Goal: Task Accomplishment & Management: Manage account settings

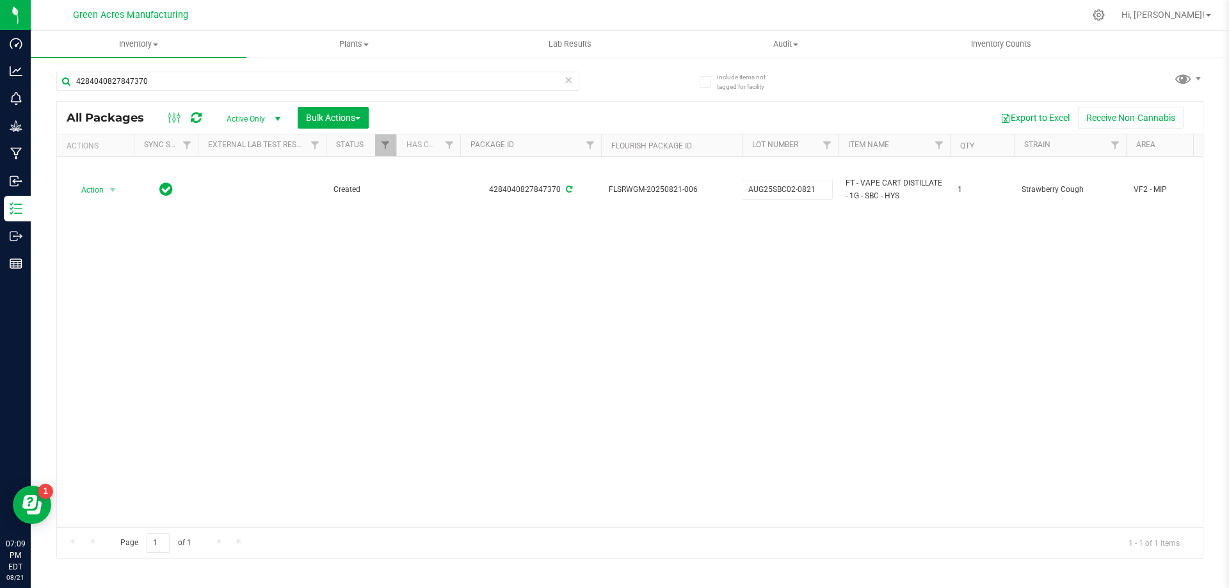
click at [616, 242] on div "Action Action Adjust qty Create package Edit attributes Global inventory Locate…" at bounding box center [630, 342] width 1146 height 371
click at [155, 40] on span "Inventory" at bounding box center [139, 44] width 216 height 12
click at [119, 160] on li "From bill of materials" at bounding box center [139, 154] width 216 height 15
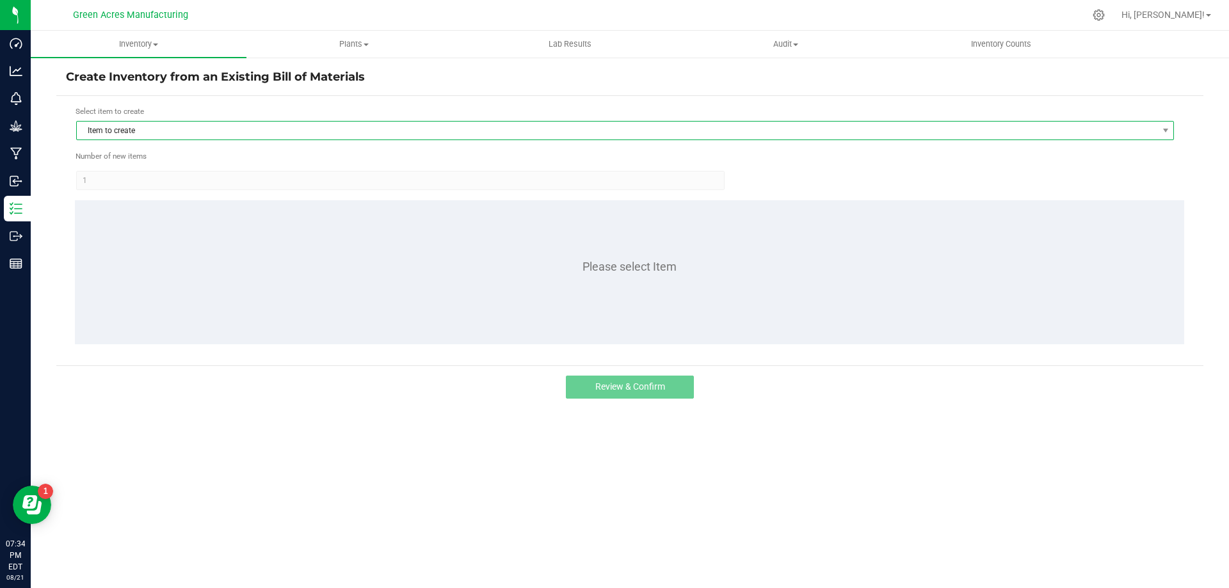
click at [251, 130] on span "Item to create" at bounding box center [617, 131] width 1081 height 18
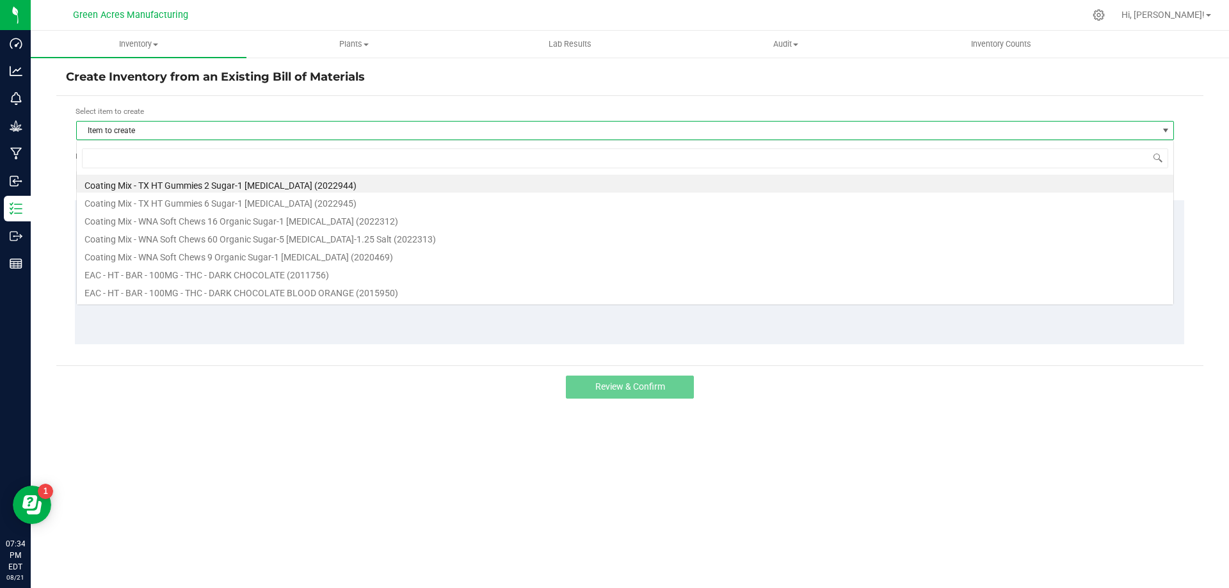
scroll to position [19, 1098]
type input "1001212"
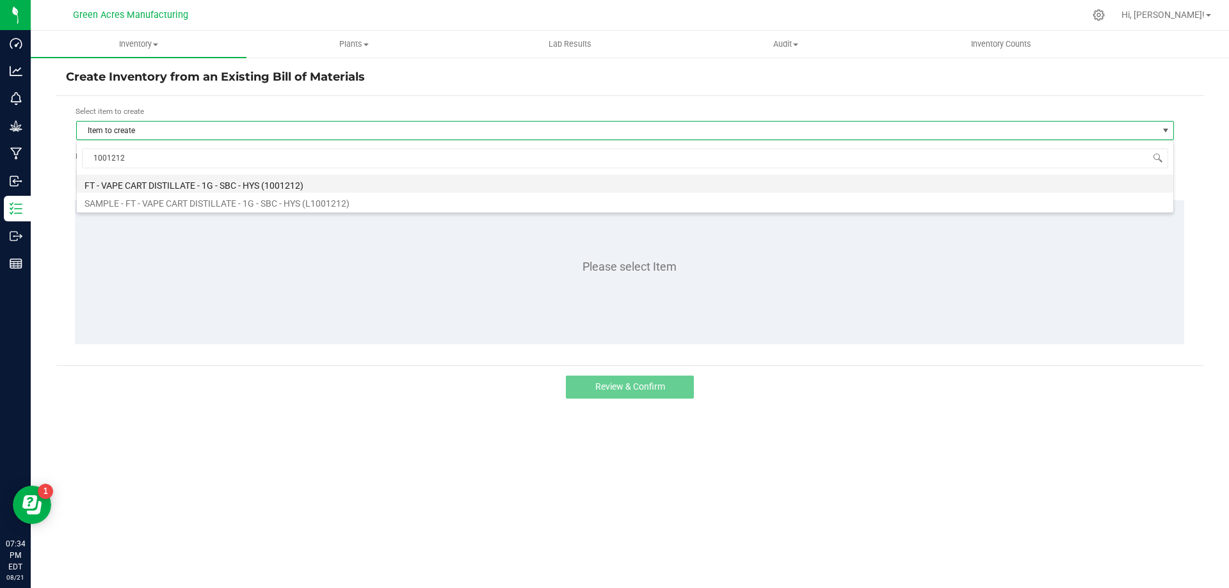
click at [325, 188] on li "FT - VAPE CART DISTILLATE - 1G - SBC - HYS (1001212)" at bounding box center [625, 184] width 1097 height 18
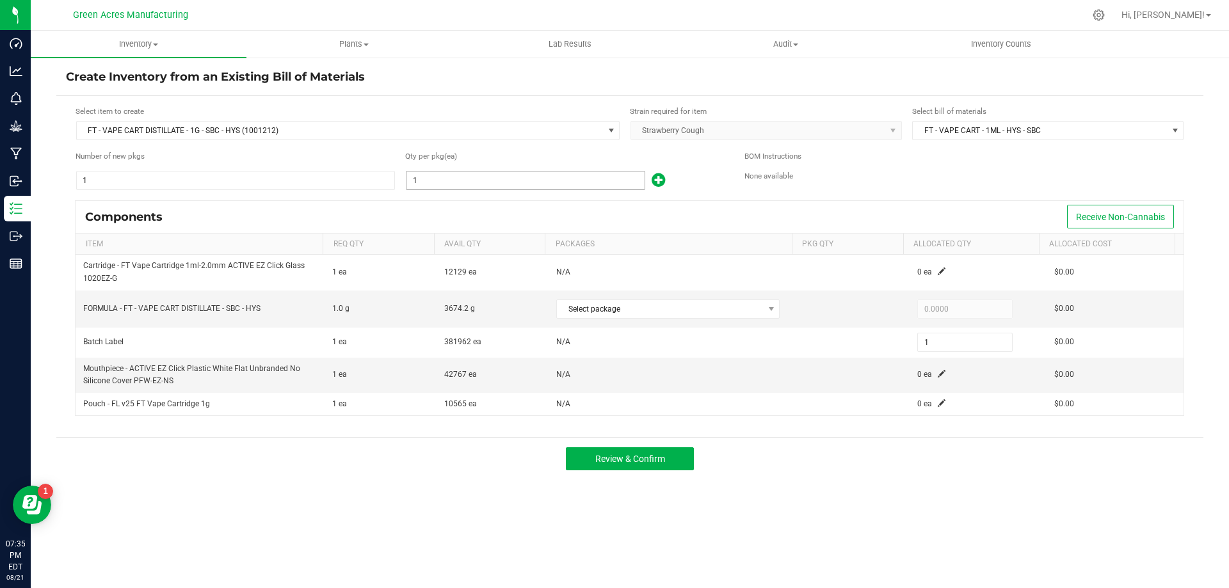
click at [517, 175] on input "1" at bounding box center [526, 181] width 238 height 18
type input "3"
type input "35"
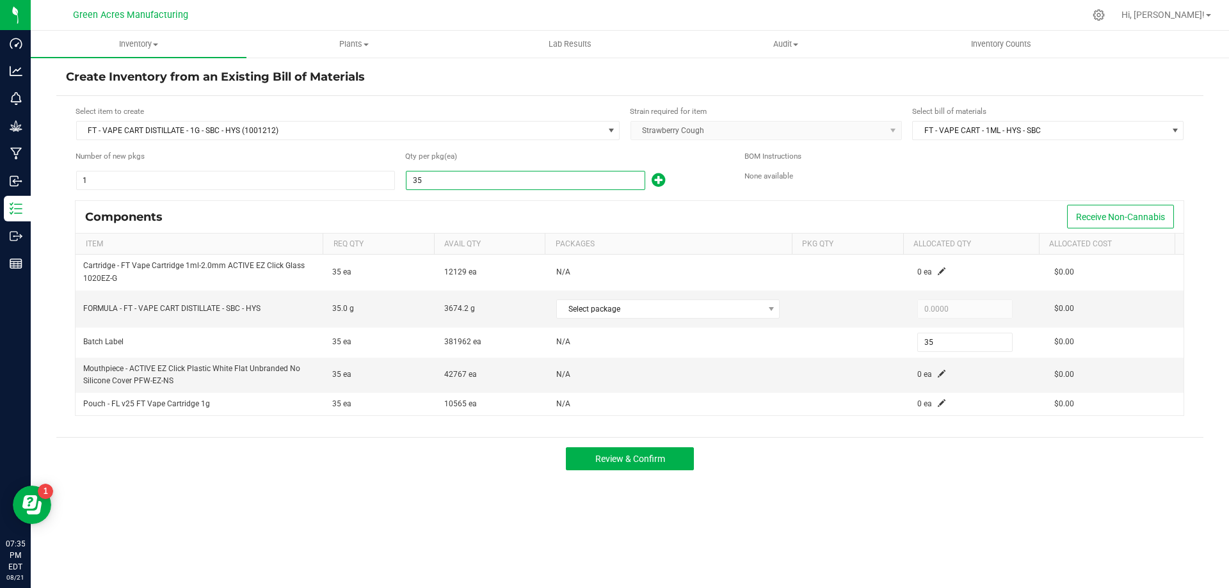
type input "352"
type input "3529"
type input "3,529"
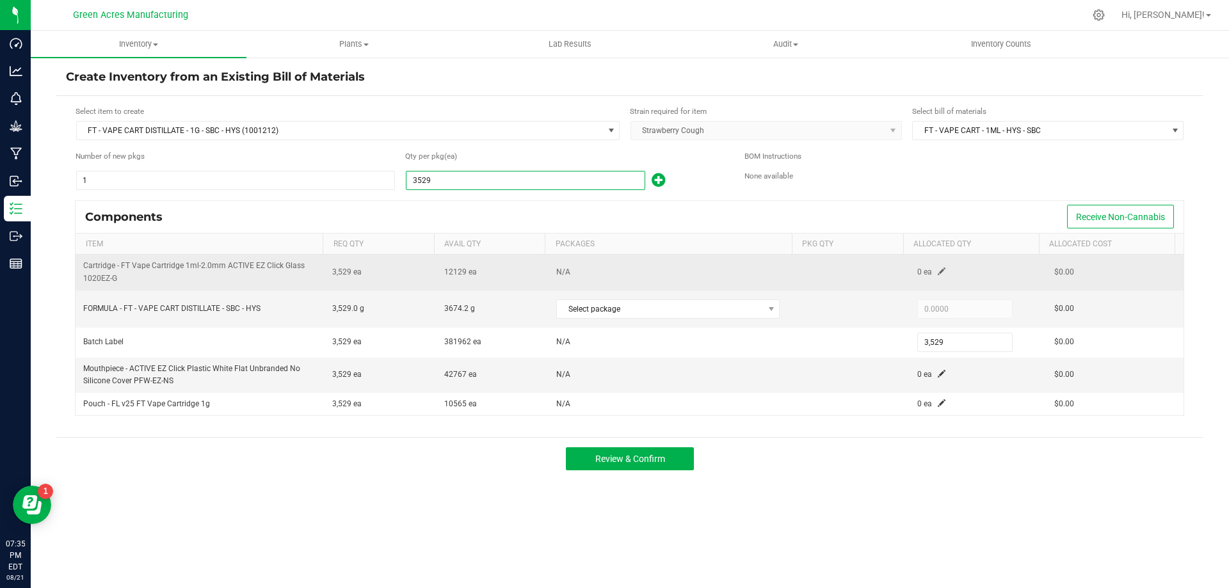
type input "3,529"
click at [938, 274] on span at bounding box center [942, 272] width 8 height 8
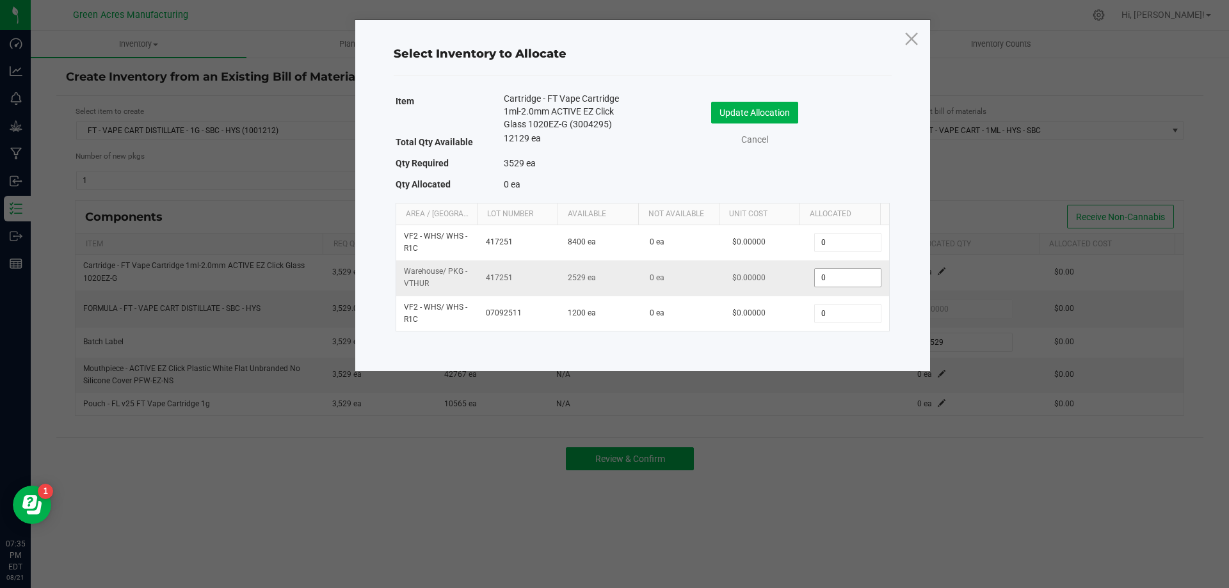
click at [841, 278] on input "0" at bounding box center [847, 278] width 65 height 18
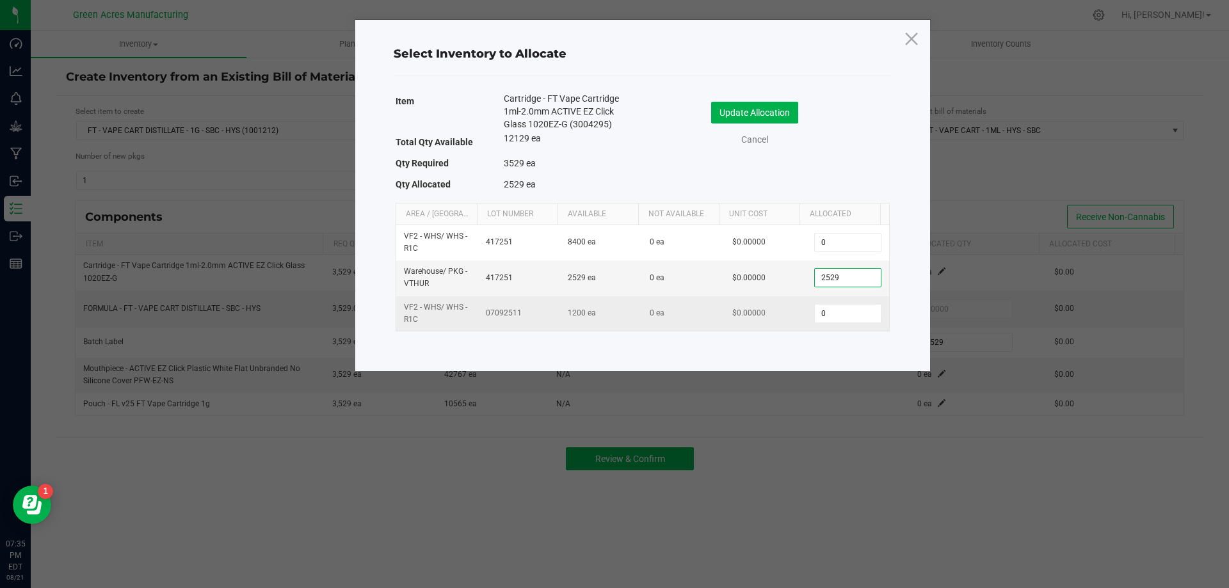
type input "2,529"
click at [857, 302] on td "0" at bounding box center [848, 313] width 82 height 35
click at [857, 317] on input "0" at bounding box center [847, 314] width 65 height 18
click at [856, 317] on input "1200" at bounding box center [847, 314] width 65 height 18
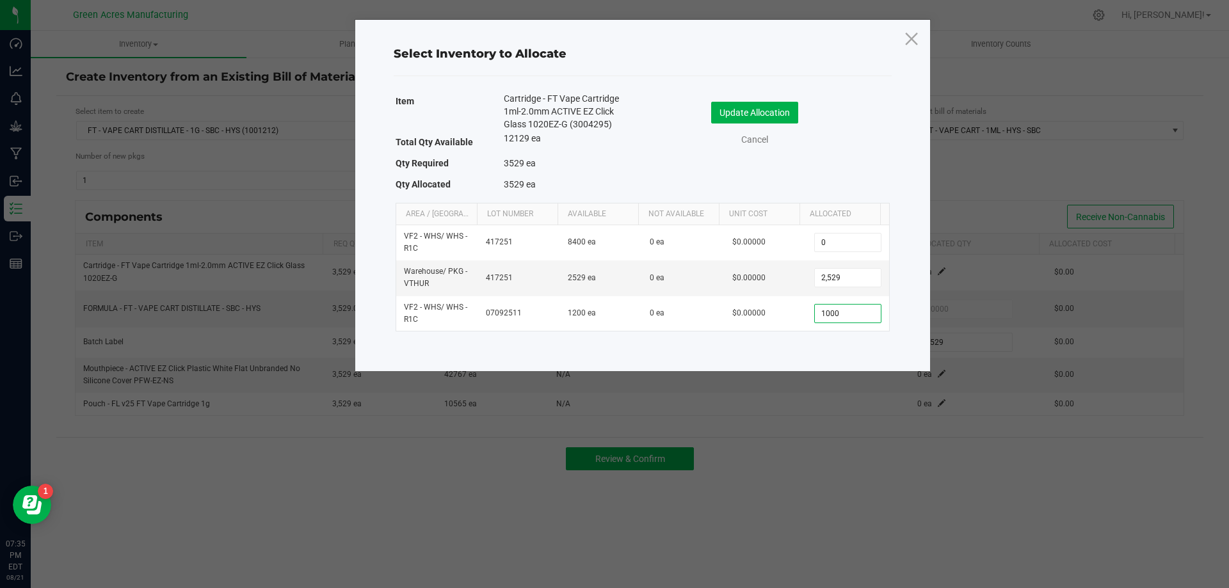
type input "1,000"
click at [801, 115] on div "Update Allocation" at bounding box center [755, 113] width 114 height 22
click at [791, 117] on button "Update Allocation" at bounding box center [754, 113] width 87 height 22
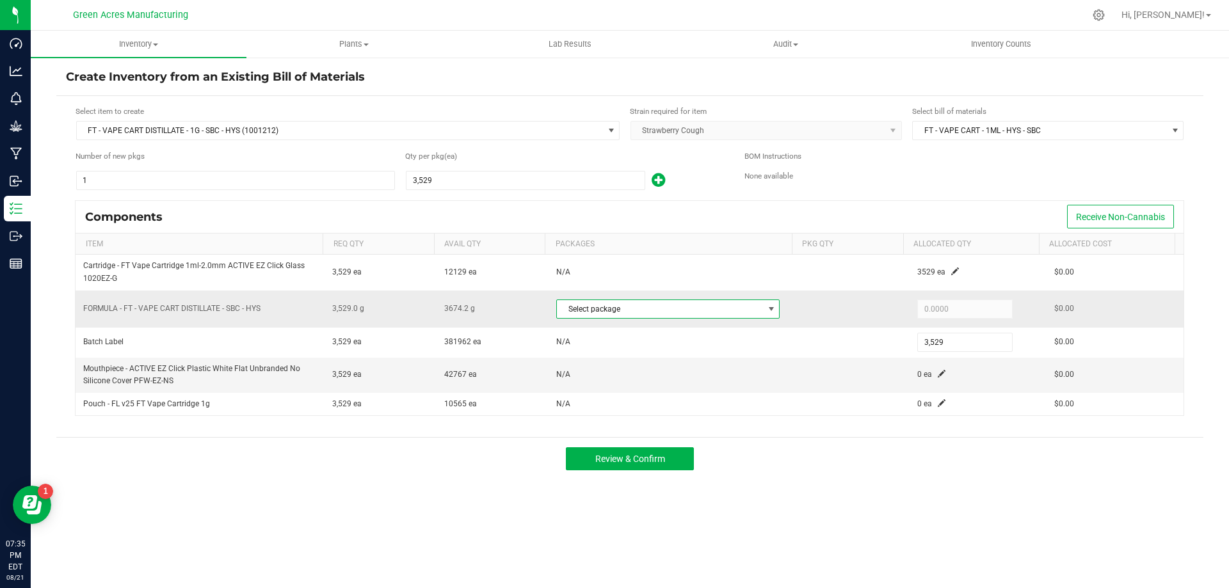
click at [766, 305] on span at bounding box center [771, 309] width 10 height 10
click at [752, 366] on li "9639481711058441 (AUG25SBC02-0821)" at bounding box center [663, 362] width 220 height 18
type input "3,529.0000"
click at [938, 376] on span at bounding box center [942, 374] width 8 height 8
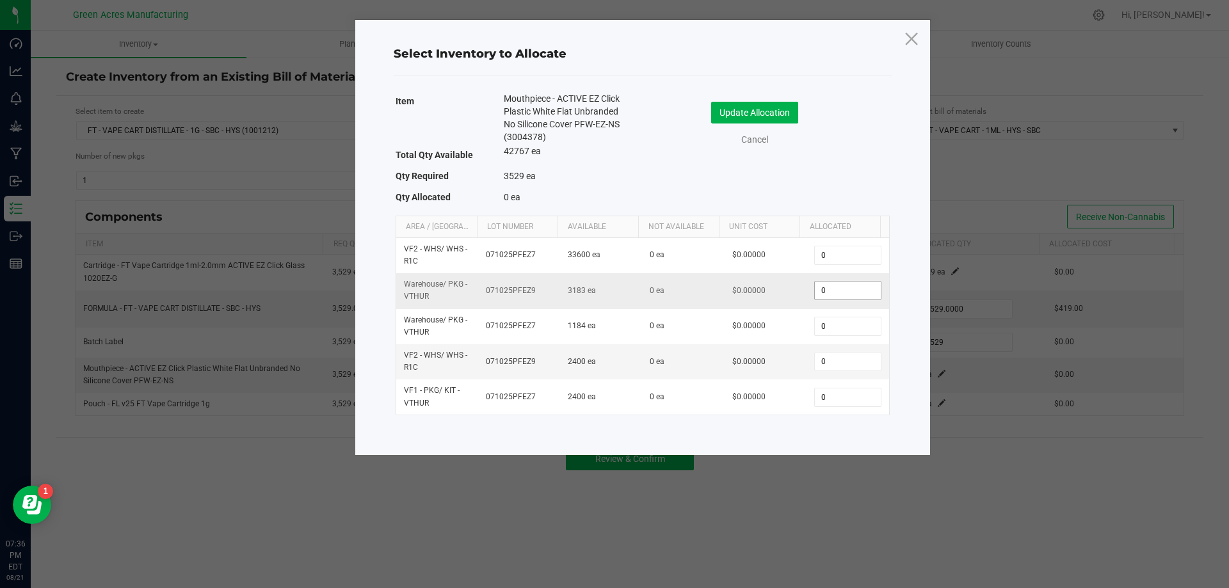
click at [851, 292] on input "0" at bounding box center [847, 291] width 65 height 18
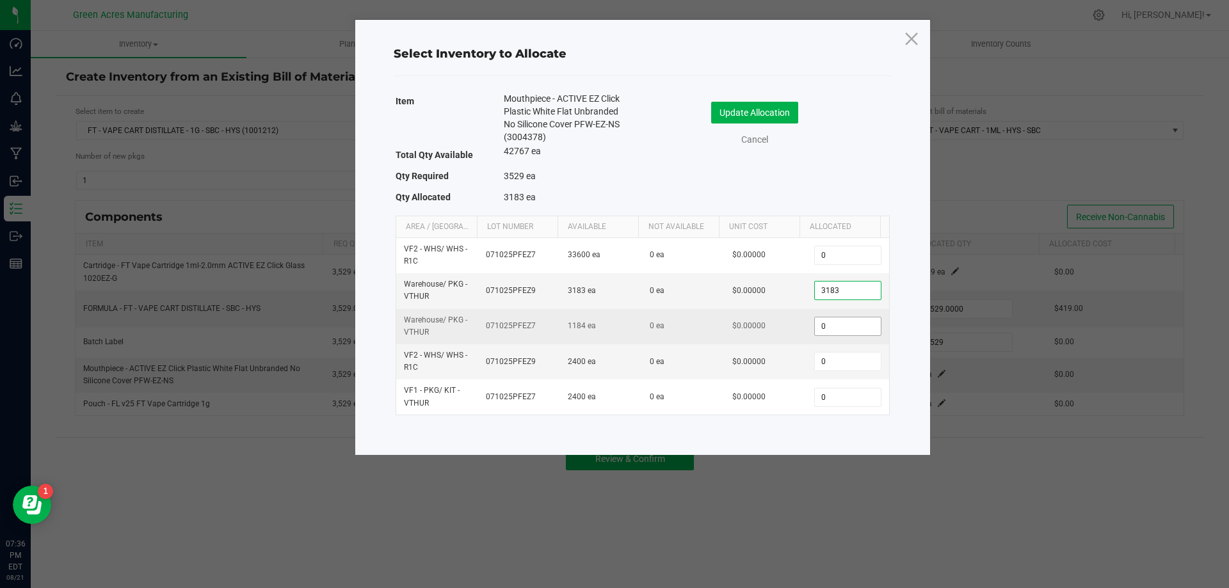
type input "3,183"
click at [841, 326] on input "0" at bounding box center [847, 327] width 65 height 18
click at [843, 323] on input "1100" at bounding box center [847, 327] width 65 height 18
type input "5"
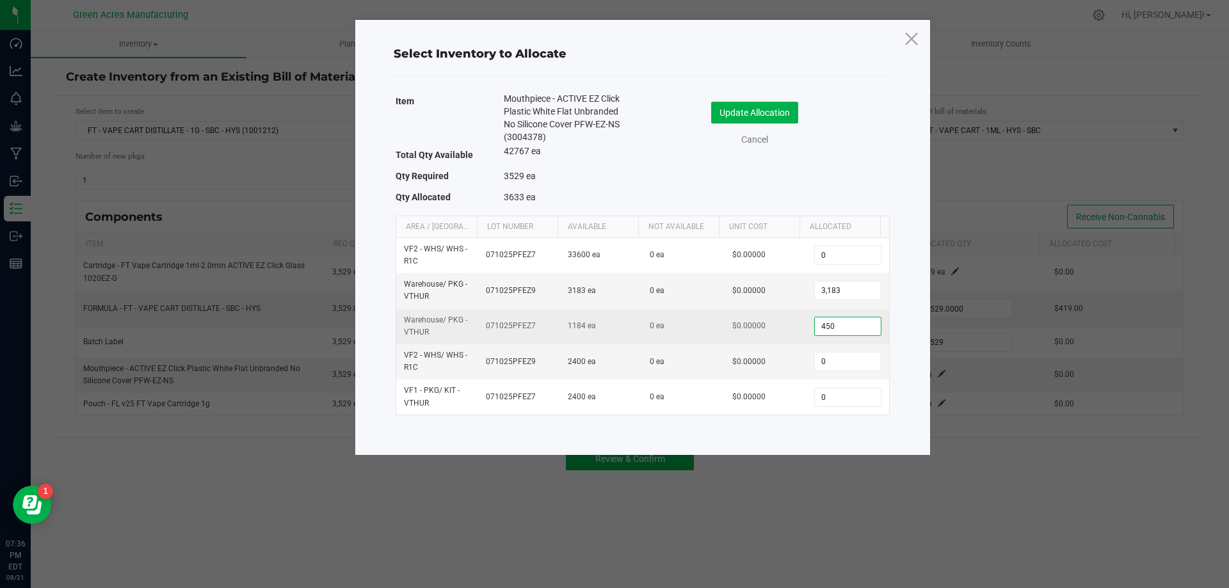
click at [844, 325] on input "450" at bounding box center [847, 327] width 65 height 18
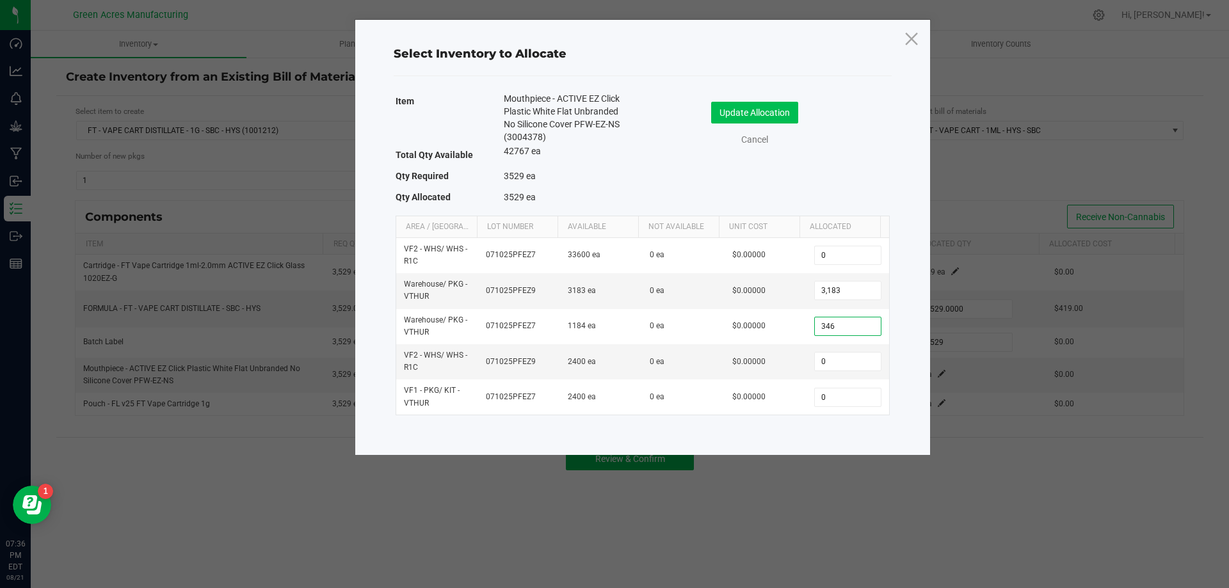
type input "346"
click at [766, 106] on button "Update Allocation" at bounding box center [754, 113] width 87 height 22
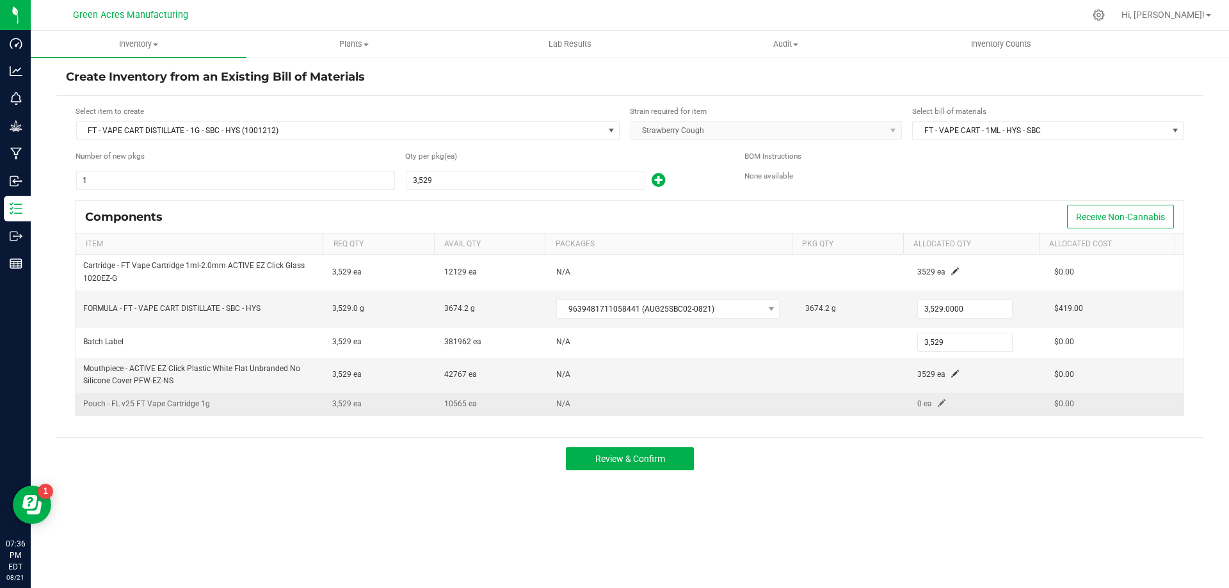
click at [939, 401] on td "0 ea" at bounding box center [978, 404] width 137 height 22
click at [938, 399] on span at bounding box center [942, 403] width 8 height 8
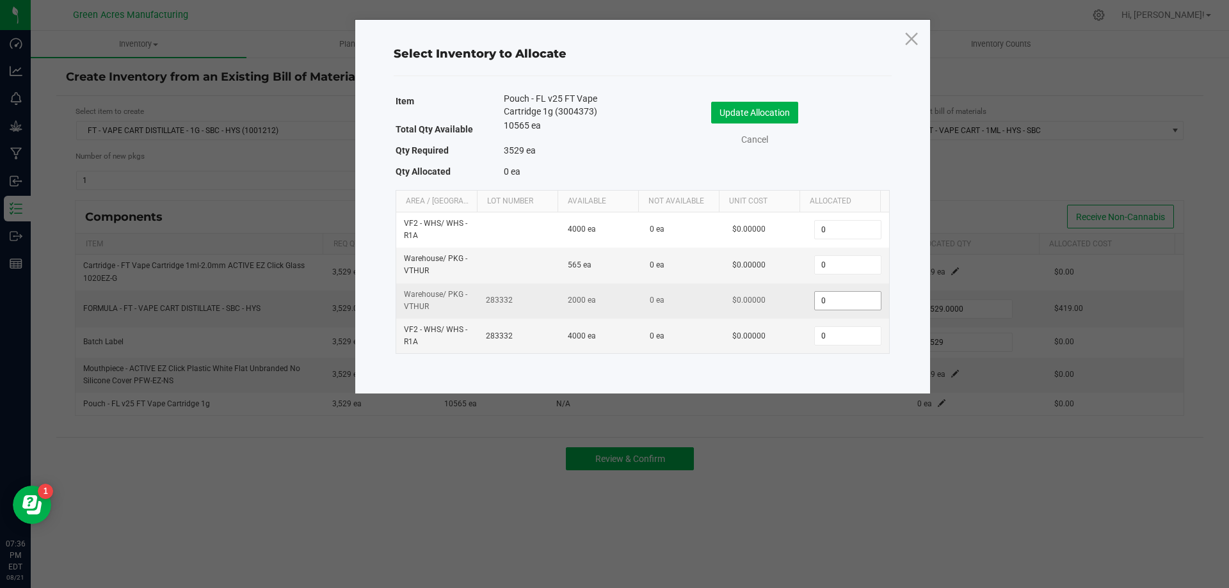
click at [863, 305] on input "0" at bounding box center [847, 301] width 65 height 18
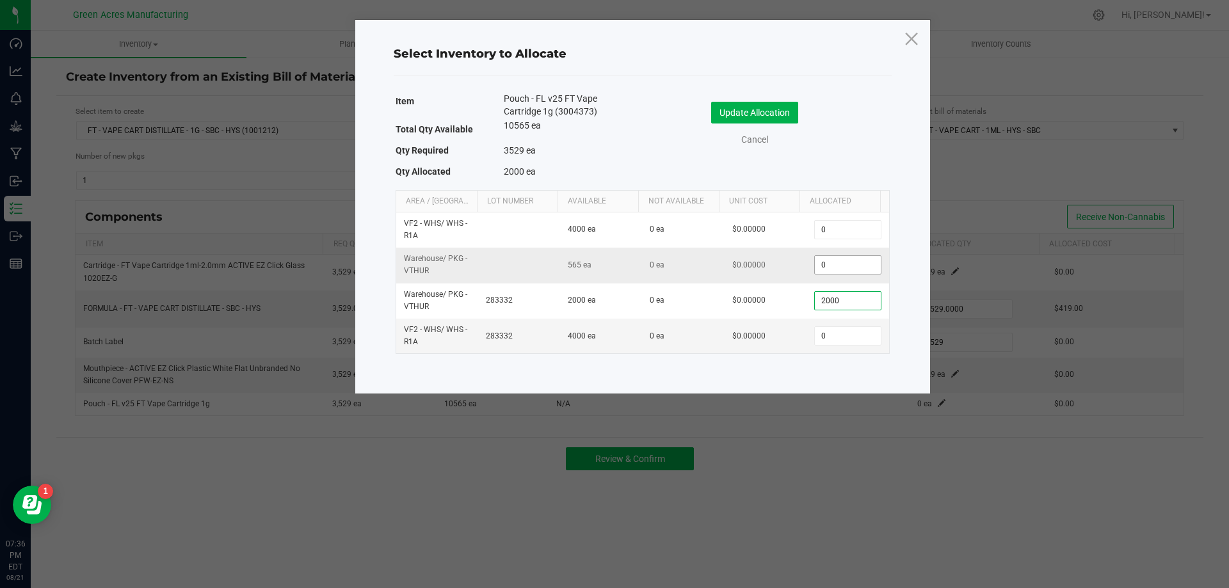
type input "2,000"
click at [855, 270] on input "0" at bounding box center [847, 265] width 65 height 18
type input "565"
click at [823, 340] on input "0" at bounding box center [847, 336] width 65 height 18
type input "964"
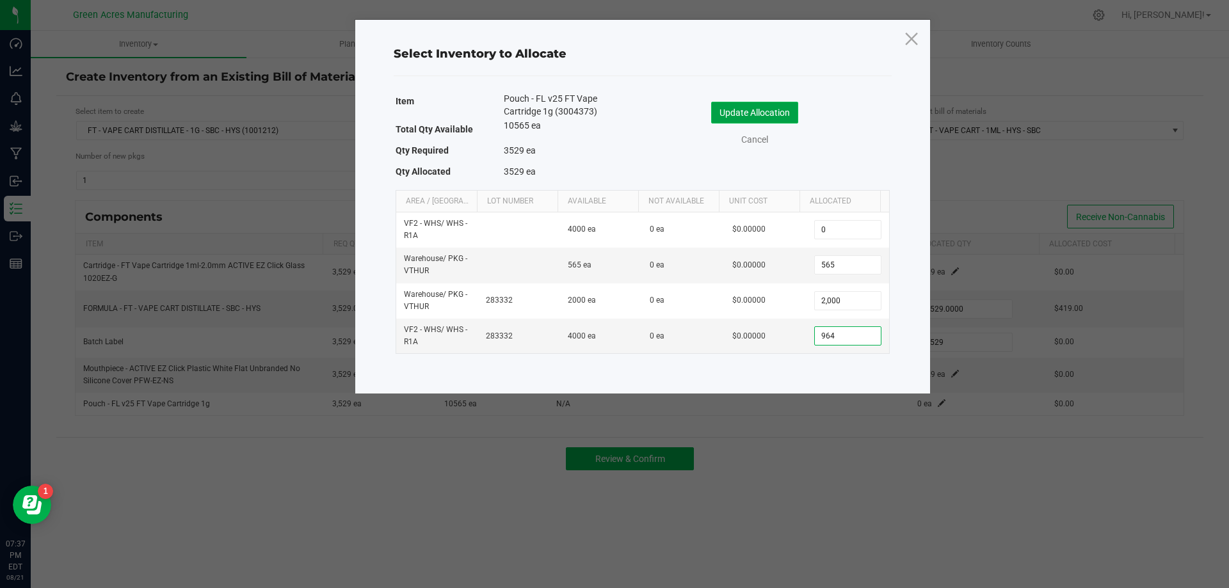
click at [779, 104] on button "Update Allocation" at bounding box center [754, 113] width 87 height 22
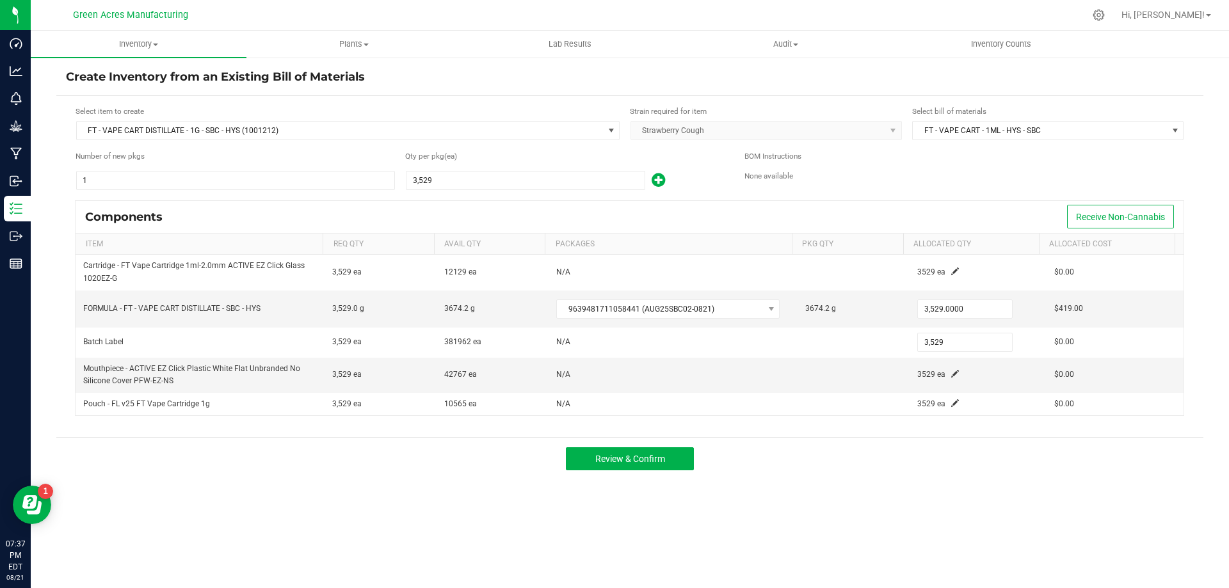
click at [1073, 517] on div "Inventory All packages All inventory Waste log Create inventory Plants All plan…" at bounding box center [630, 310] width 1198 height 558
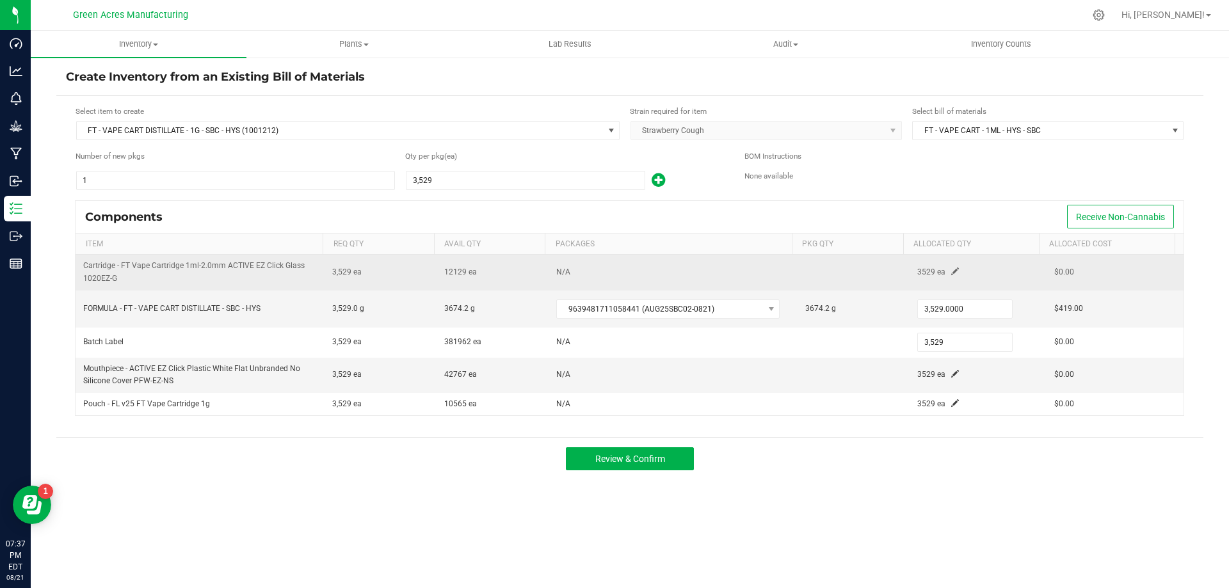
click at [951, 272] on span at bounding box center [955, 272] width 8 height 8
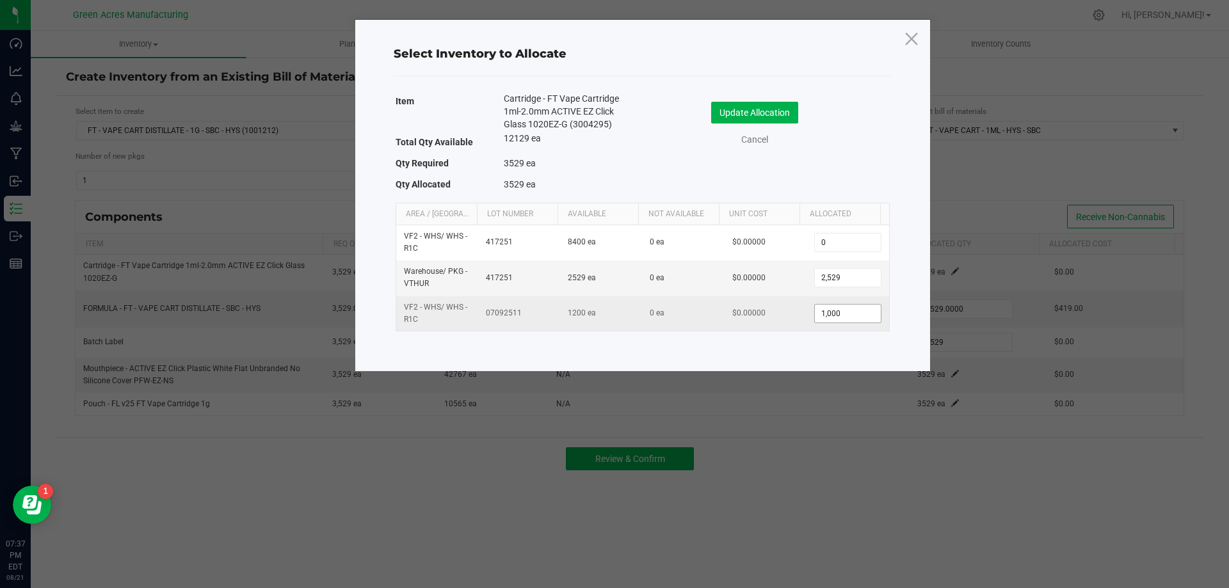
type input "1000"
click at [836, 312] on input "1000" at bounding box center [847, 314] width 65 height 18
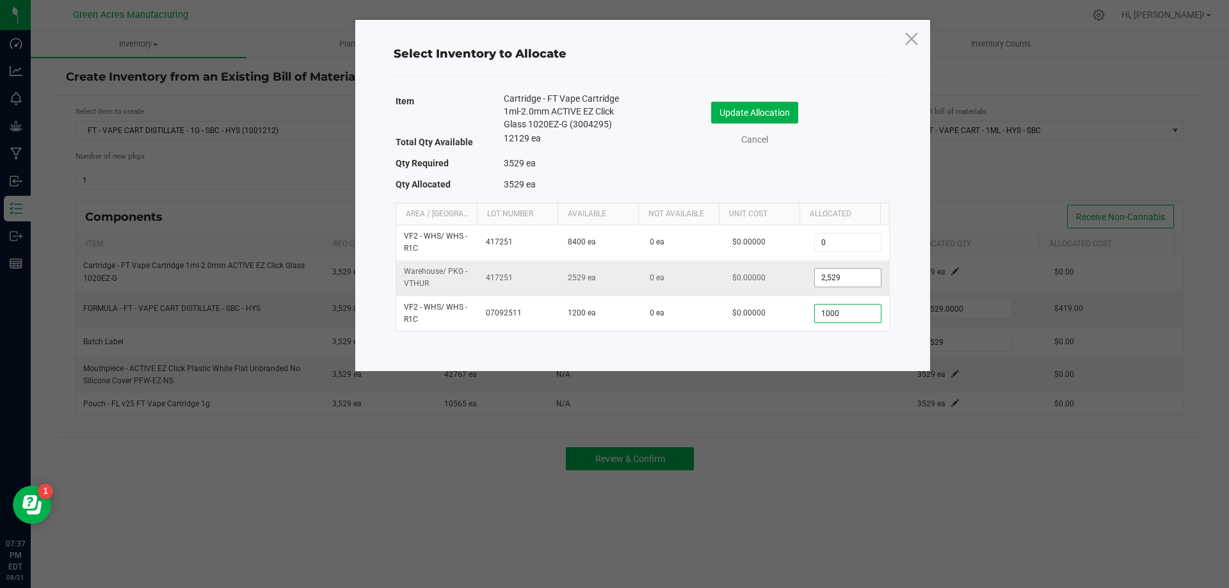
type input "2529"
type input "1,000"
click at [847, 280] on input "2529" at bounding box center [847, 278] width 65 height 18
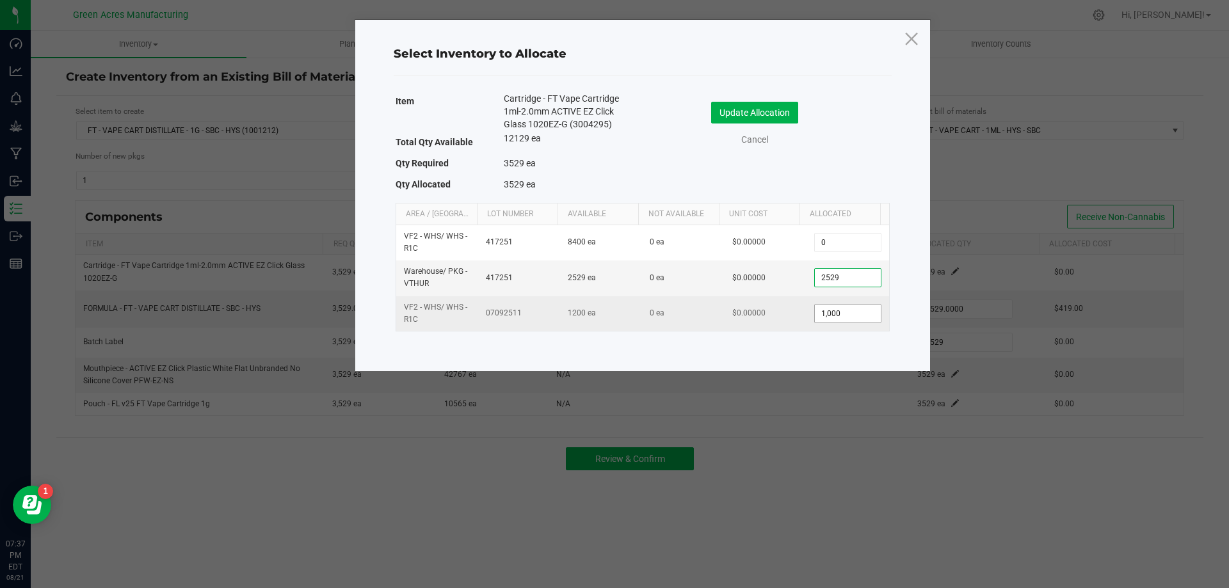
type input "2,529"
click at [846, 315] on input "1000" at bounding box center [847, 314] width 65 height 18
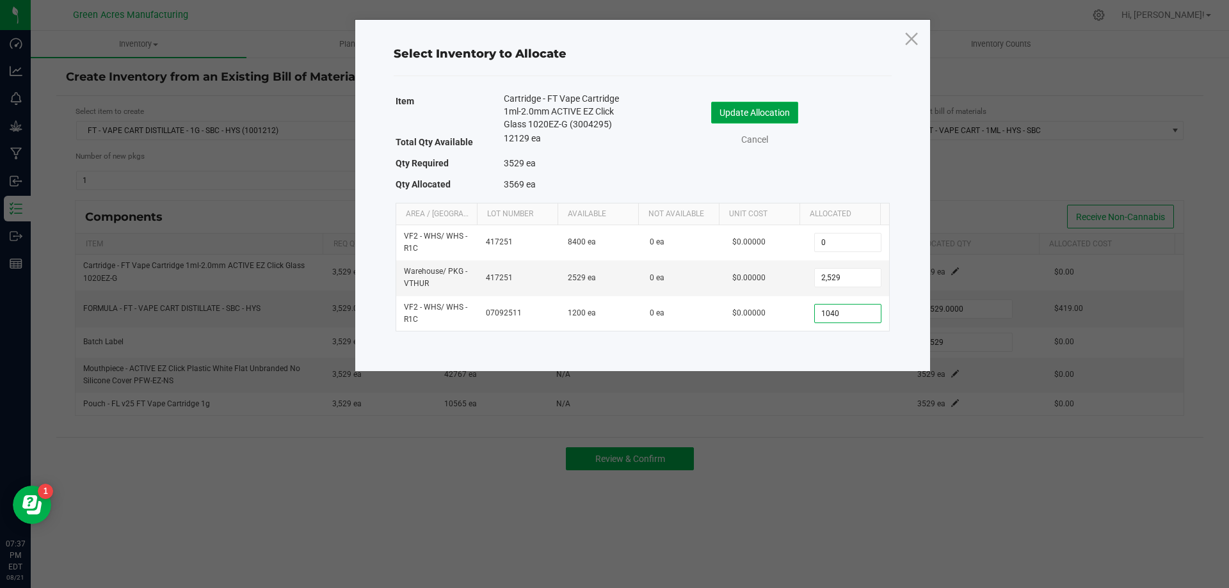
type input "1,040"
click at [777, 114] on button "Update Allocation" at bounding box center [754, 113] width 87 height 22
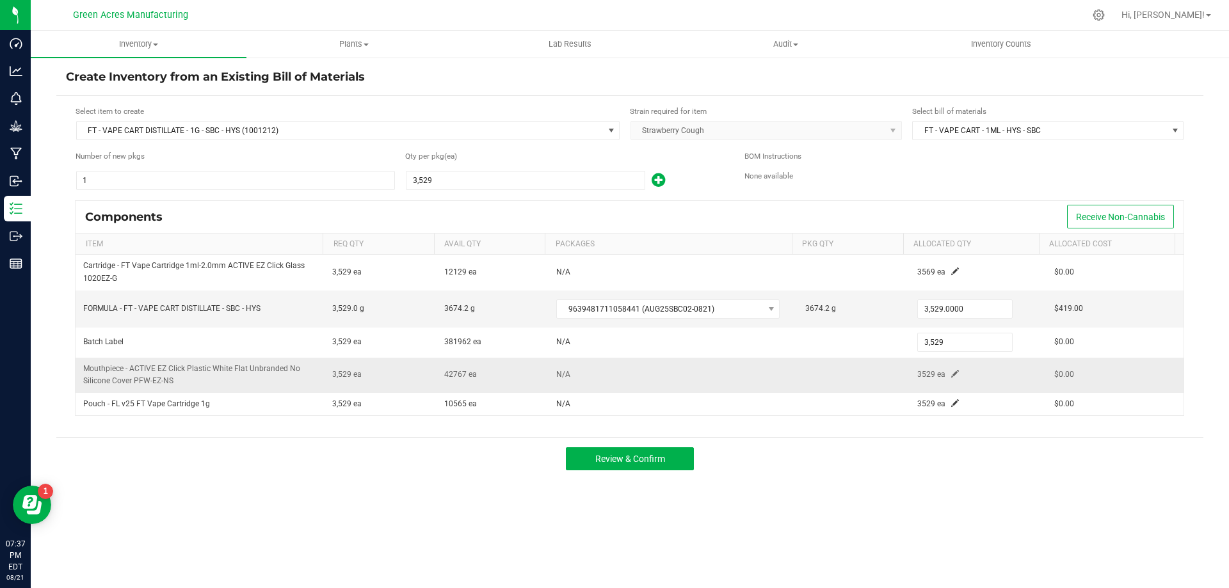
click at [951, 374] on span at bounding box center [955, 374] width 8 height 8
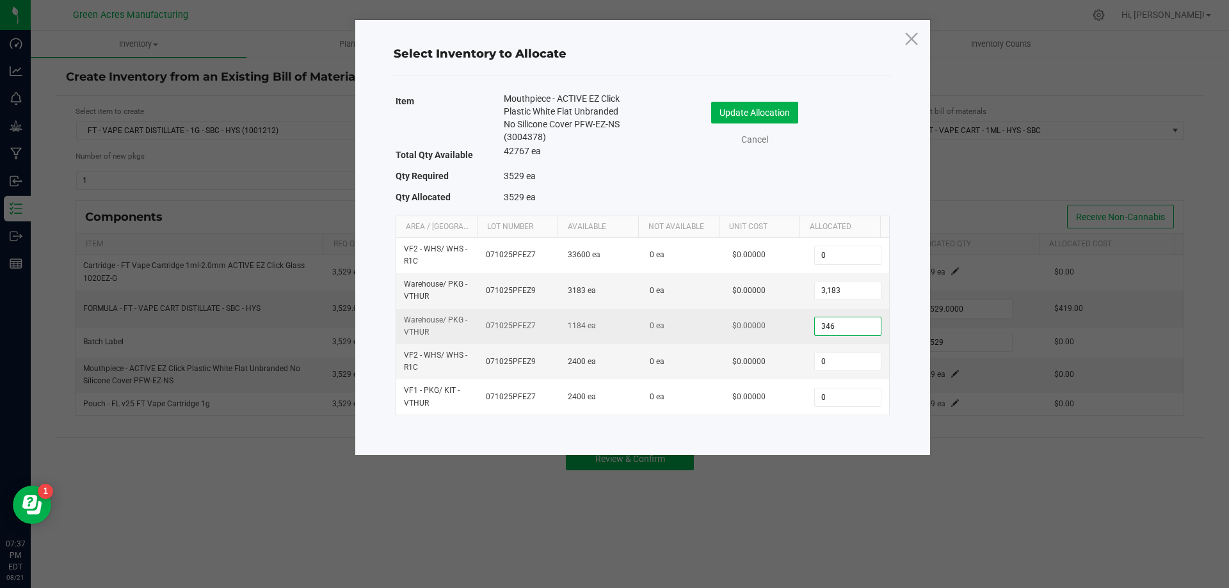
click at [852, 332] on input "346" at bounding box center [847, 327] width 65 height 18
type input "376"
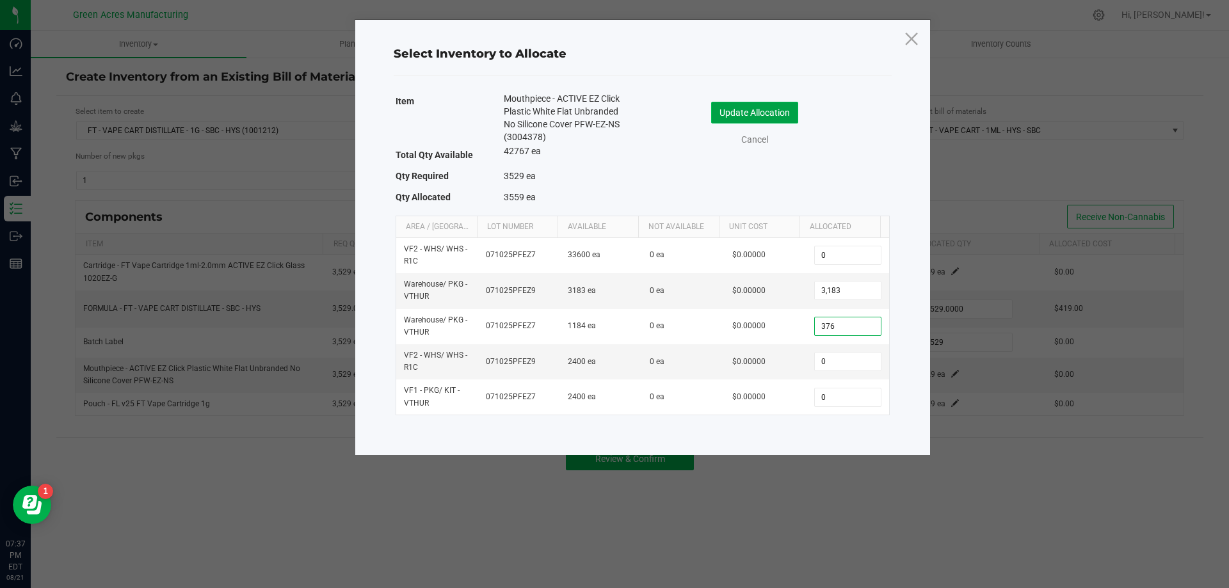
click at [787, 113] on button "Update Allocation" at bounding box center [754, 113] width 87 height 22
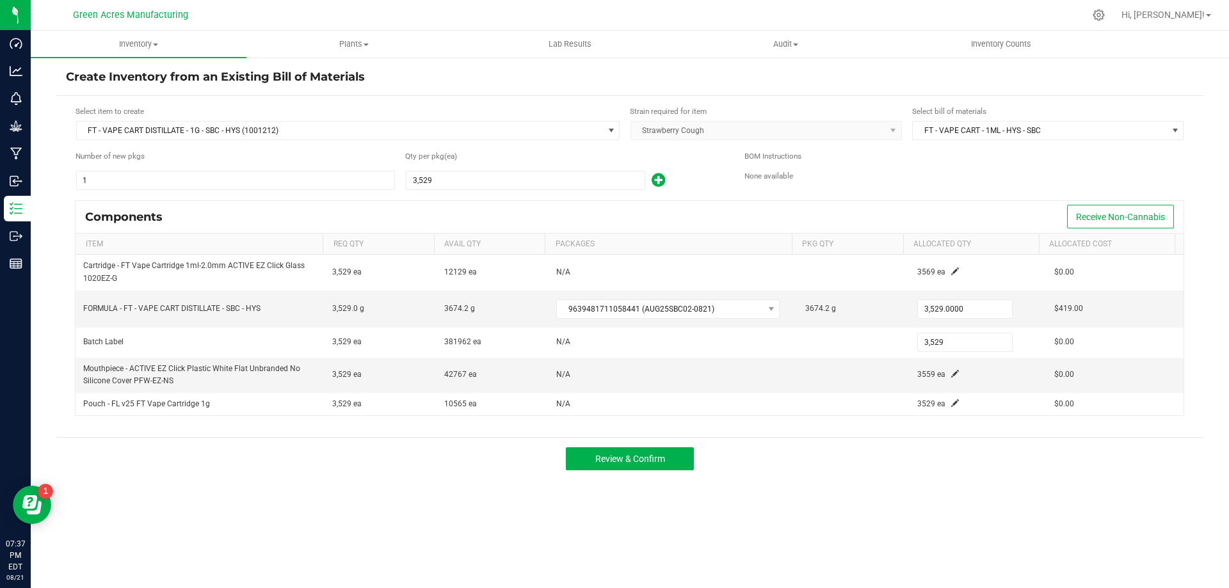
click at [892, 462] on div "Review & Confirm" at bounding box center [629, 458] width 1147 height 43
click at [665, 459] on span "Review & Confirm" at bounding box center [630, 459] width 70 height 10
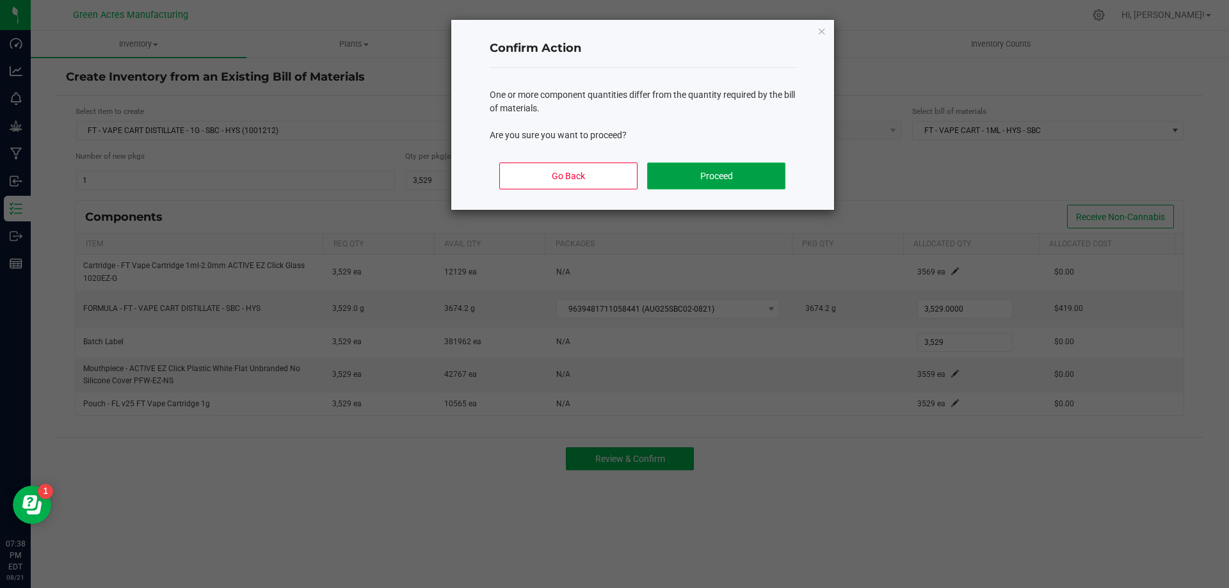
click at [717, 172] on button "Proceed" at bounding box center [716, 176] width 138 height 27
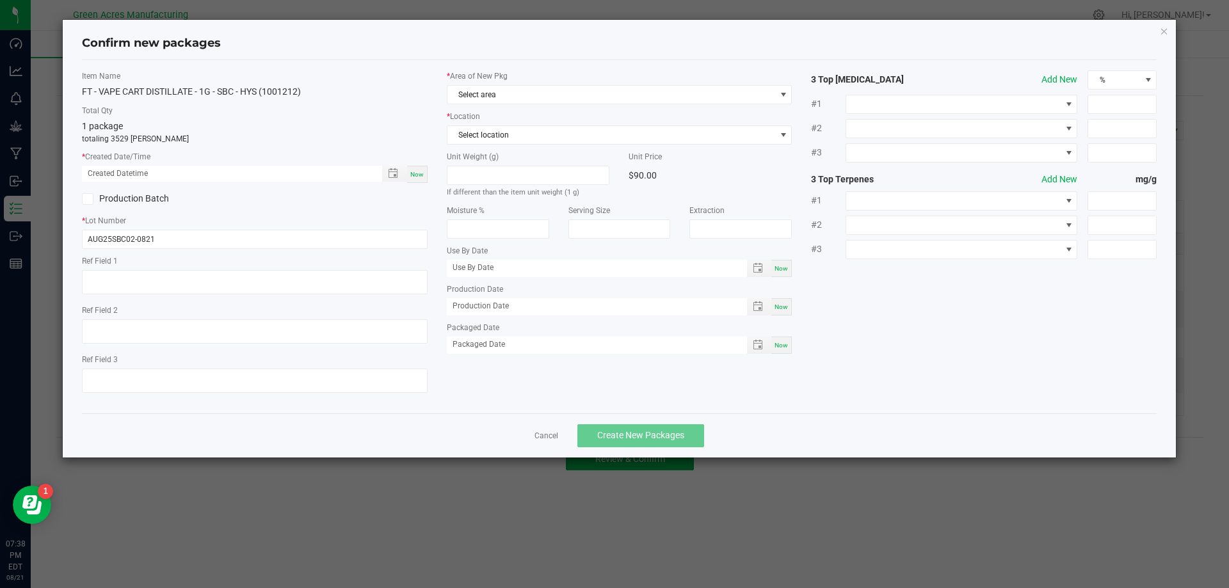
click at [412, 173] on span "Now" at bounding box center [416, 174] width 13 height 7
type input "[DATE] 07:38 PM"
click at [547, 94] on span "Select area" at bounding box center [611, 95] width 328 height 18
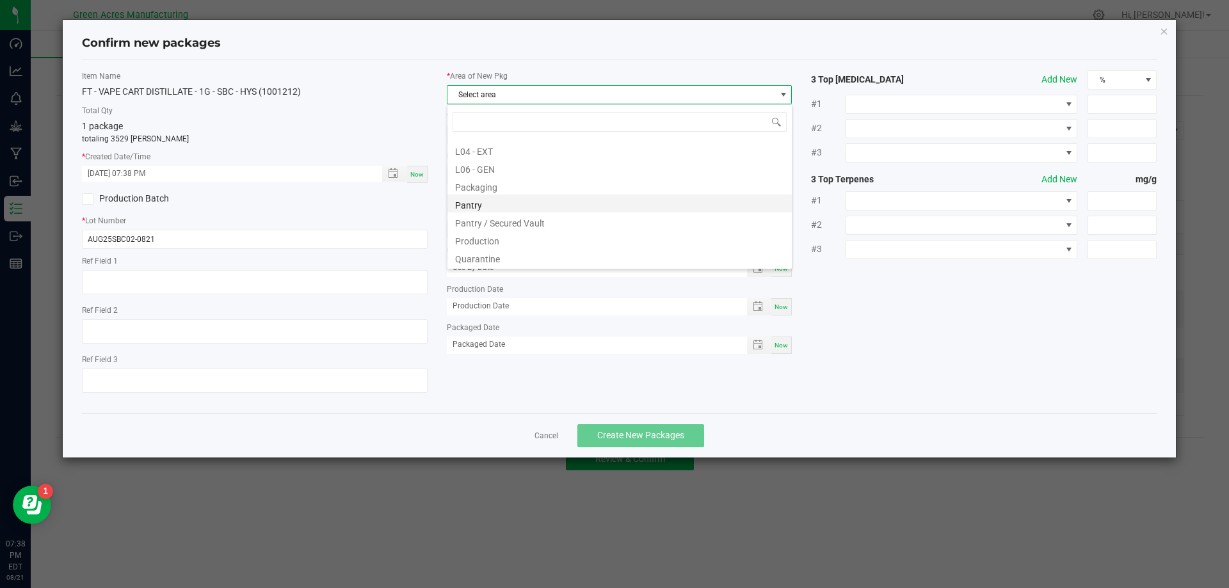
scroll to position [323, 0]
click at [559, 200] on li "Pantry / Secured Vault" at bounding box center [619, 201] width 344 height 18
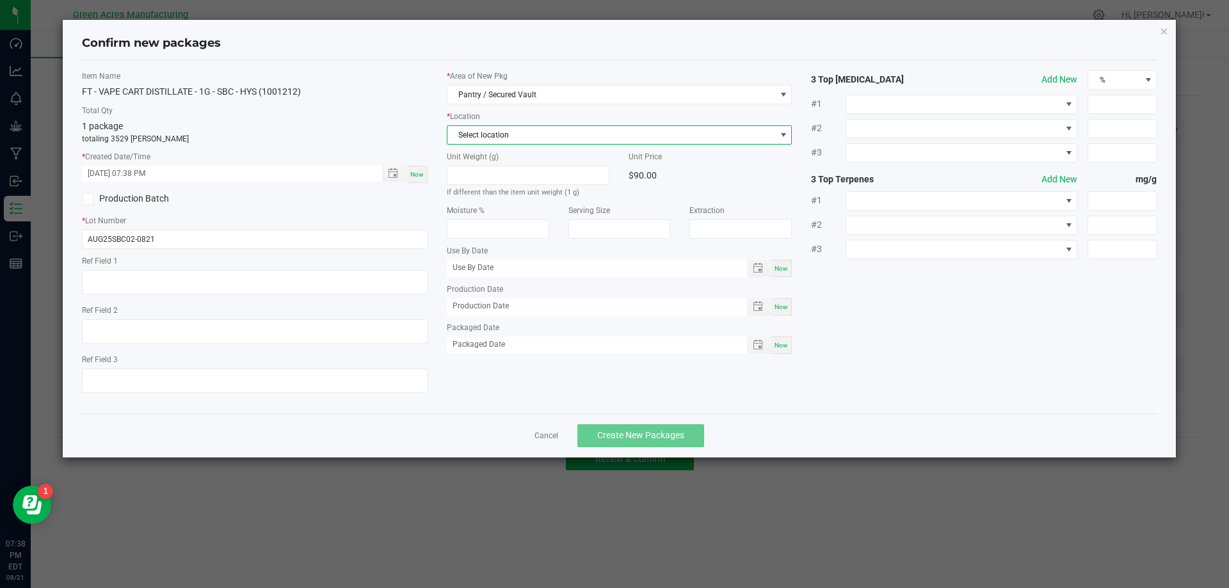
click at [549, 139] on span "Select location" at bounding box center [611, 135] width 328 height 18
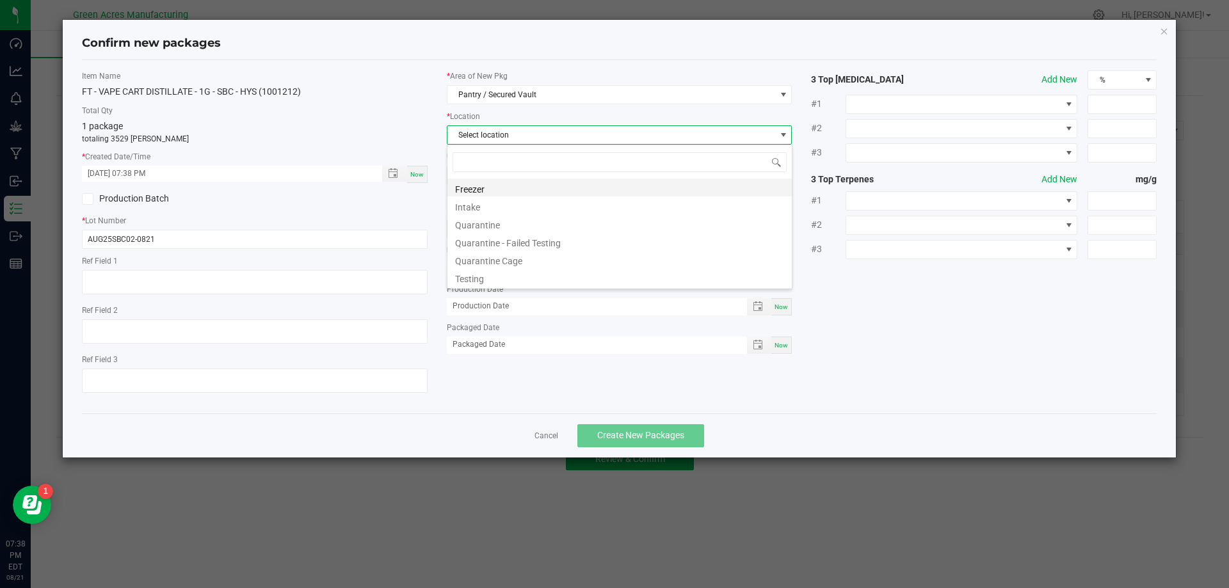
scroll to position [19, 346]
click at [494, 200] on li "Intake" at bounding box center [619, 206] width 344 height 18
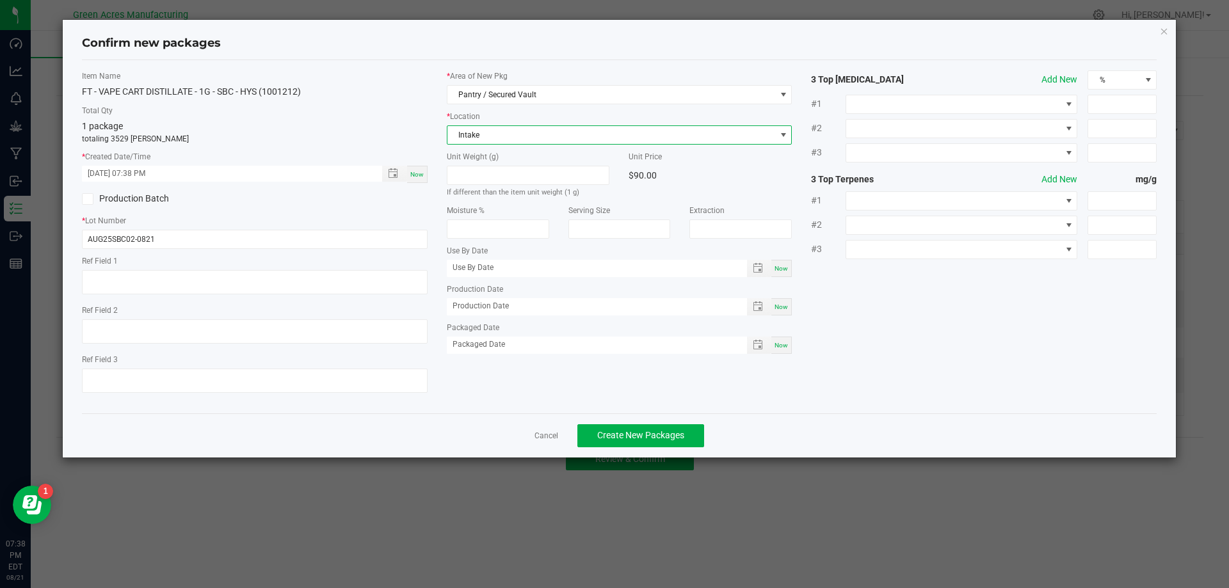
click at [418, 203] on div "Production Batch" at bounding box center [254, 198] width 365 height 19
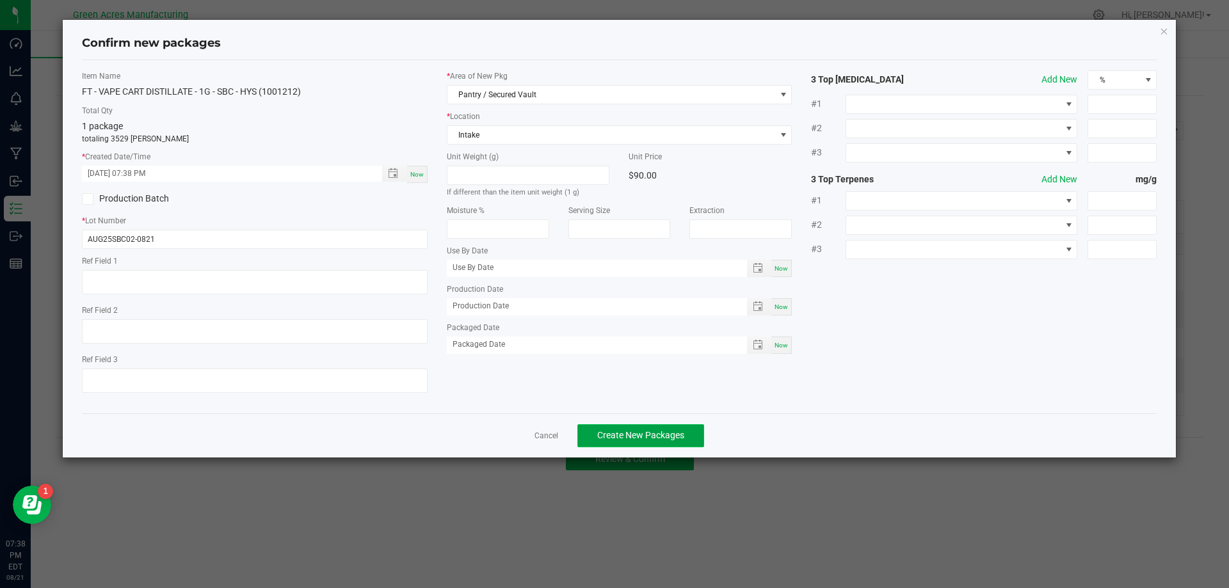
click at [651, 435] on span "Create New Packages" at bounding box center [640, 435] width 87 height 10
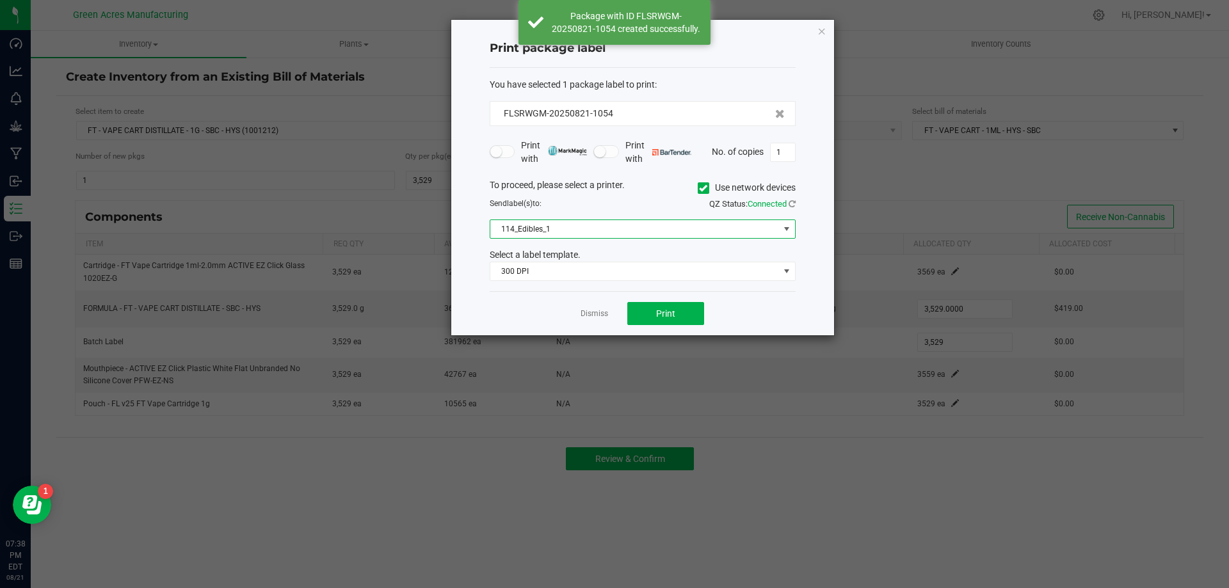
click at [647, 229] on span "114_Edibles_1" at bounding box center [634, 229] width 289 height 18
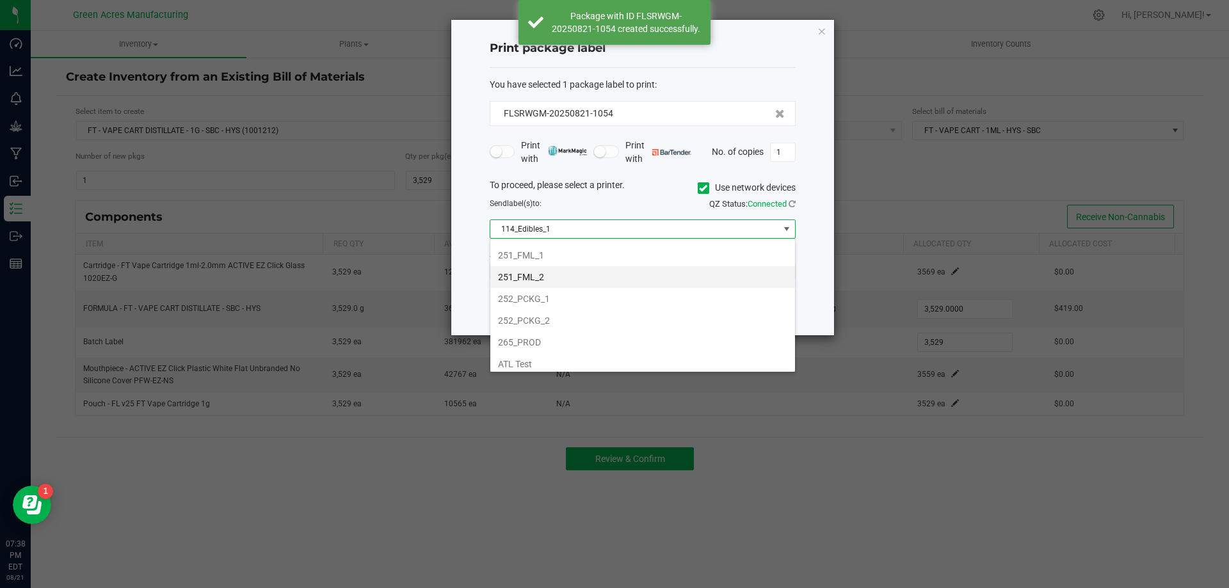
scroll to position [192, 0]
click at [618, 257] on li "252_PCKG_2" at bounding box center [642, 257] width 305 height 22
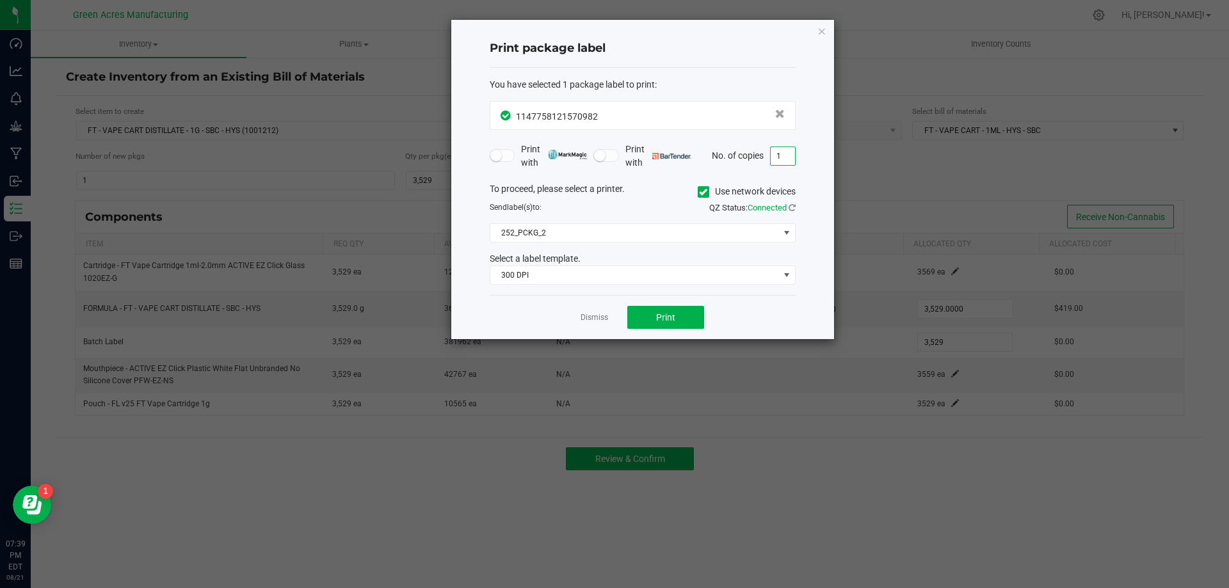
click at [787, 151] on input "1" at bounding box center [783, 156] width 24 height 18
type input "2"
click at [697, 318] on button "Print" at bounding box center [665, 317] width 77 height 23
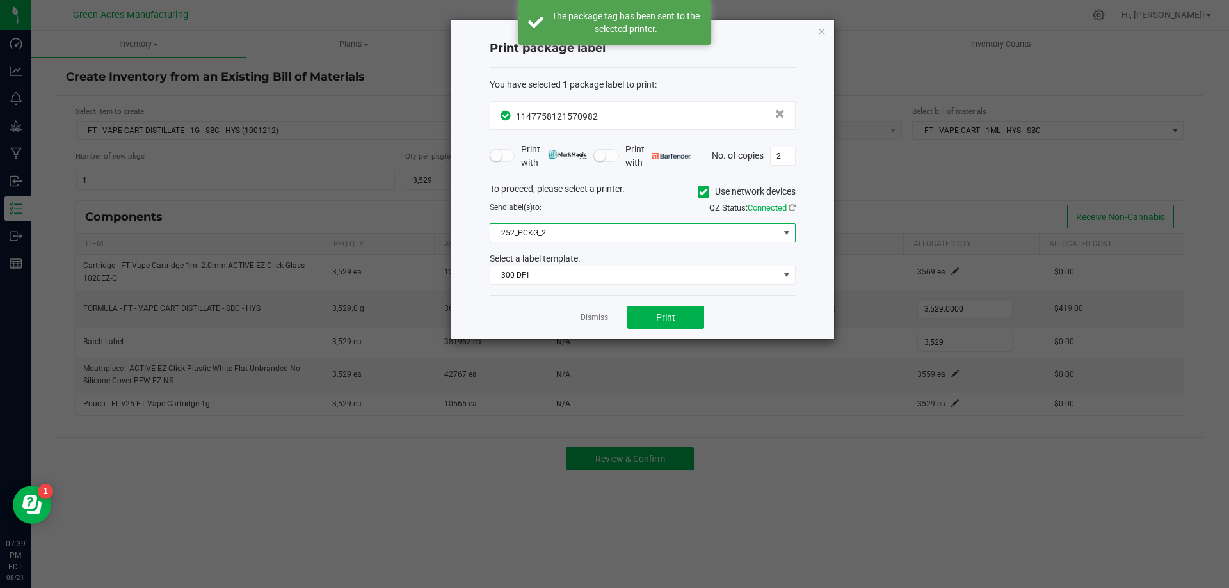
click at [548, 234] on span "252_PCKG_2" at bounding box center [634, 233] width 289 height 18
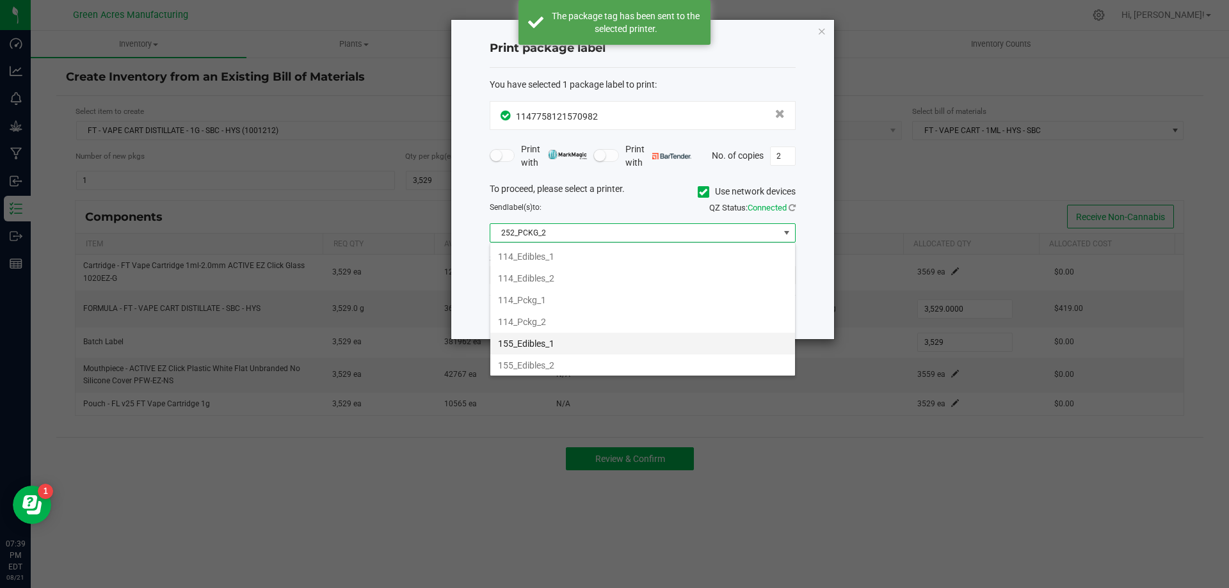
scroll to position [19, 306]
click at [573, 345] on li "252_PCKG_1" at bounding box center [642, 341] width 305 height 22
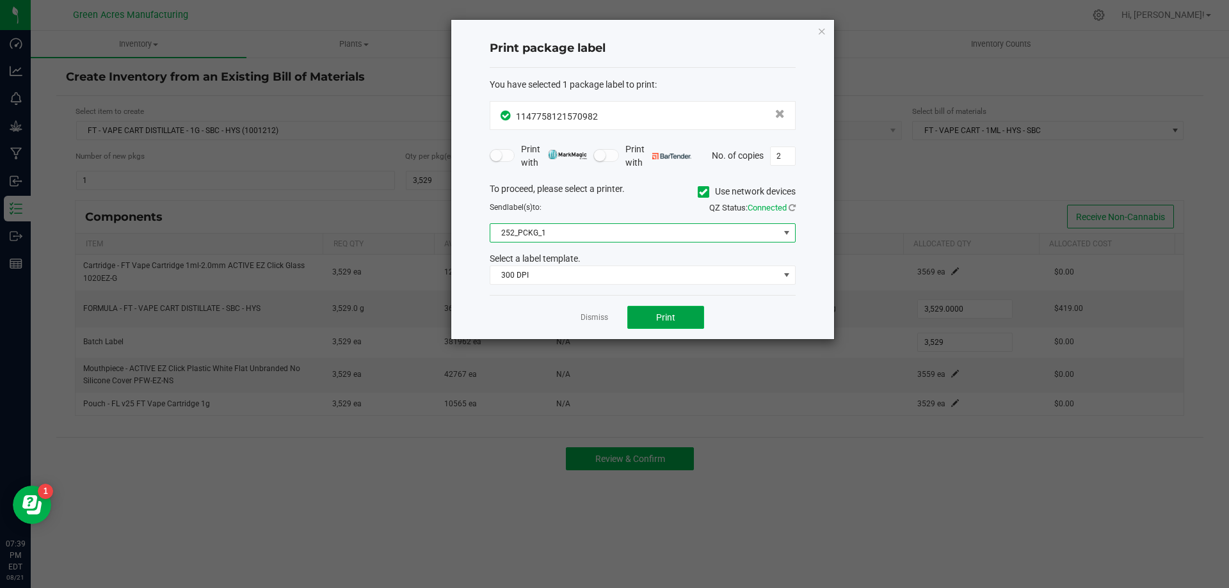
click at [684, 310] on button "Print" at bounding box center [665, 317] width 77 height 23
click at [601, 321] on link "Dismiss" at bounding box center [595, 317] width 28 height 11
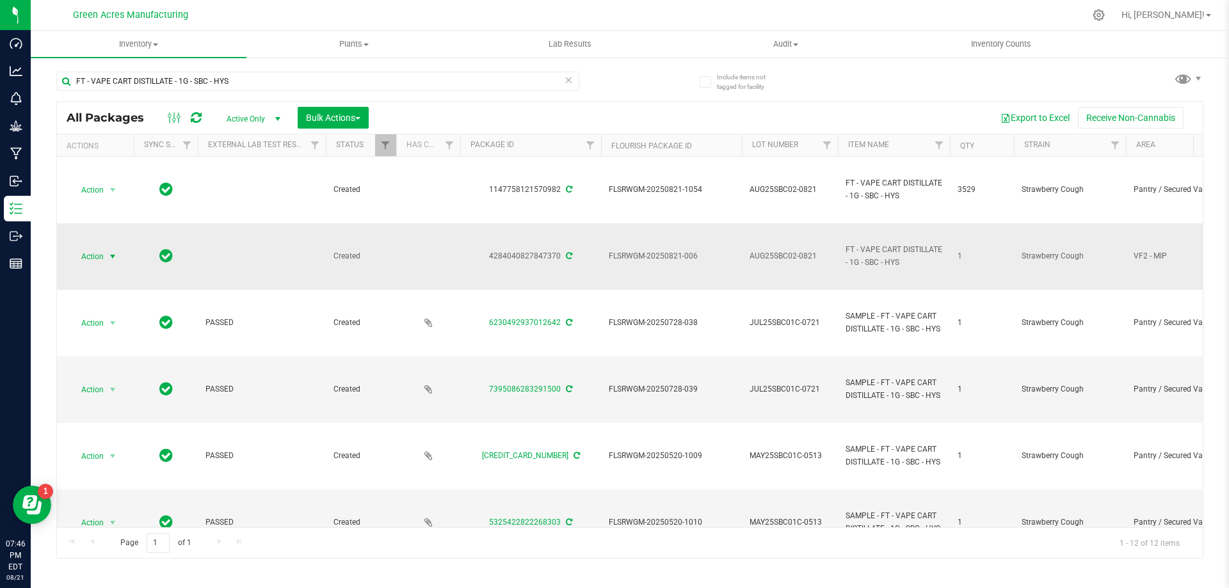
click at [105, 260] on span "select" at bounding box center [113, 257] width 16 height 18
click at [124, 270] on li "Adjust qty" at bounding box center [119, 277] width 99 height 19
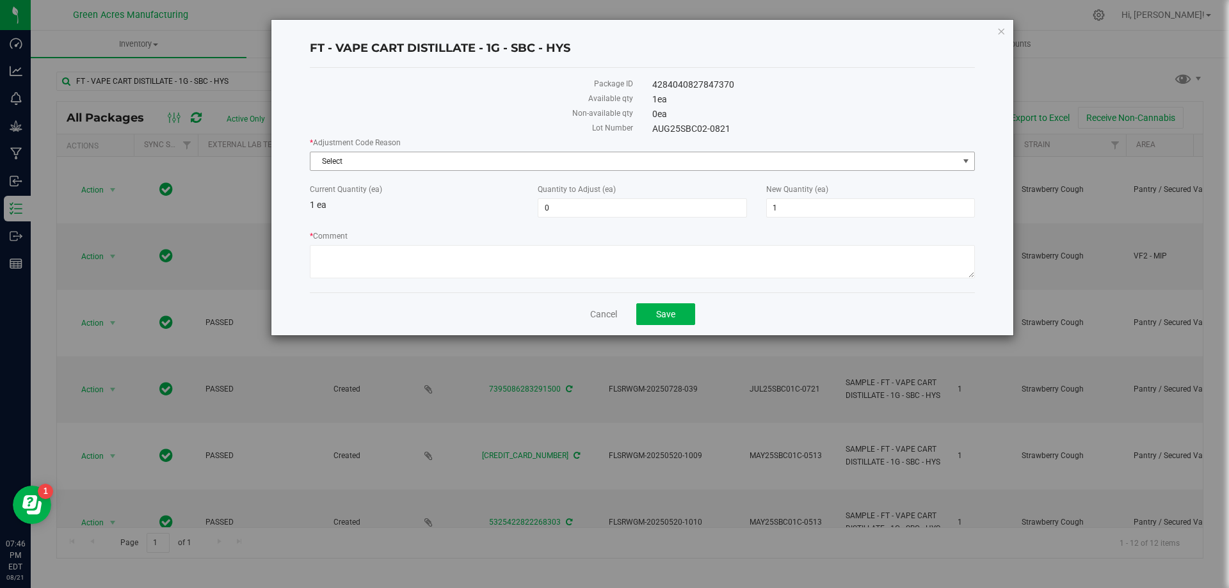
click at [857, 159] on span "Select" at bounding box center [634, 161] width 648 height 18
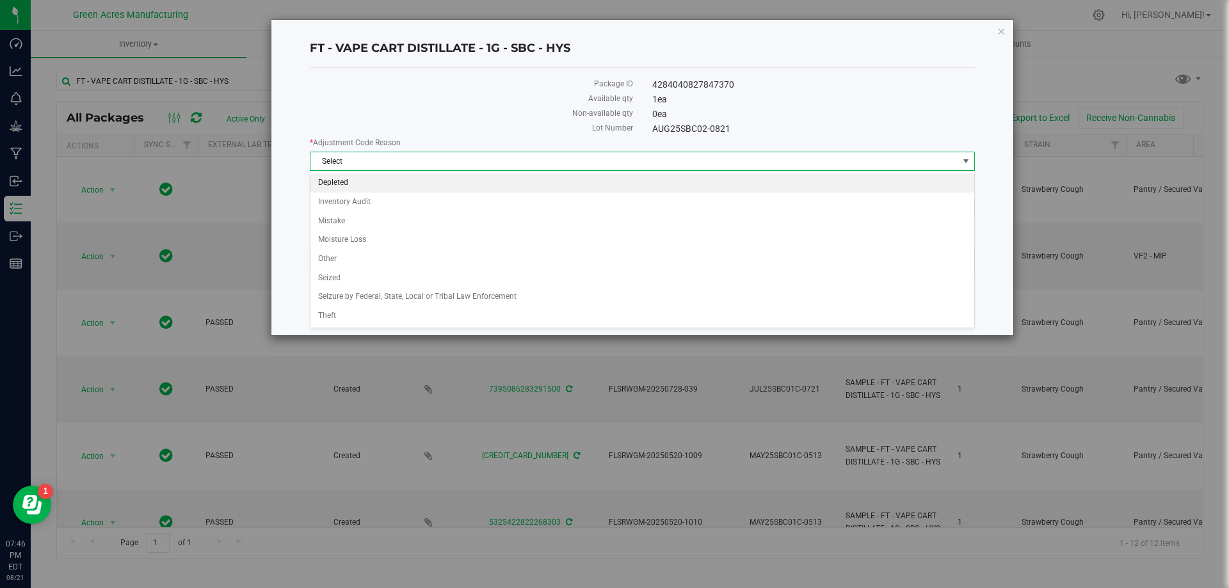
click at [698, 181] on li "Depleted" at bounding box center [642, 182] width 664 height 19
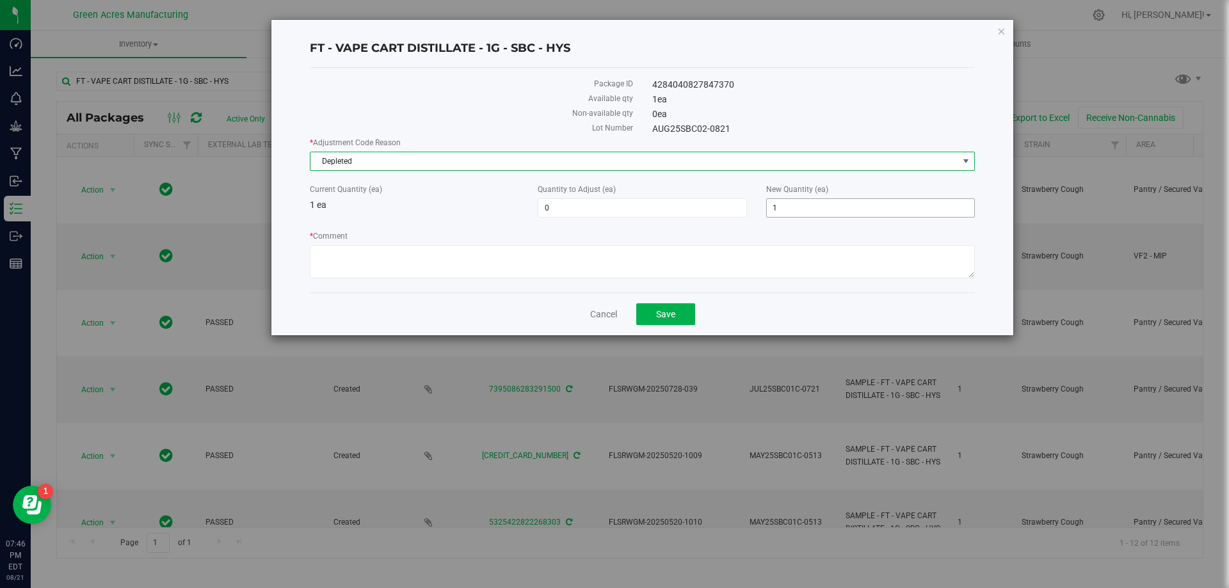
click at [795, 204] on span "1 1" at bounding box center [870, 207] width 209 height 19
click at [795, 204] on input "1" at bounding box center [870, 208] width 207 height 18
type input "0"
type input "-1"
type input "0"
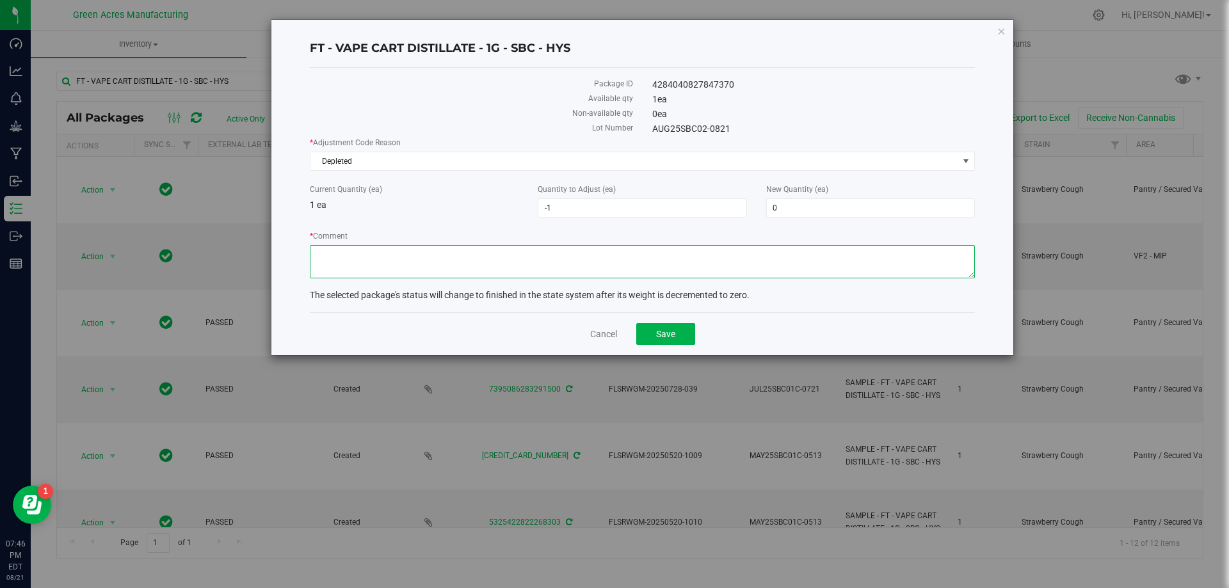
click at [803, 271] on textarea "* Comment" at bounding box center [642, 261] width 665 height 33
type textarea "Zeroing out 1 of 1 package."
click at [683, 329] on button "Save" at bounding box center [665, 334] width 59 height 22
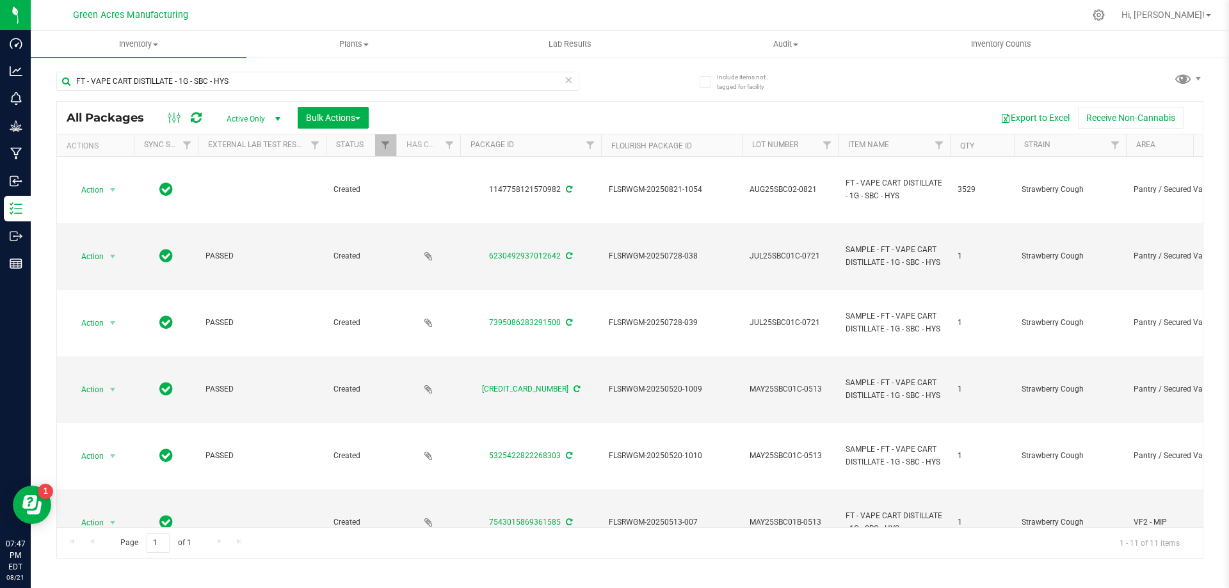
click at [567, 77] on icon at bounding box center [568, 79] width 9 height 15
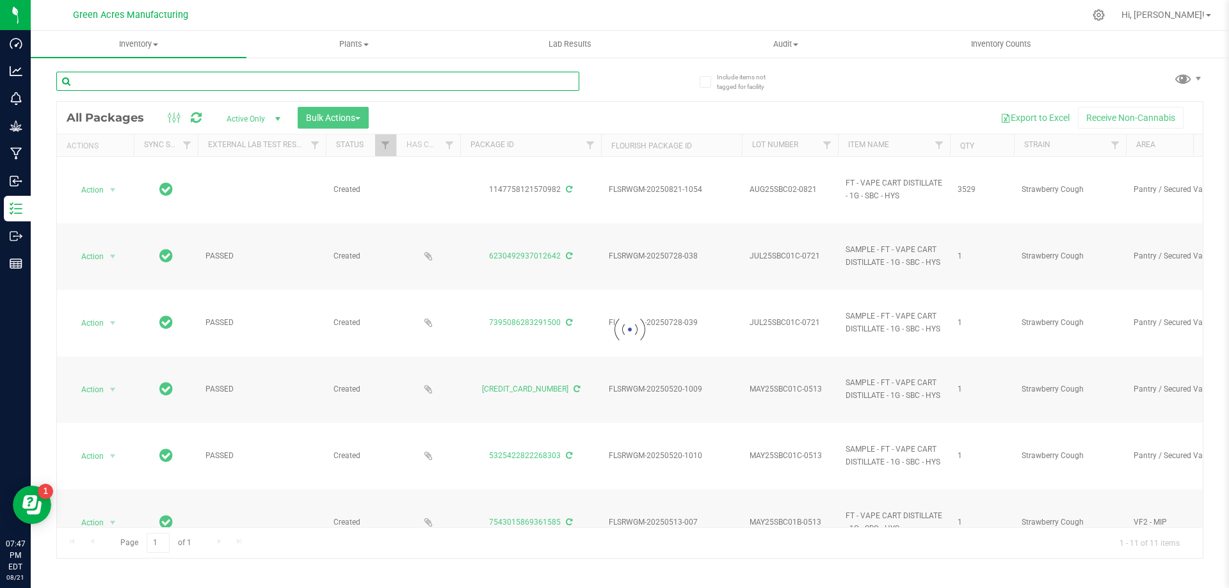
click at [535, 81] on input "text" at bounding box center [317, 81] width 523 height 19
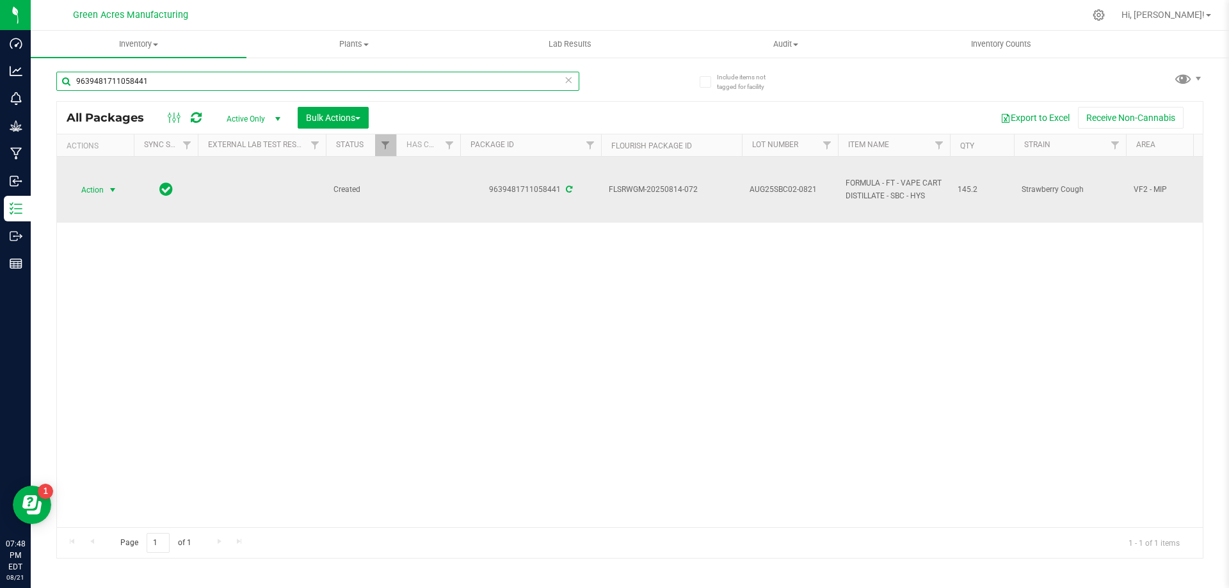
type input "9639481711058441"
click at [96, 193] on span "Action" at bounding box center [87, 190] width 35 height 18
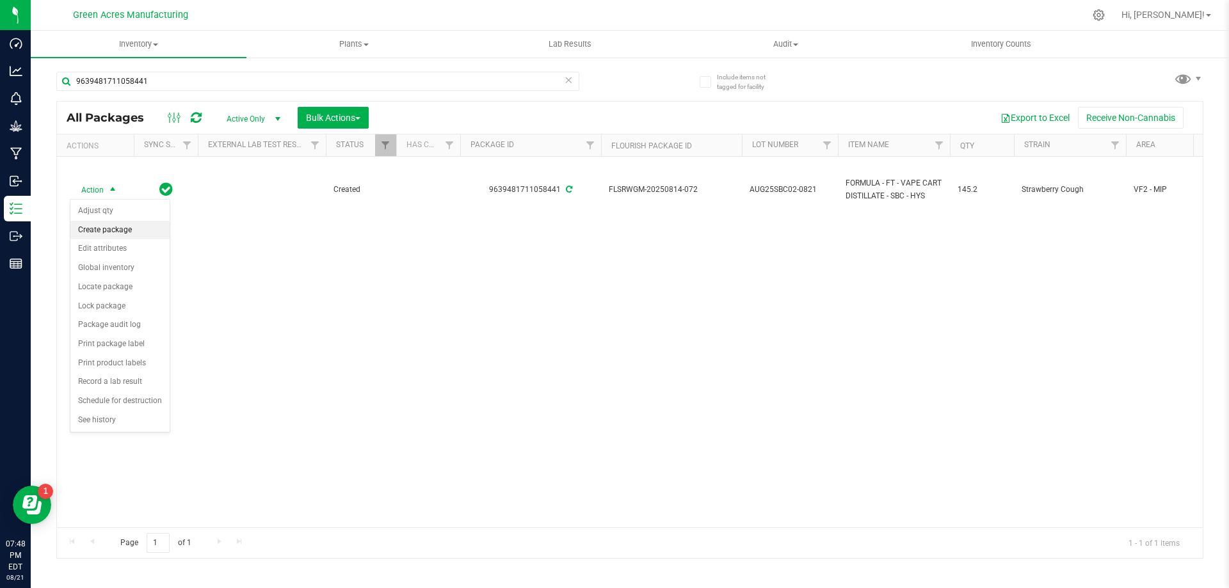
click at [125, 225] on li "Create package" at bounding box center [119, 230] width 99 height 19
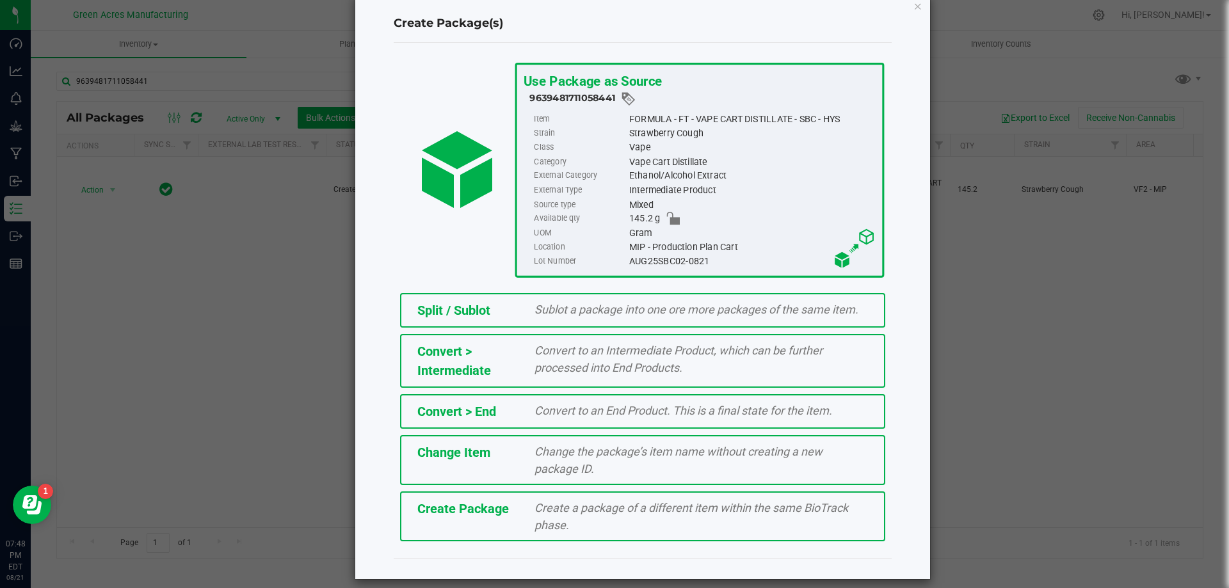
scroll to position [36, 0]
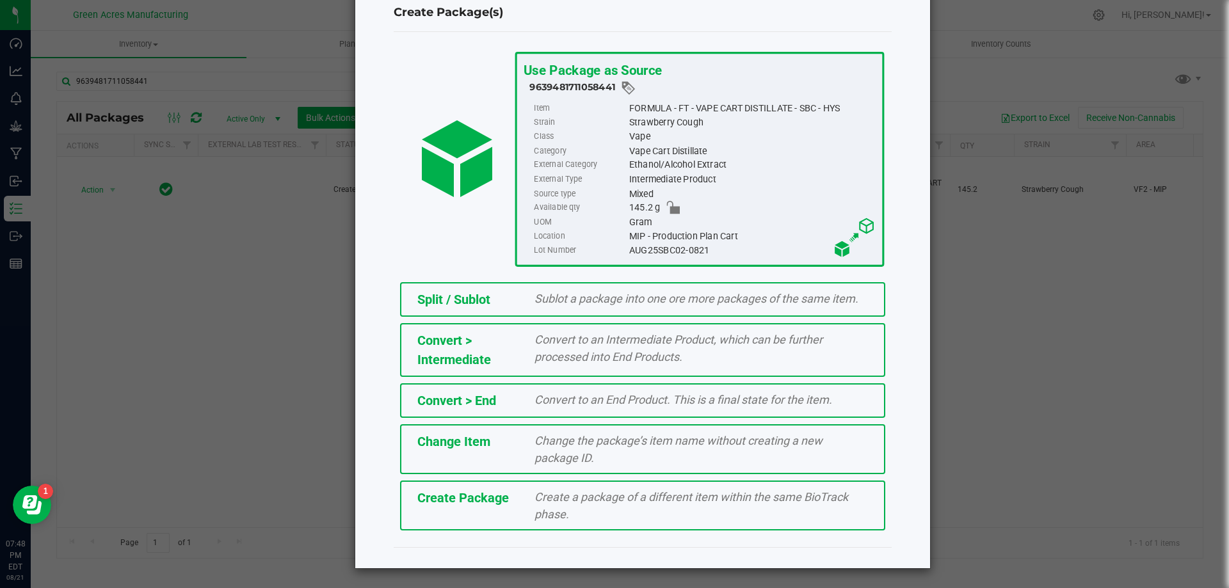
click at [607, 515] on div "Create a package of a different item within the same BioTrack phase." at bounding box center [701, 505] width 353 height 35
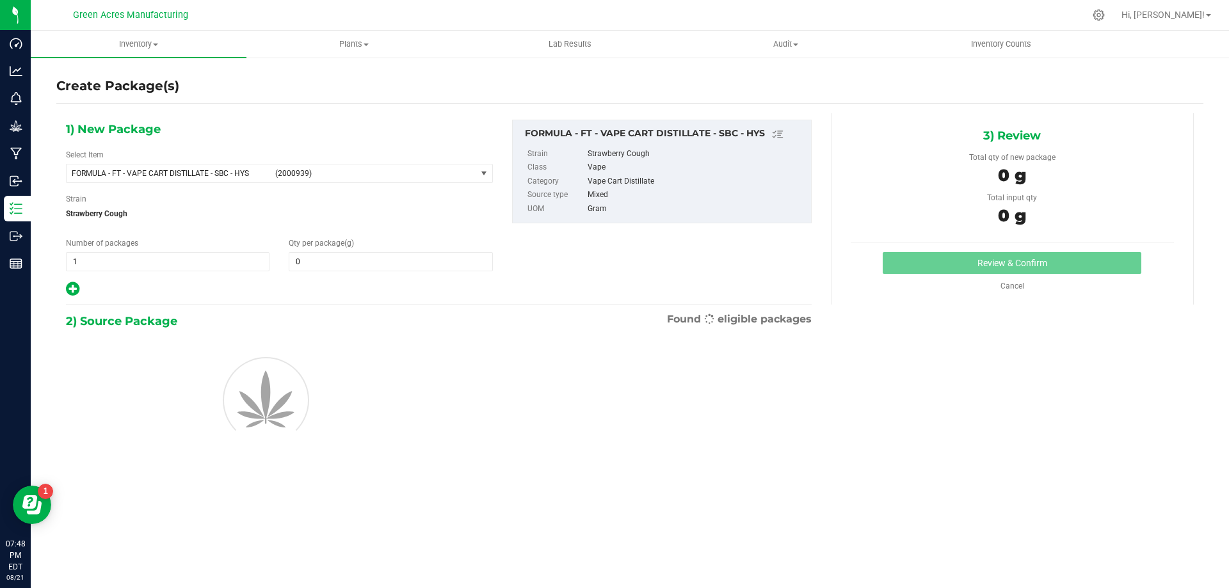
type input "0.0000"
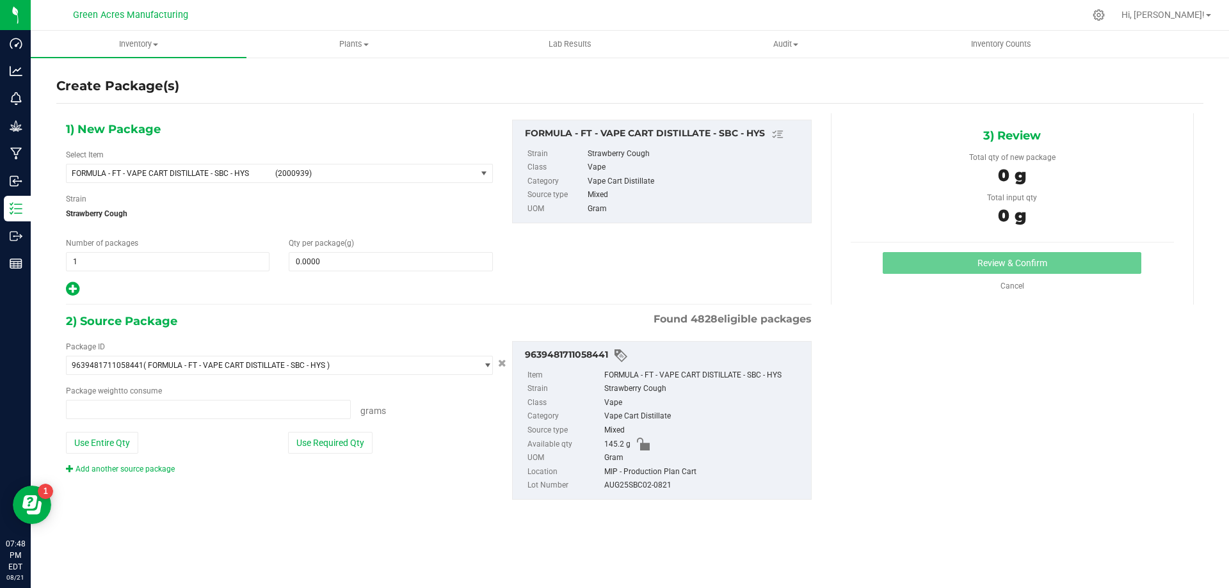
type input "0.0000 g"
click at [326, 168] on span "FORMULA - FT - VAPE CART DISTILLATE - SBC - HYS (2000939)" at bounding box center [272, 174] width 410 height 18
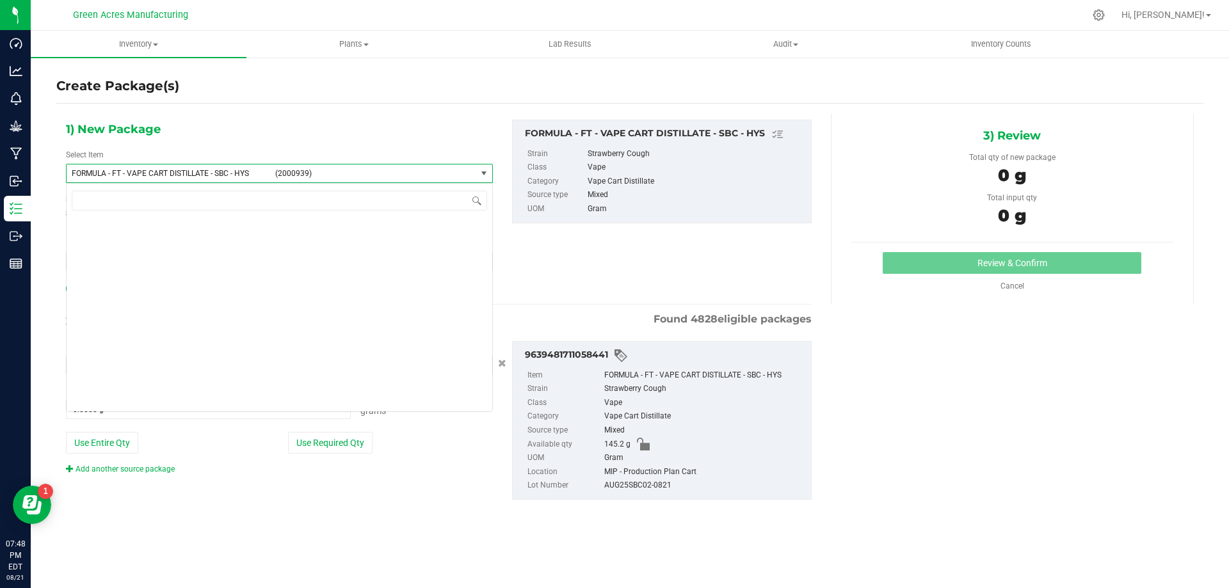
scroll to position [26117, 0]
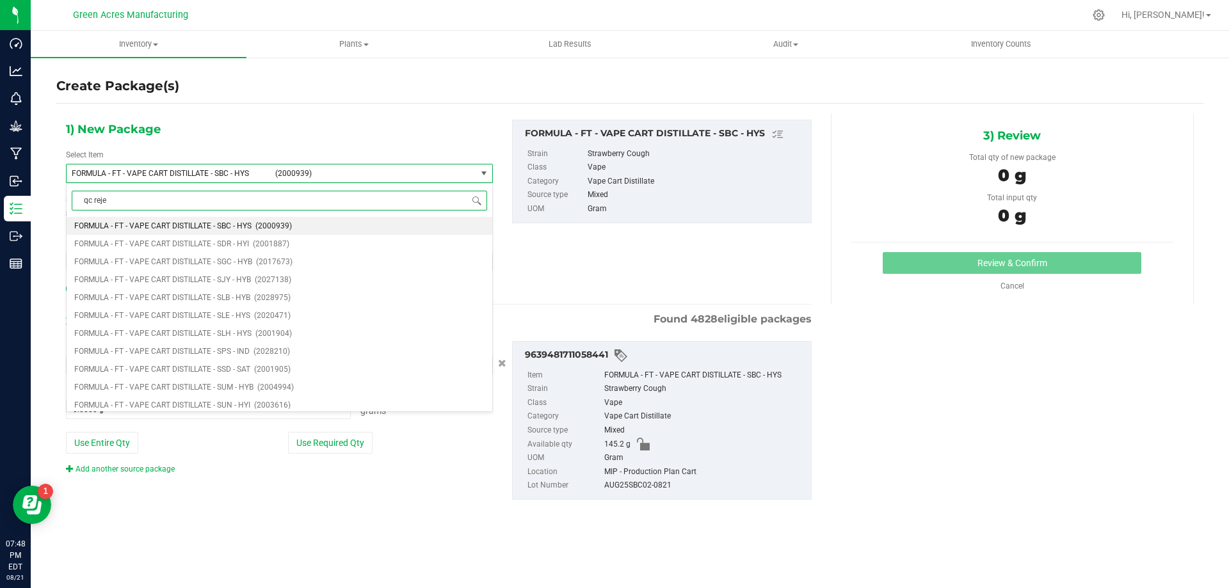
type input "qc rejec"
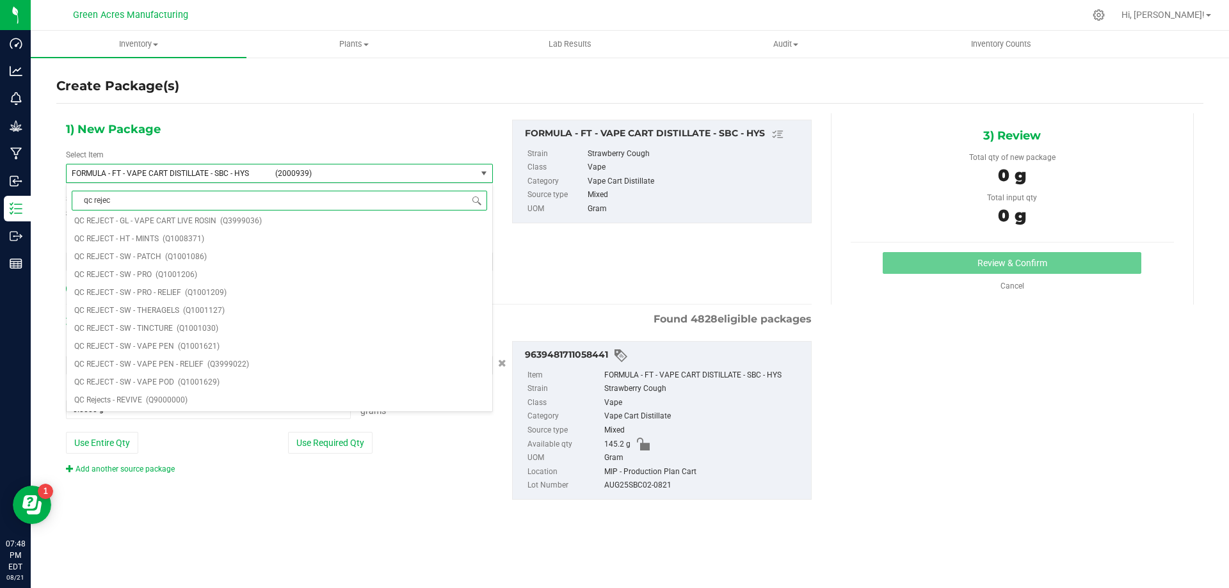
scroll to position [0, 0]
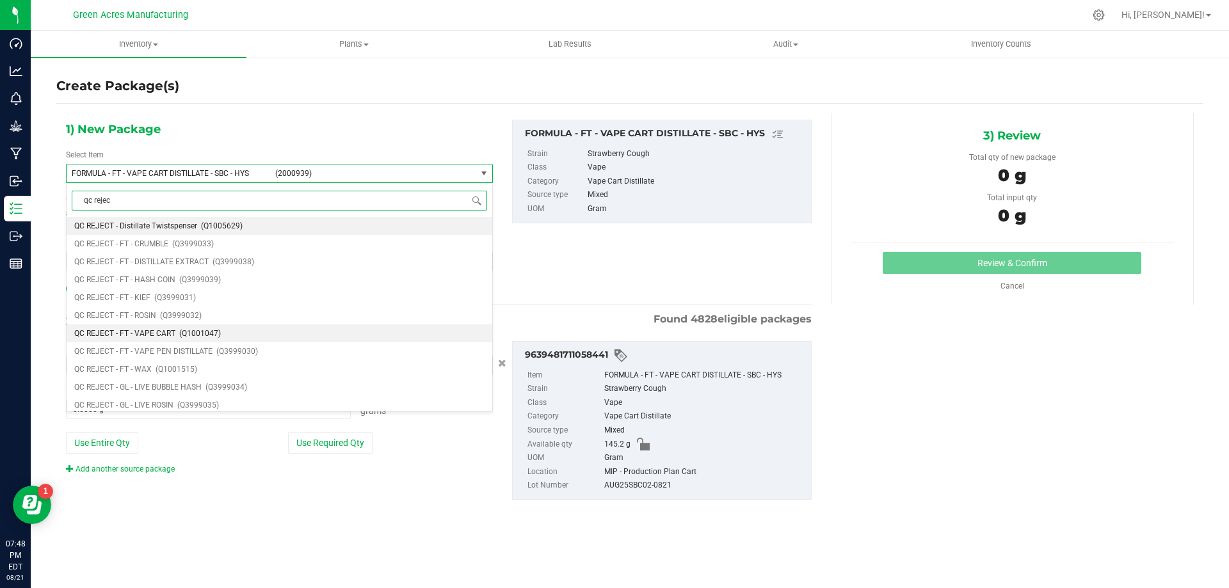
click at [320, 329] on li "QC REJECT - FT - VAPE CART (Q1001047)" at bounding box center [280, 334] width 426 height 18
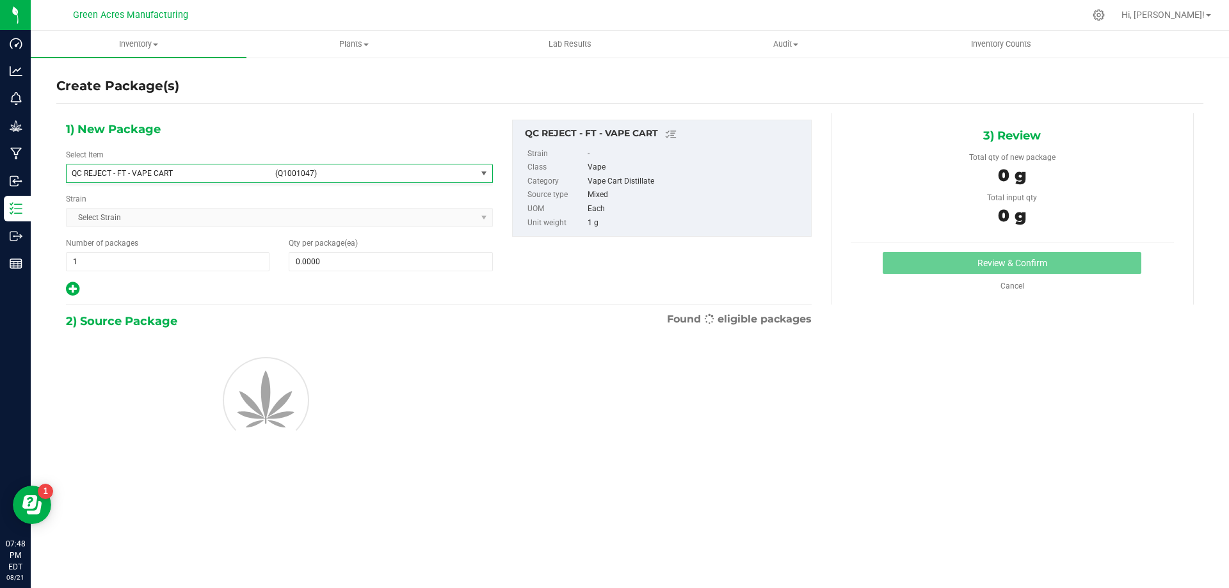
type input "0"
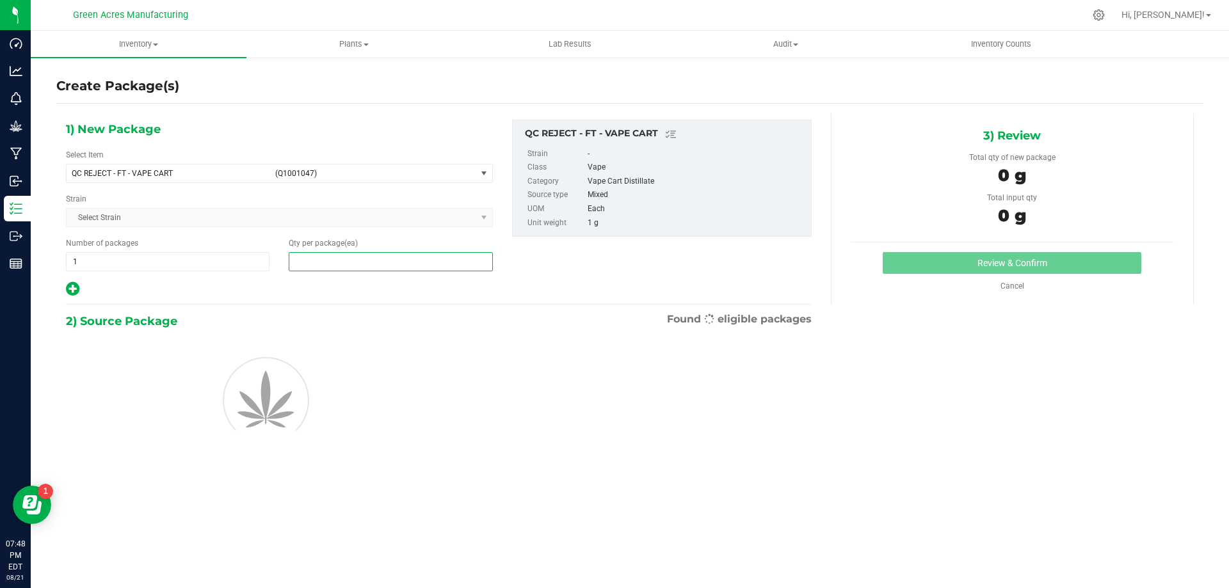
click at [396, 265] on span at bounding box center [391, 261] width 204 height 19
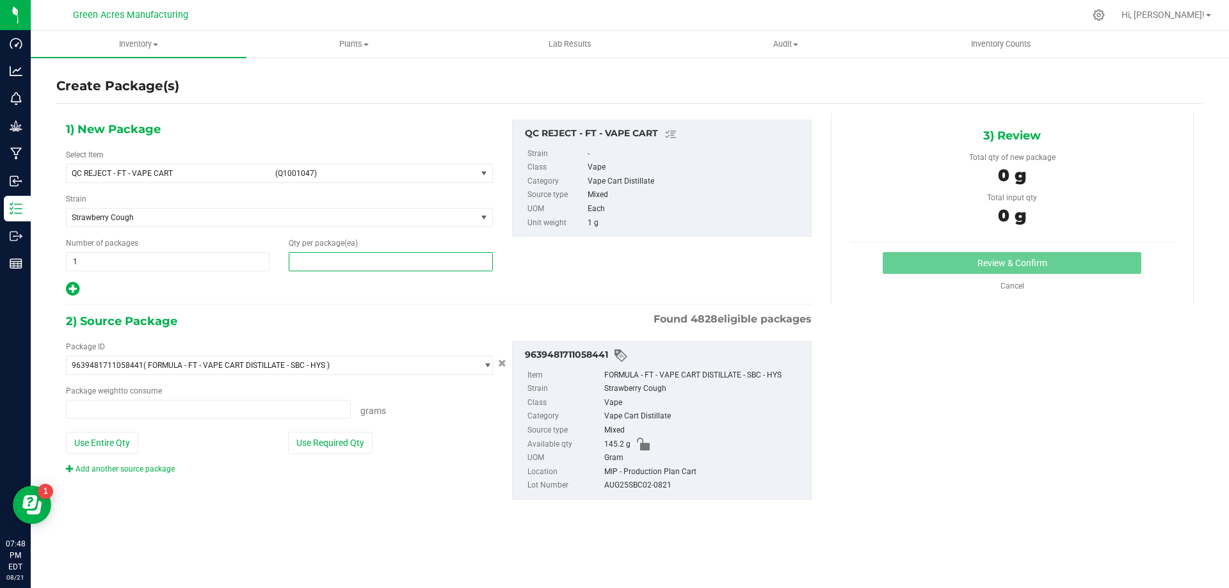
type input "0.0000 g"
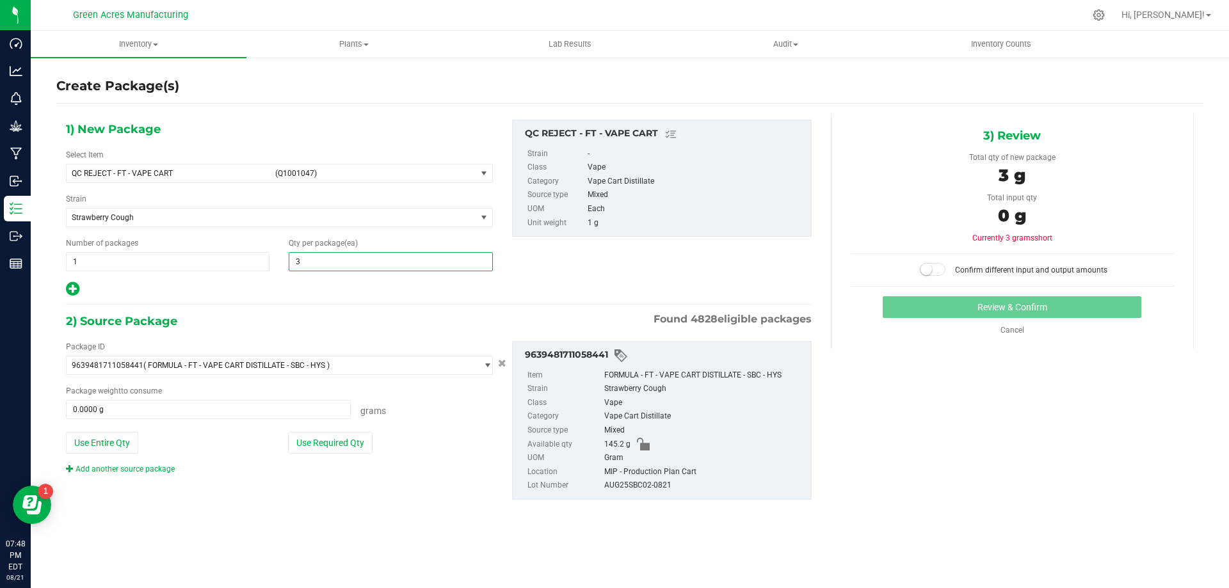
type input "38"
click at [109, 442] on button "Use Entire Qty" at bounding box center [102, 443] width 72 height 22
type input "145.2000 g"
click at [929, 268] on small at bounding box center [927, 270] width 12 height 12
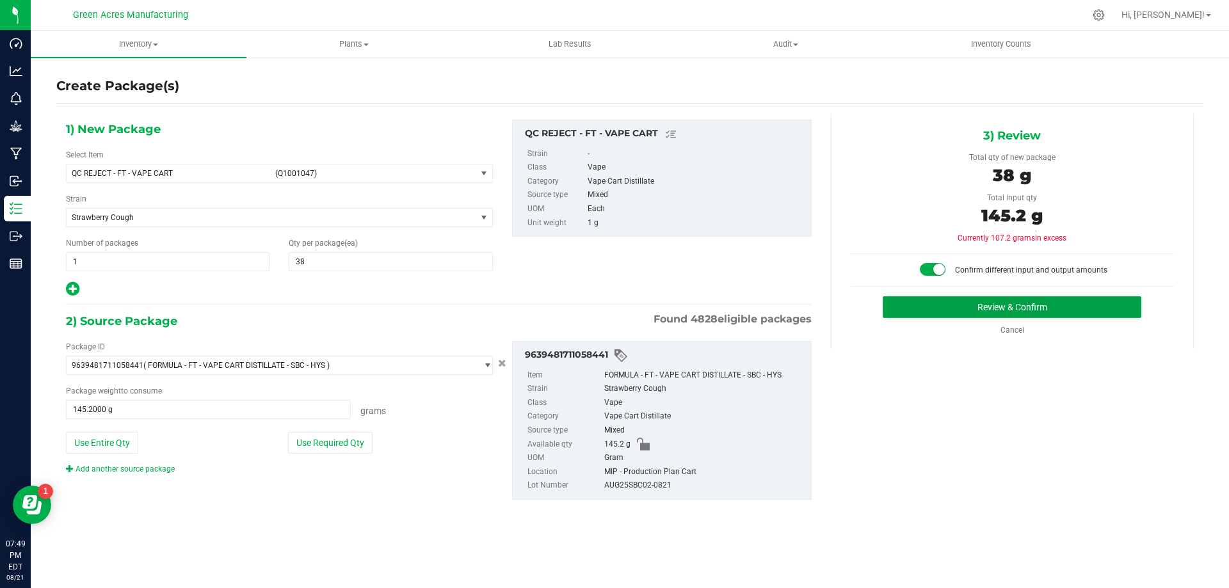
click at [916, 308] on button "Review & Confirm" at bounding box center [1012, 307] width 259 height 22
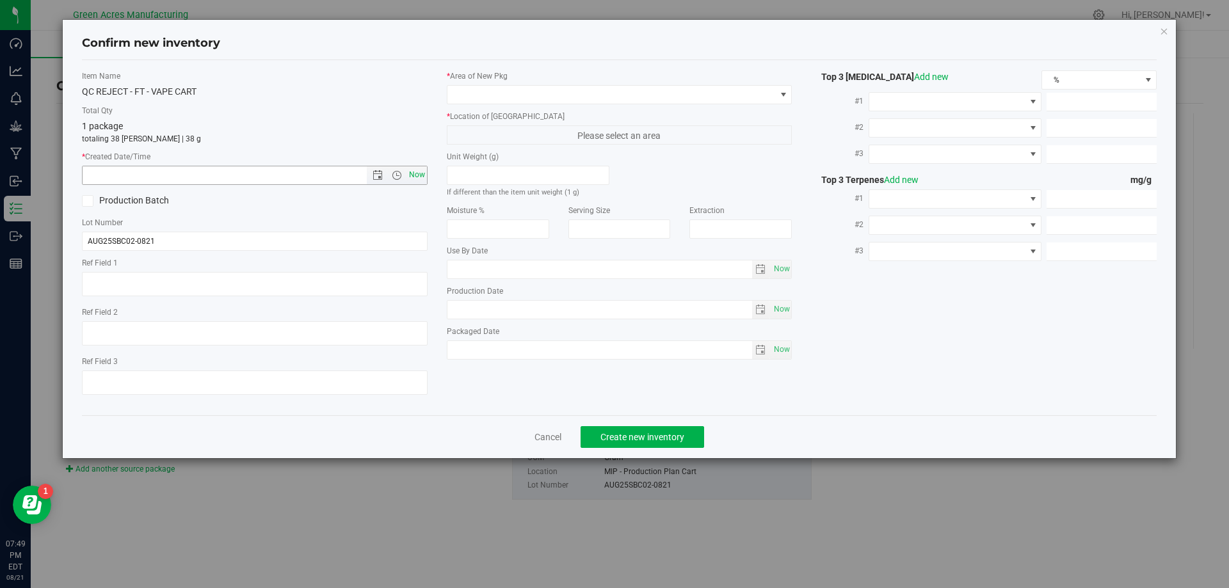
click at [412, 174] on span "Now" at bounding box center [417, 175] width 22 height 19
type input "[DATE] 7:49 PM"
click at [491, 83] on div "* Area of [GEOGRAPHIC_DATA]" at bounding box center [620, 87] width 346 height 34
click at [494, 93] on span at bounding box center [611, 95] width 328 height 18
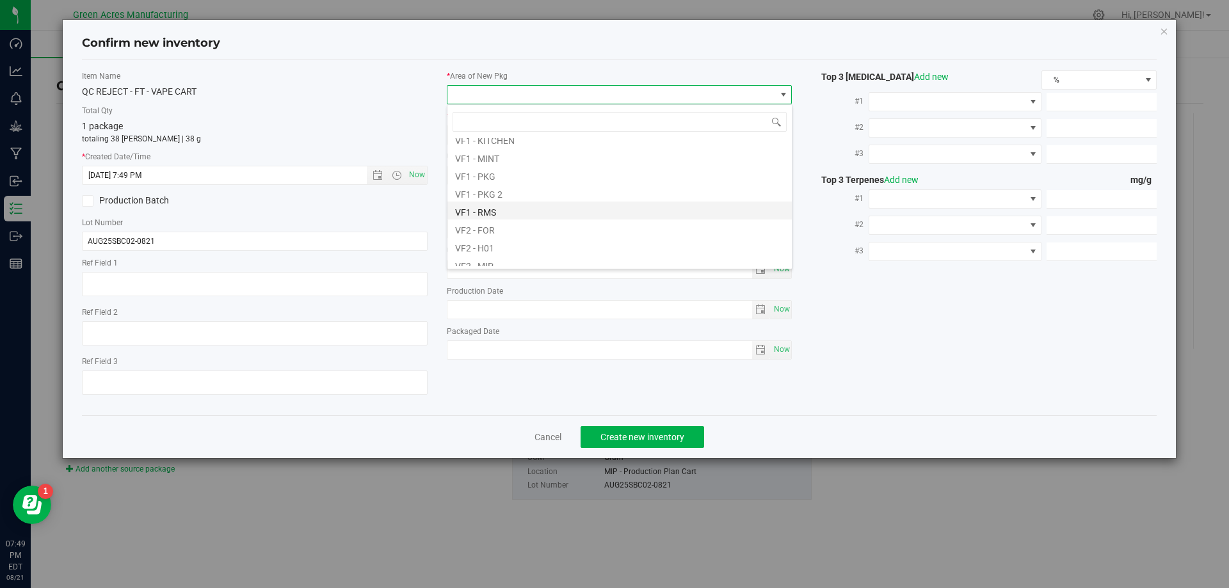
scroll to position [643, 0]
click at [510, 189] on li "VF2 - MIP" at bounding box center [619, 186] width 344 height 18
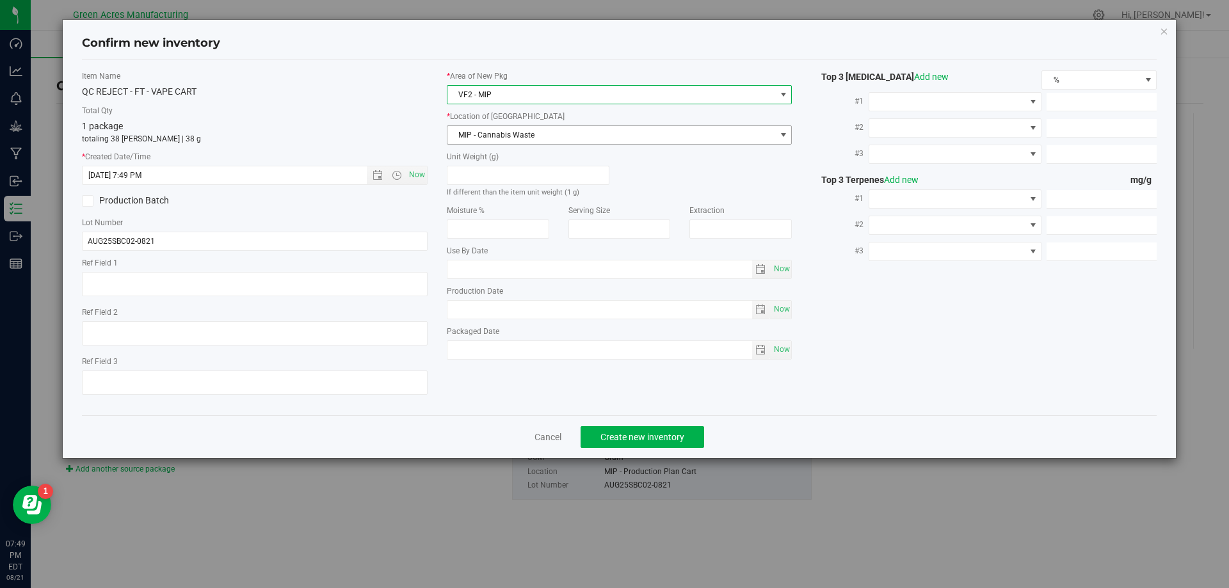
click at [544, 134] on span "MIP - Cannabis Waste" at bounding box center [611, 135] width 328 height 18
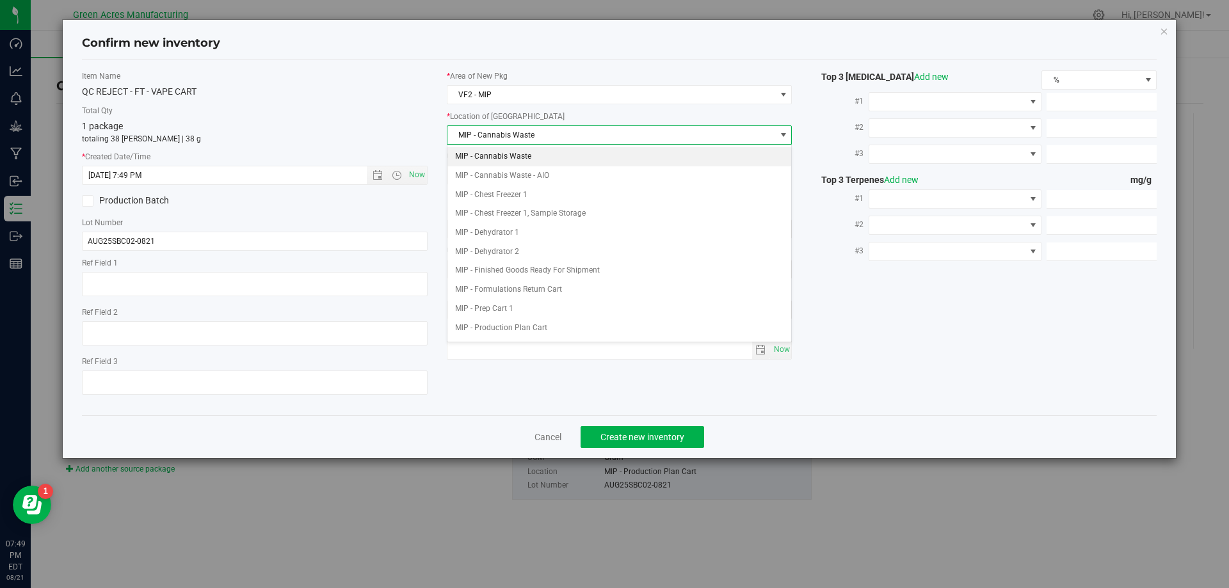
click at [524, 159] on li "MIP - Cannabis Waste" at bounding box center [619, 156] width 344 height 19
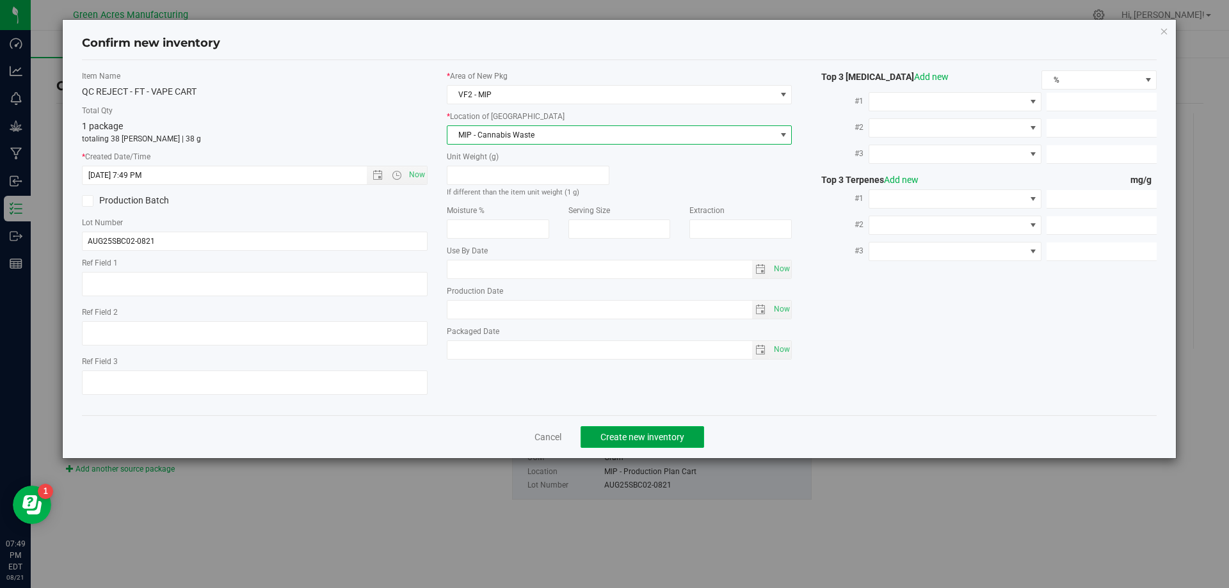
click at [650, 442] on span "Create new inventory" at bounding box center [643, 437] width 84 height 10
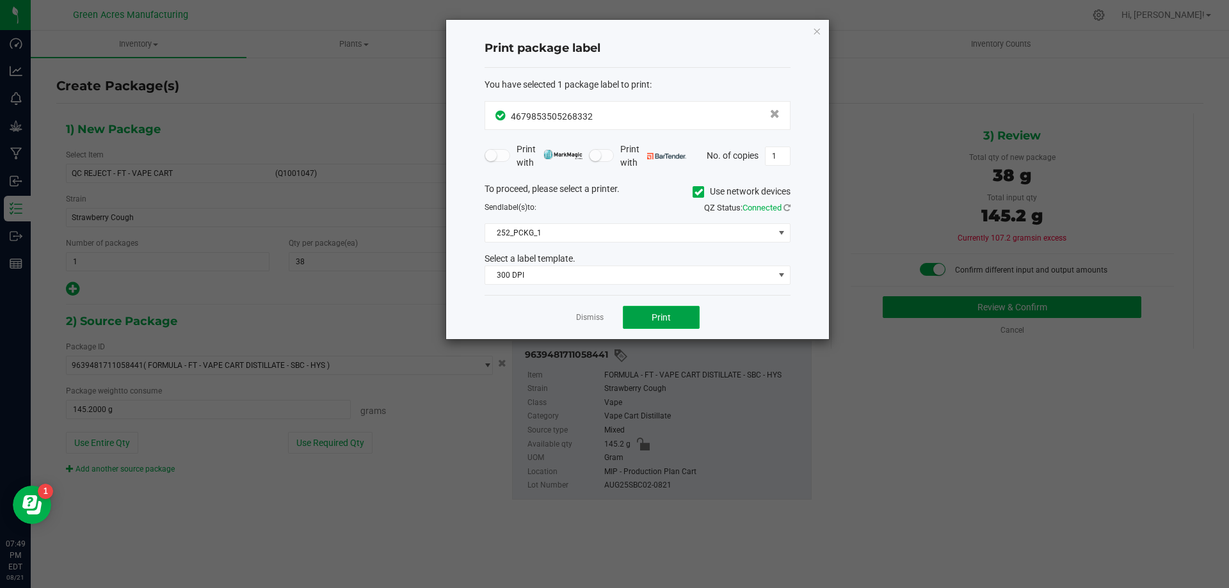
click at [691, 325] on button "Print" at bounding box center [661, 317] width 77 height 23
click at [682, 329] on button "Print" at bounding box center [661, 317] width 77 height 23
click at [588, 320] on link "Dismiss" at bounding box center [590, 317] width 28 height 11
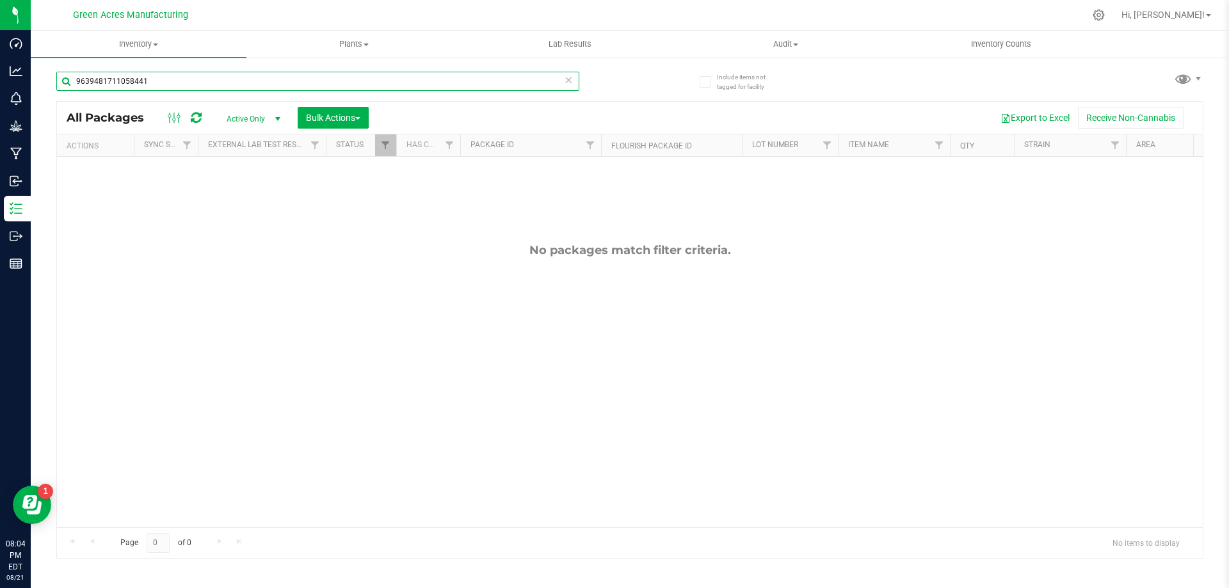
click at [218, 85] on input "9639481711058441" at bounding box center [317, 81] width 523 height 19
click at [298, 81] on input "9639481711058441" at bounding box center [317, 81] width 523 height 19
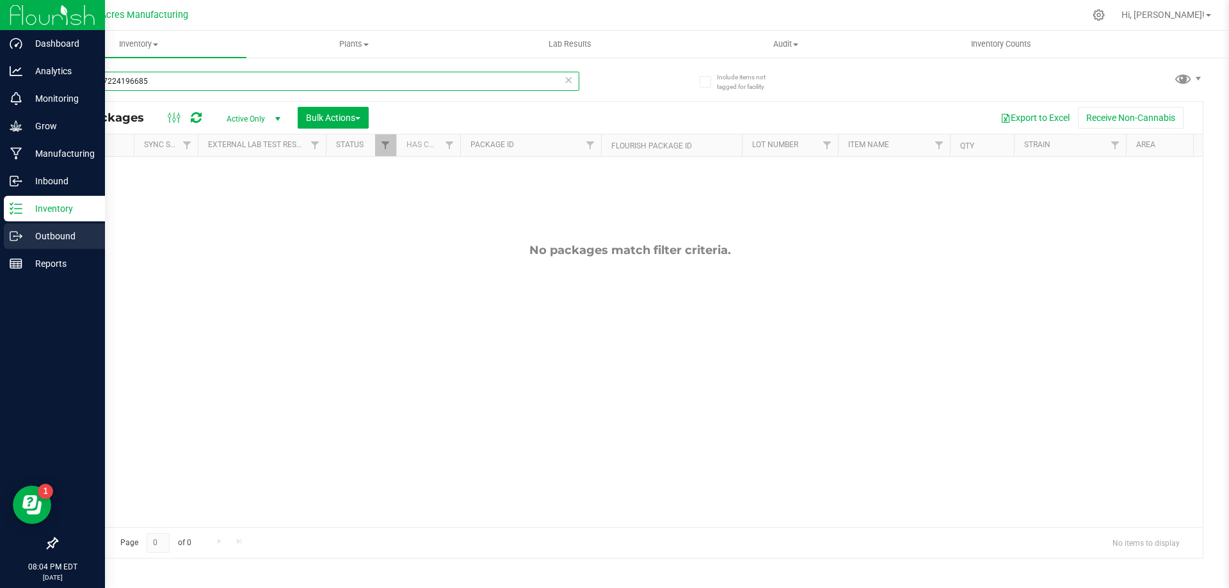
type input "6080147224196685"
click at [24, 235] on p "Outbound" at bounding box center [60, 236] width 77 height 15
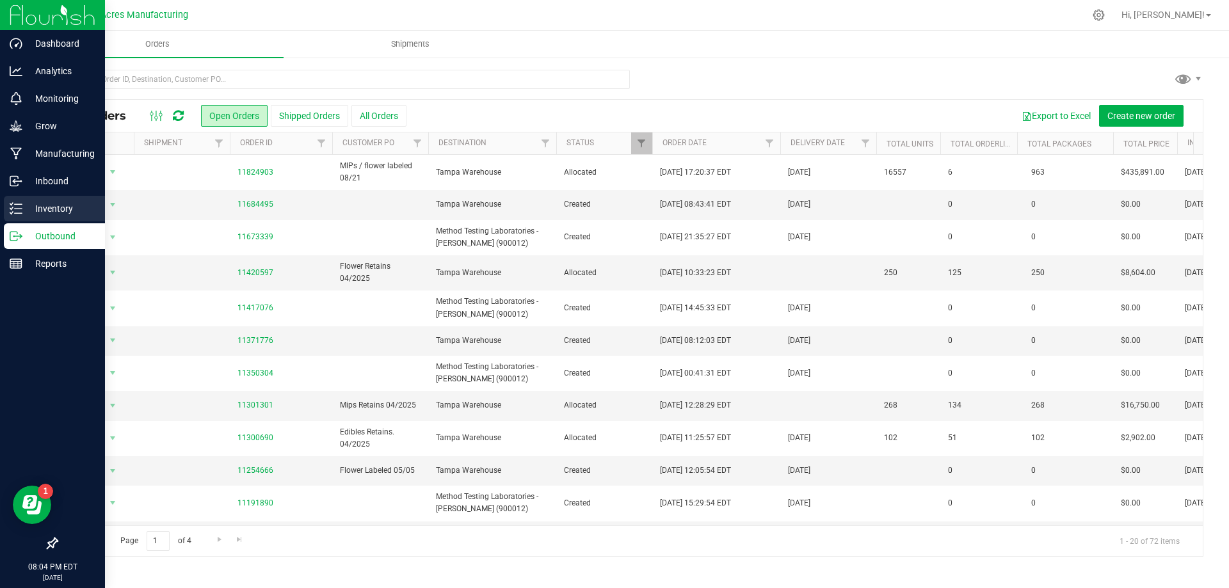
click at [47, 202] on p "Inventory" at bounding box center [60, 208] width 77 height 15
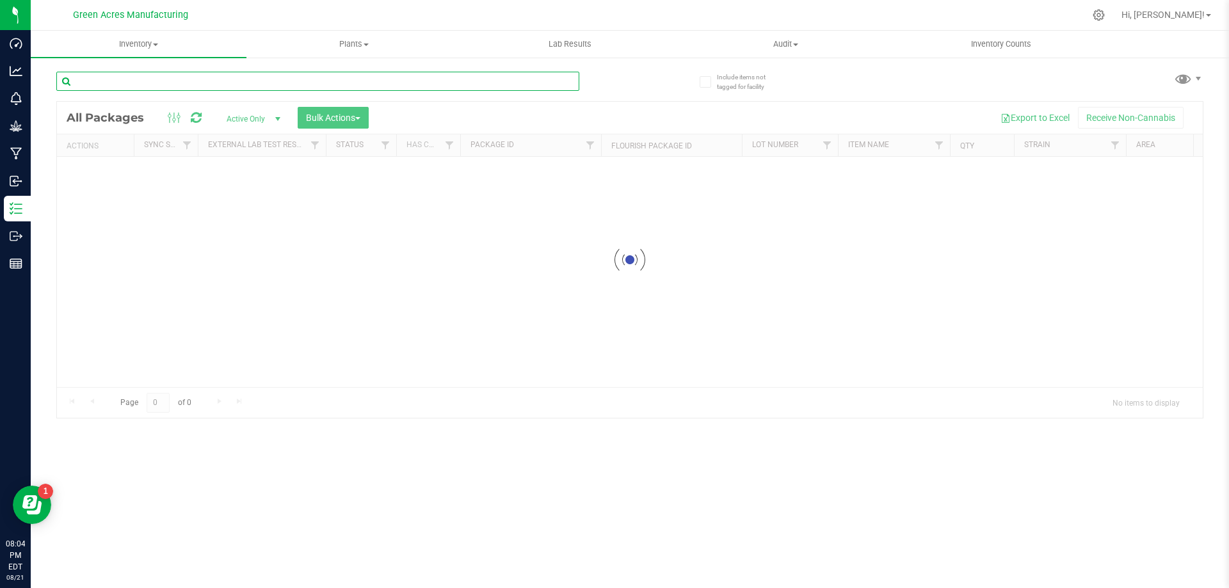
click at [351, 81] on input "text" at bounding box center [317, 81] width 523 height 19
type input "6080147224196685"
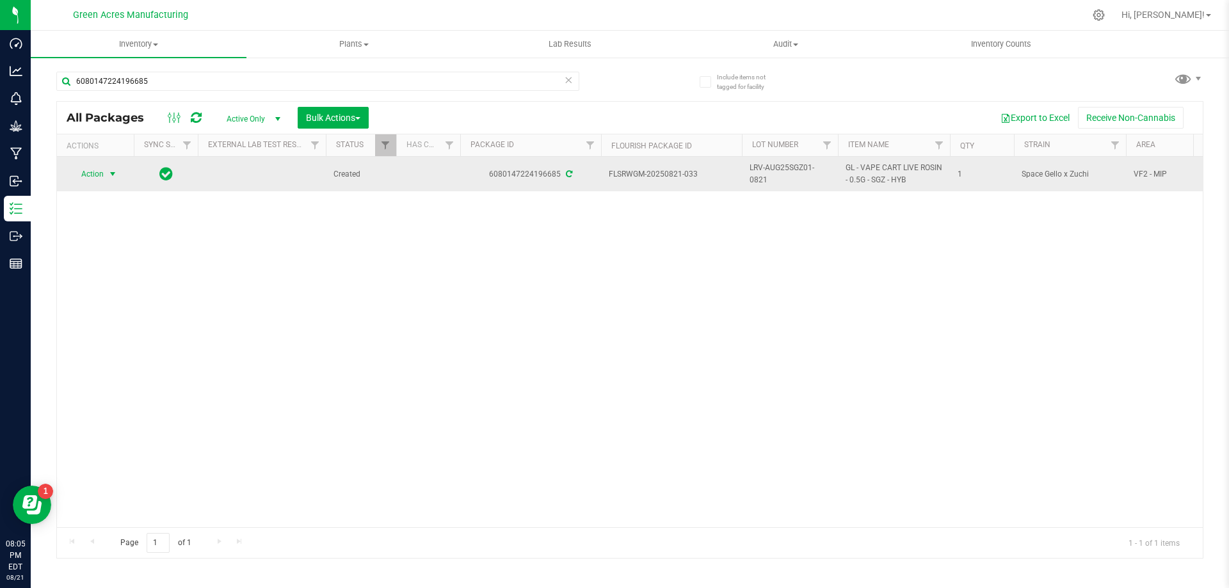
click at [107, 181] on span "select" at bounding box center [113, 174] width 16 height 18
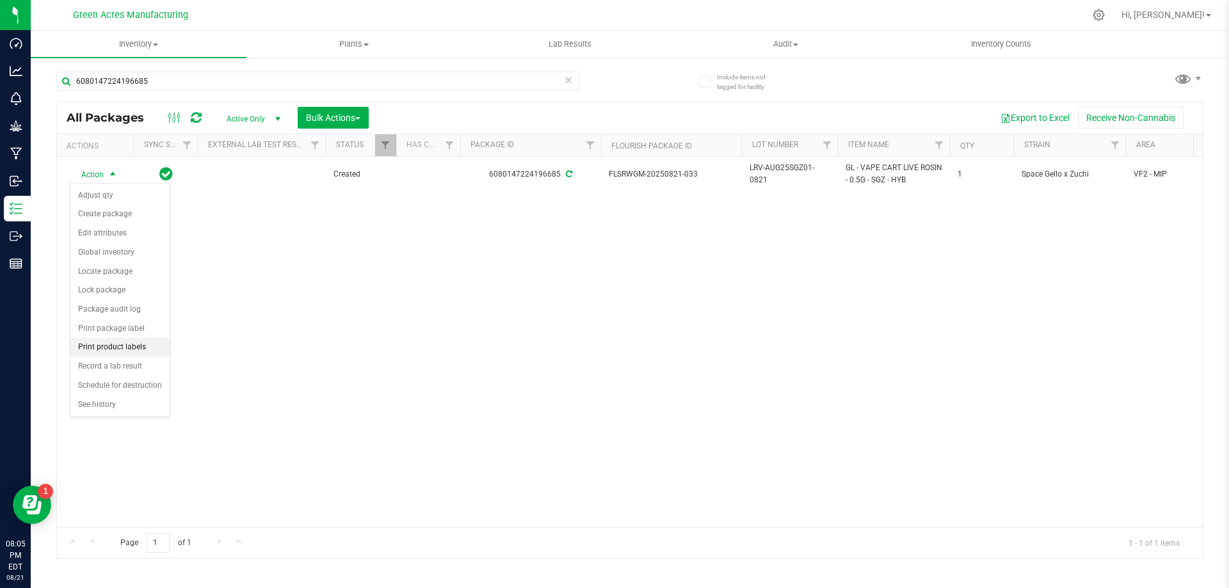
click at [146, 348] on li "Print product labels" at bounding box center [119, 347] width 99 height 19
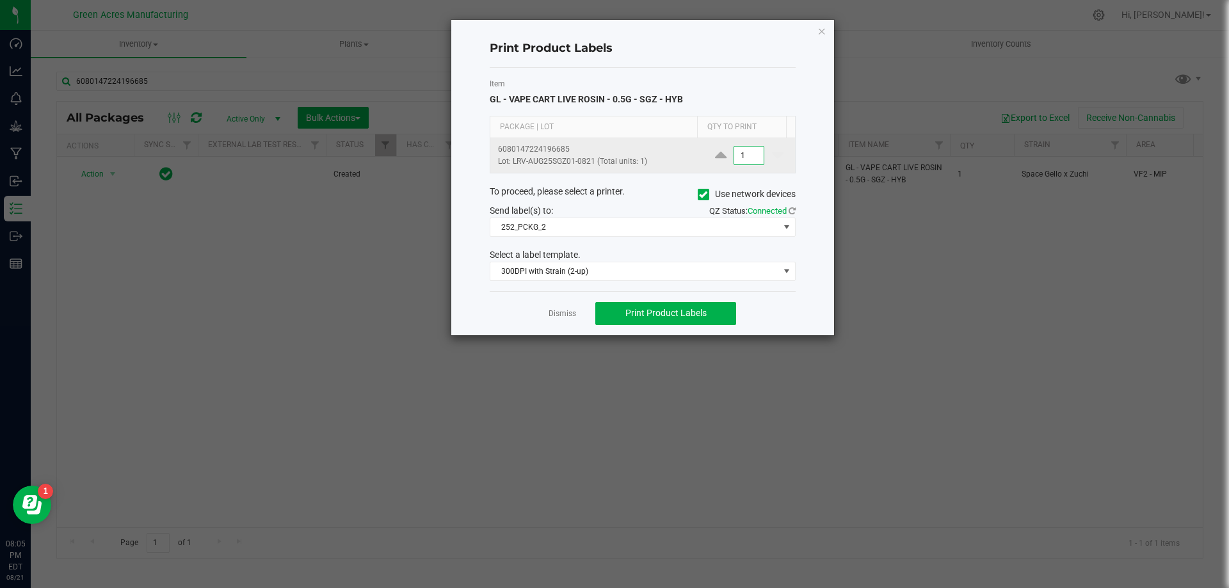
click at [742, 159] on input "1" at bounding box center [748, 156] width 29 height 18
type input "250"
click at [716, 314] on button "Print Product Labels" at bounding box center [665, 313] width 141 height 23
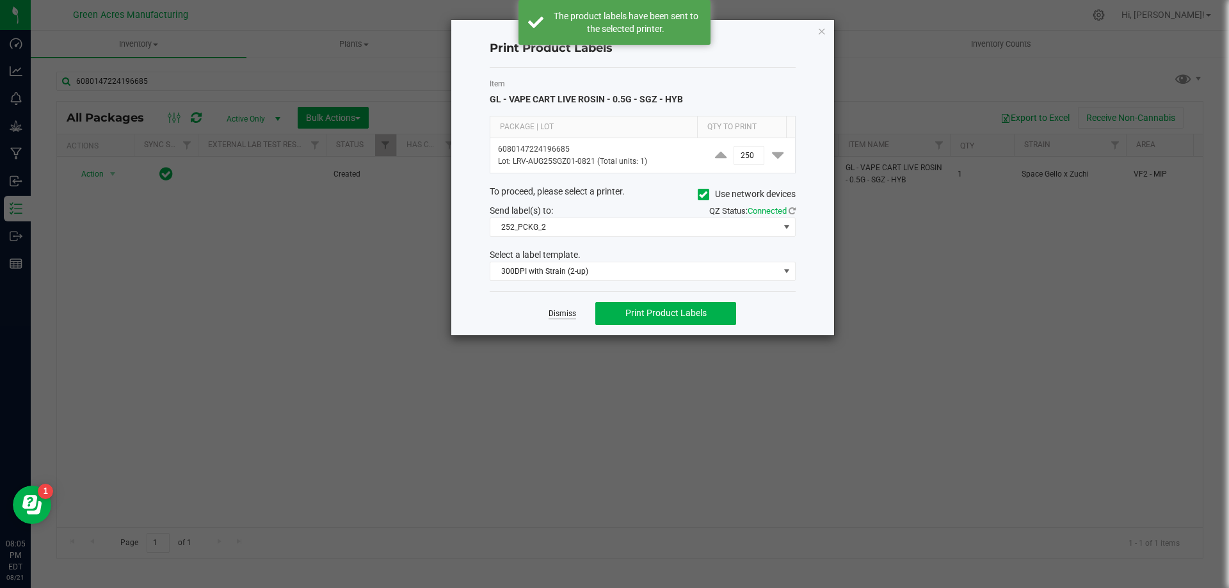
click at [568, 314] on link "Dismiss" at bounding box center [563, 314] width 28 height 11
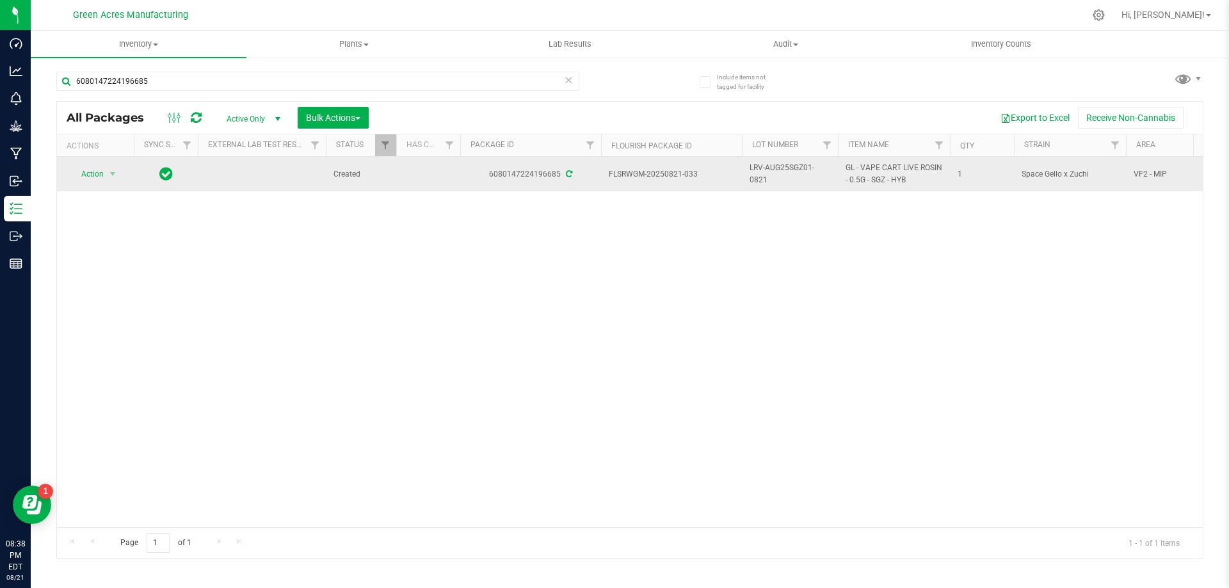
click at [766, 168] on span "LRV-AUG25SGZ01-0821" at bounding box center [790, 174] width 81 height 24
click at [766, 168] on input "LRV-AUG25SGZ01-0821" at bounding box center [787, 175] width 92 height 20
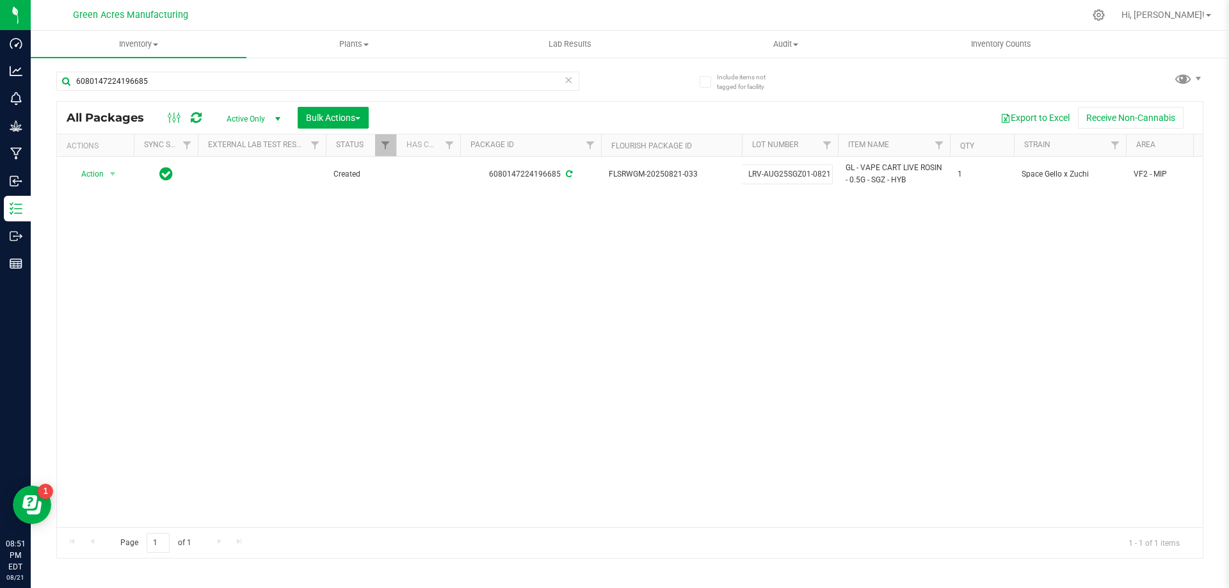
click at [716, 216] on div "Action Action Adjust qty Create package Edit attributes Global inventory Locate…" at bounding box center [630, 342] width 1146 height 371
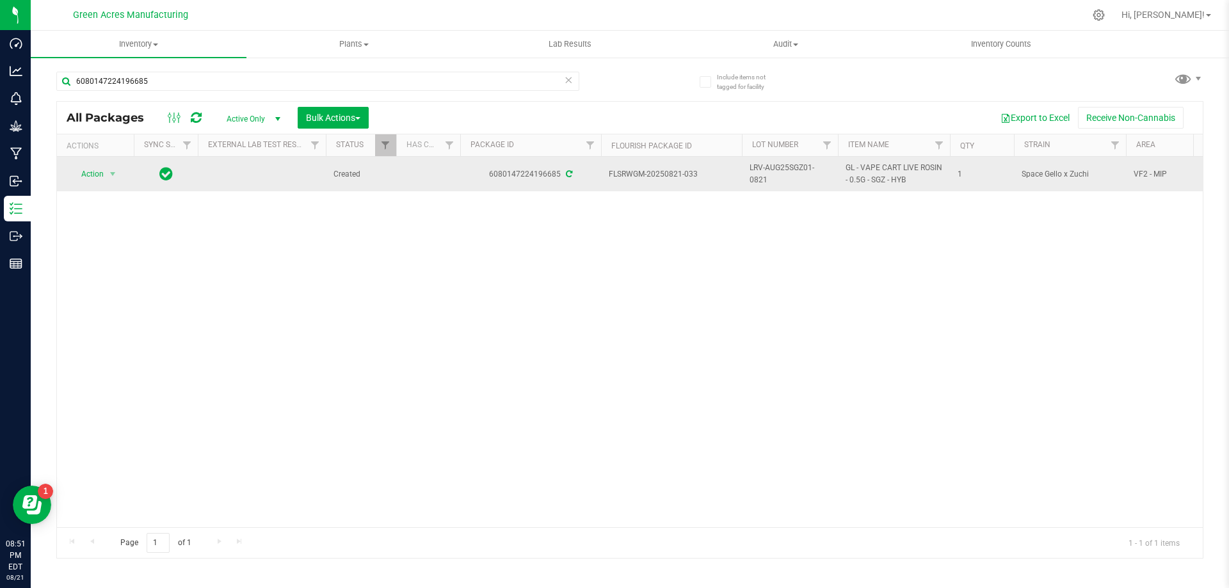
click at [118, 184] on td "Action Action Adjust qty Create package Edit attributes Global inventory Locate…" at bounding box center [95, 174] width 77 height 35
click at [113, 182] on span "select" at bounding box center [113, 174] width 16 height 18
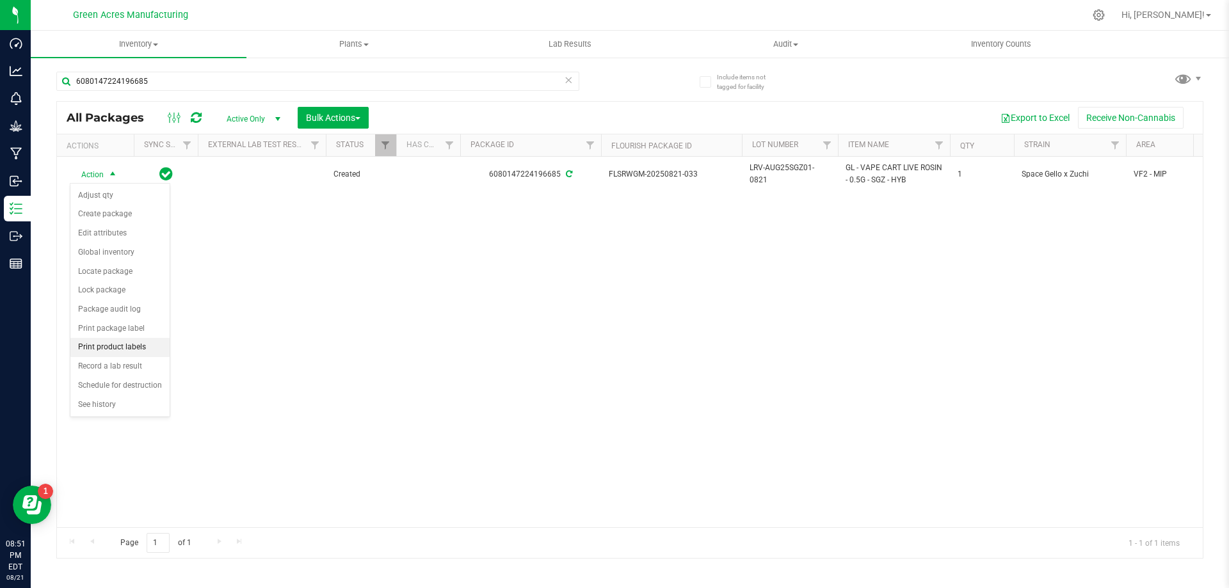
click at [136, 343] on li "Print product labels" at bounding box center [119, 347] width 99 height 19
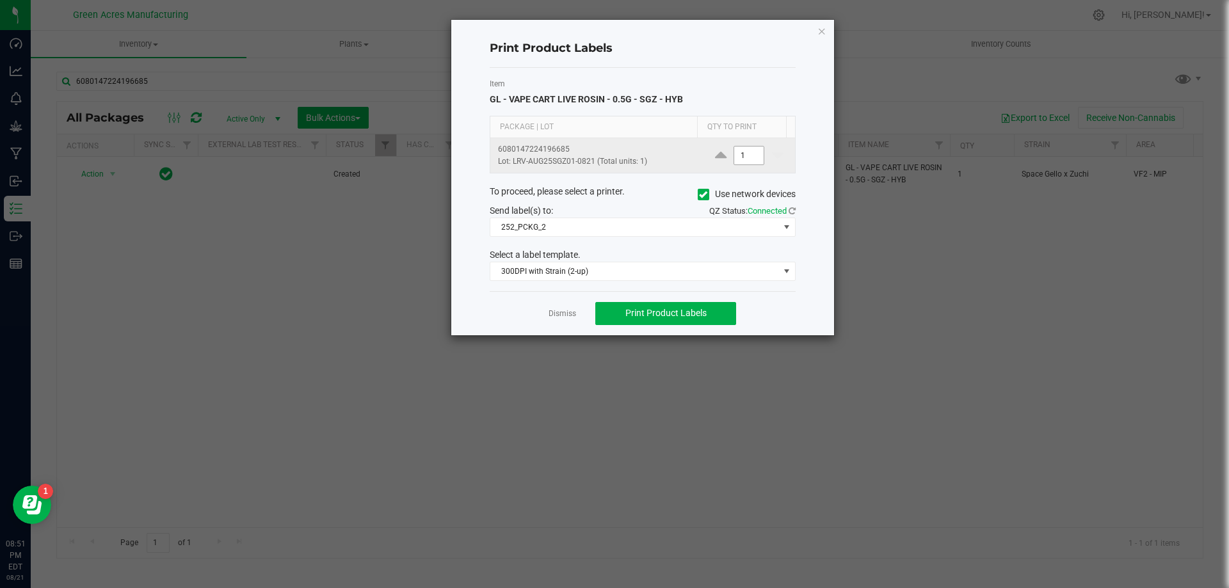
click at [750, 155] on input "1" at bounding box center [748, 156] width 29 height 18
click at [656, 321] on button "Print Product Labels" at bounding box center [665, 313] width 141 height 23
click at [741, 61] on div "Print Product Labels" at bounding box center [643, 49] width 306 height 38
click at [741, 157] on input "150" at bounding box center [748, 156] width 29 height 18
type input "100"
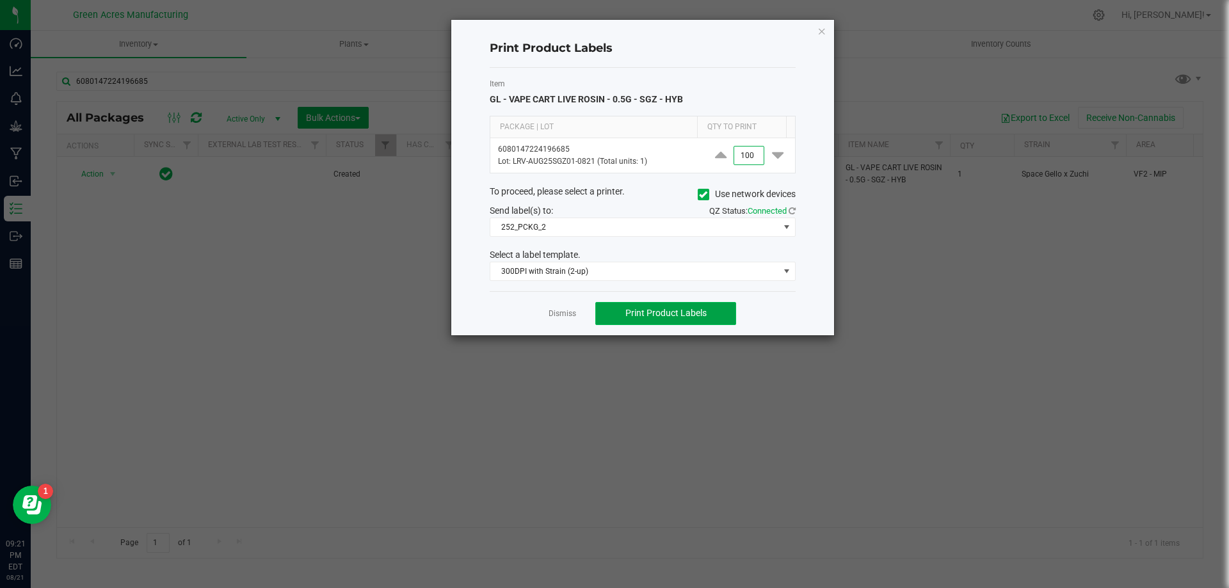
click at [665, 309] on span "Print Product Labels" at bounding box center [665, 313] width 81 height 10
click at [565, 310] on link "Dismiss" at bounding box center [563, 314] width 28 height 11
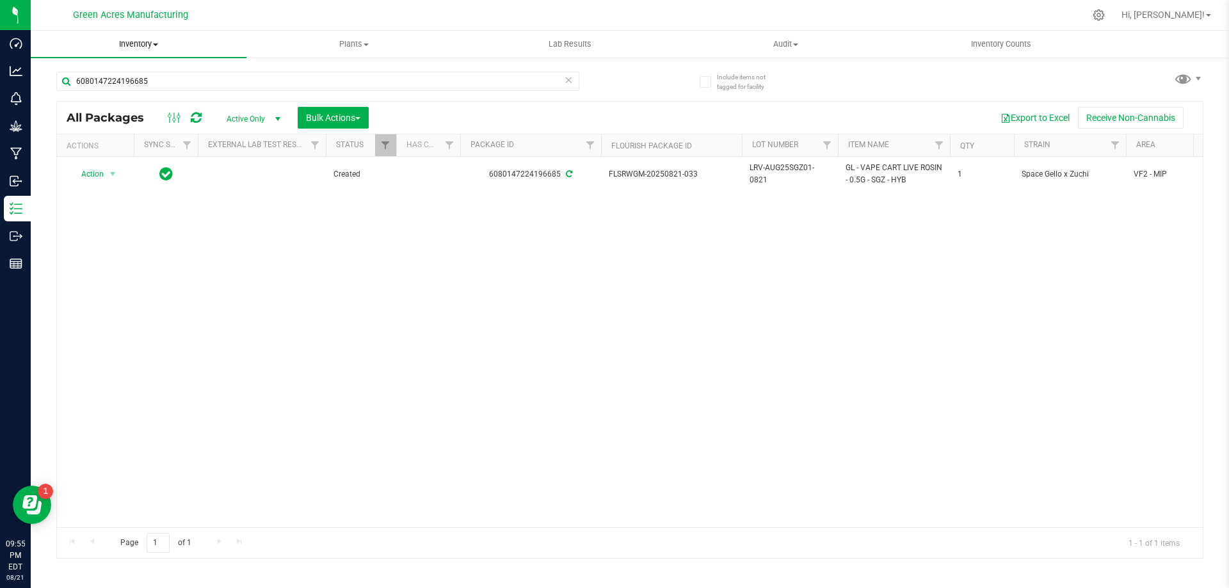
click at [162, 48] on span "Inventory" at bounding box center [139, 44] width 216 height 12
click at [155, 156] on li "From bill of materials" at bounding box center [139, 154] width 216 height 15
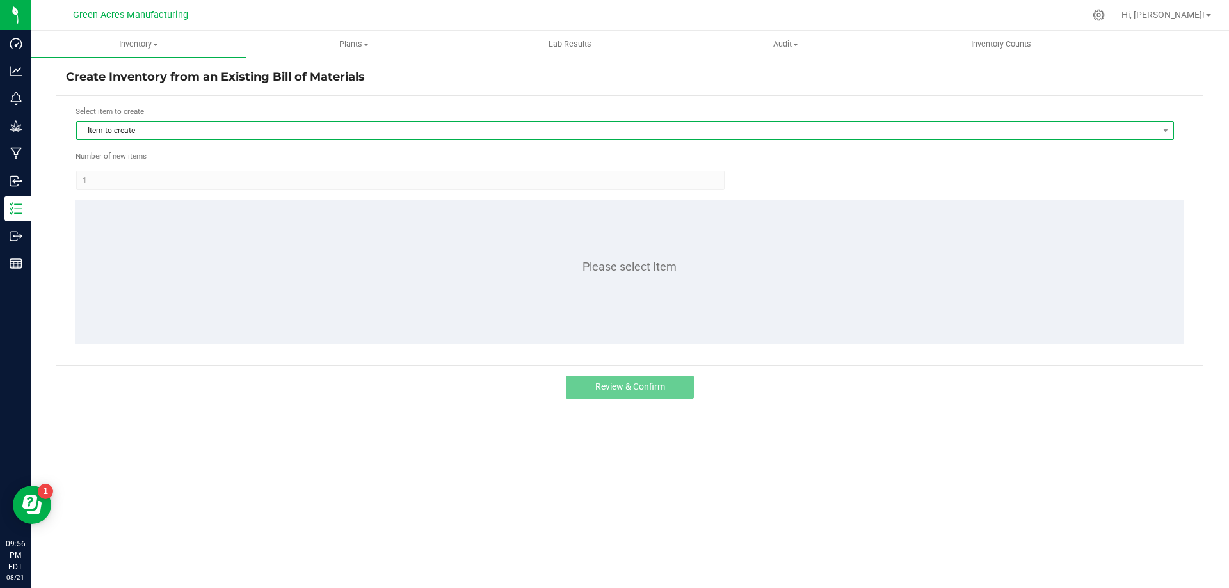
click at [476, 137] on span "Item to create" at bounding box center [617, 131] width 1081 height 18
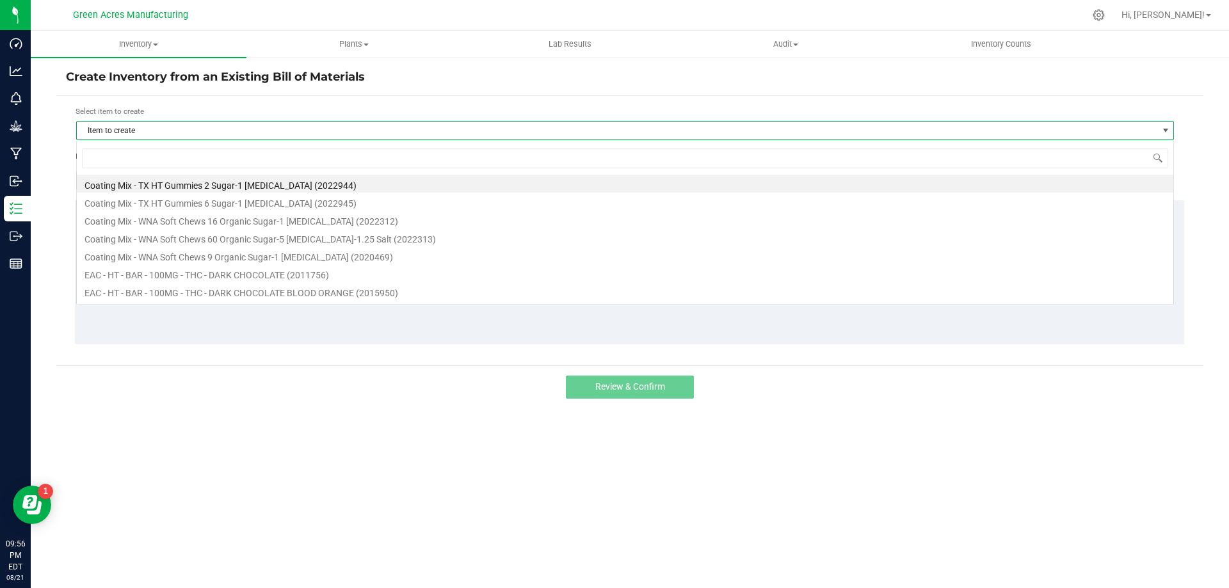
scroll to position [19, 1098]
type input "sgz"
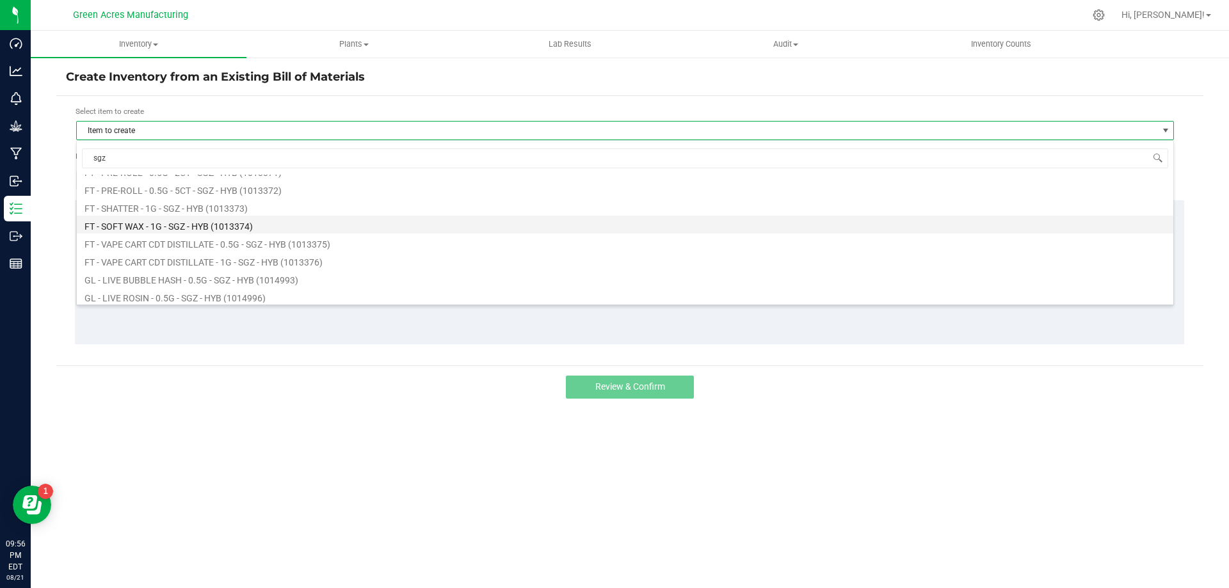
scroll to position [256, 0]
click at [355, 236] on li "GL - LIVE ROSIN - 0.5G - SGZ - HYB (1014996)" at bounding box center [625, 232] width 1097 height 18
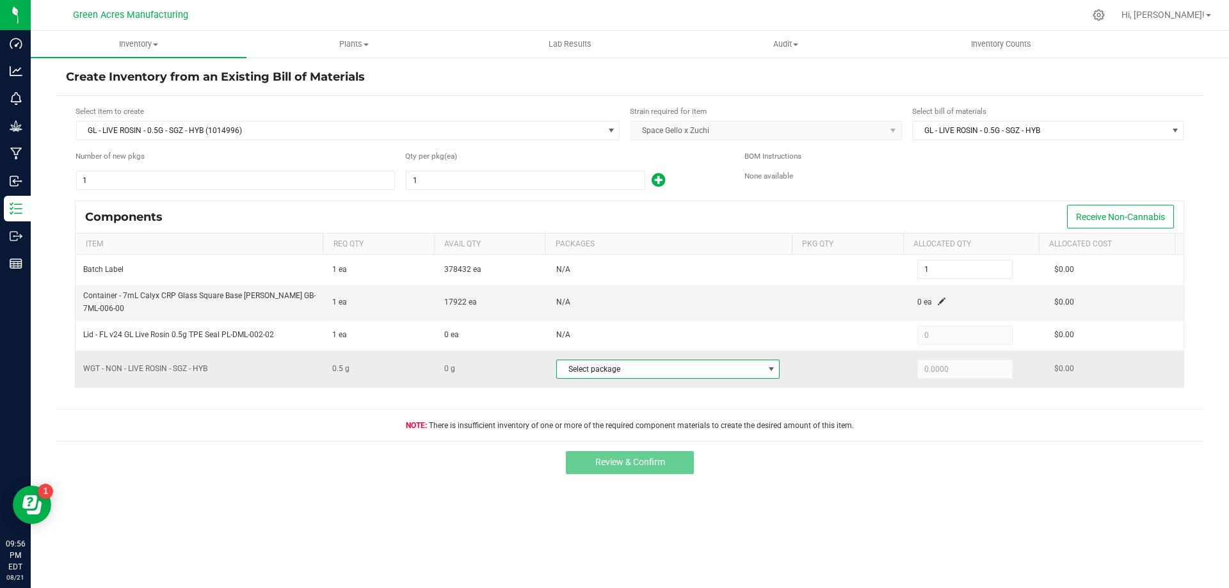
click at [763, 375] on span "NO DATA FOUND" at bounding box center [771, 369] width 16 height 18
click at [898, 465] on div "Review & Confirm" at bounding box center [629, 462] width 1147 height 43
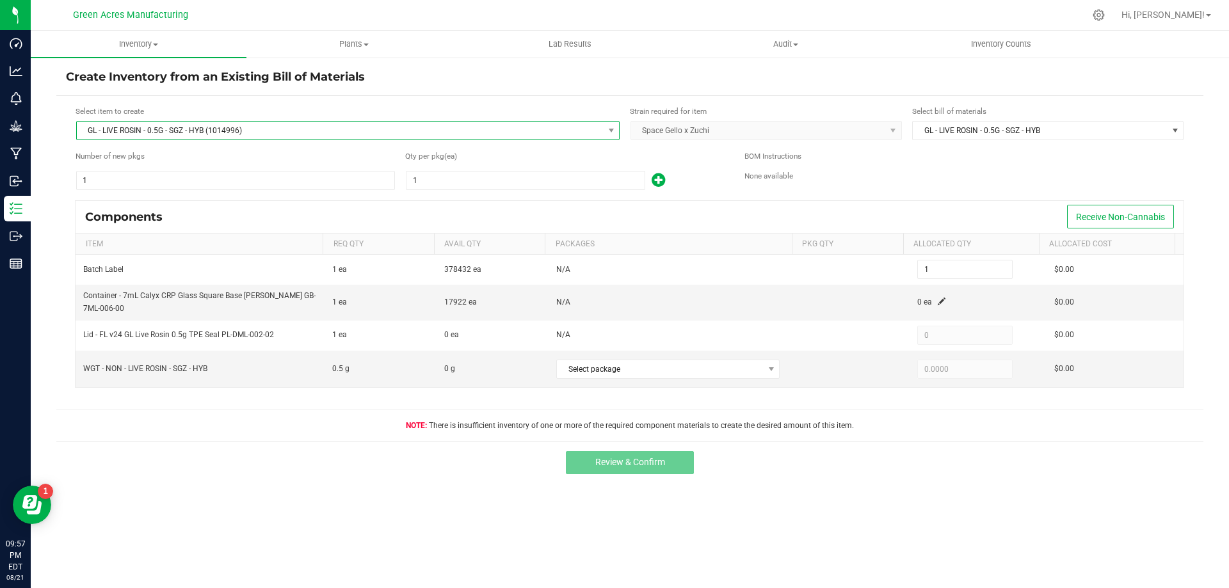
click at [499, 131] on span "GL - LIVE ROSIN - 0.5G - SGZ - HYB (1014996)" at bounding box center [340, 131] width 526 height 18
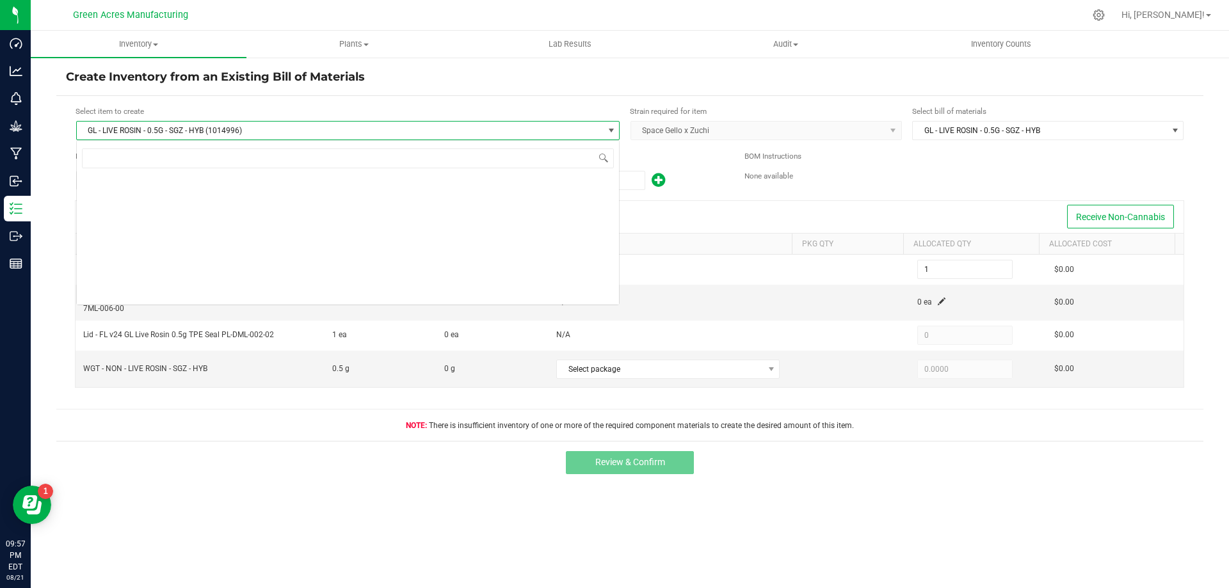
scroll to position [19, 544]
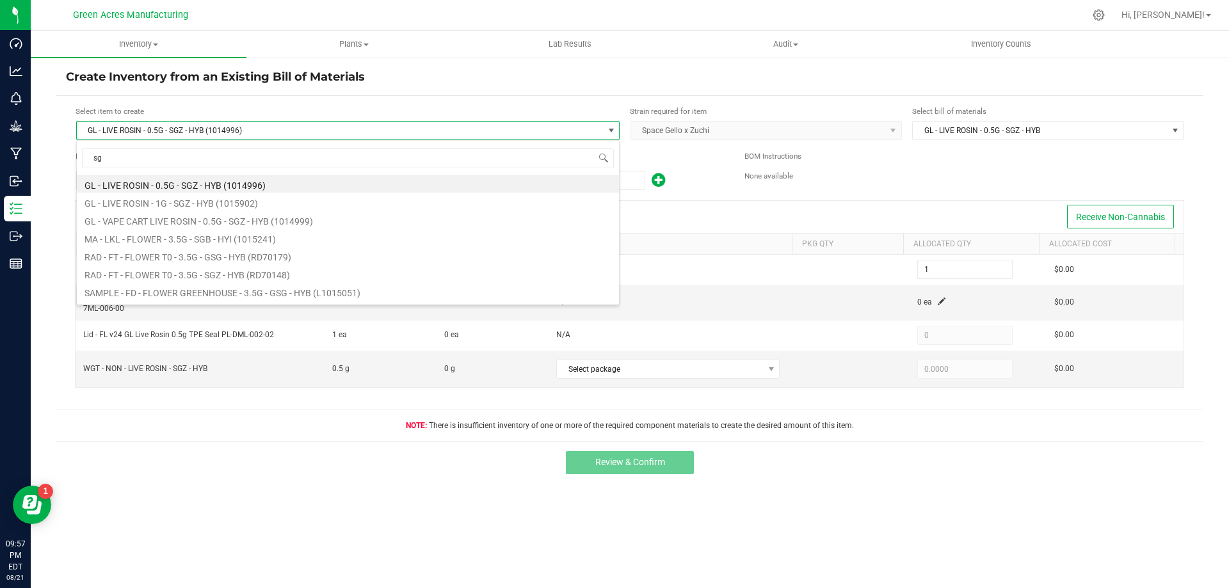
type input "sgz"
click at [302, 223] on li "GL - VAPE CART LIVE ROSIN - 0.5G - SGZ - HYB (1014999)" at bounding box center [348, 220] width 542 height 18
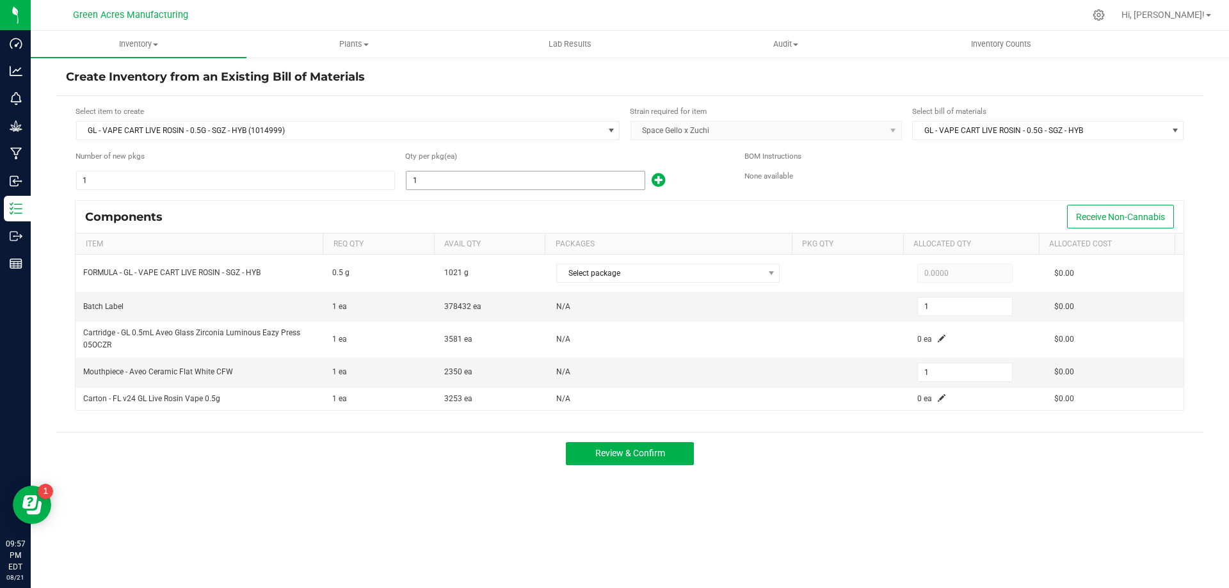
click at [445, 181] on input "1" at bounding box center [526, 181] width 238 height 18
type input "2"
type input "20"
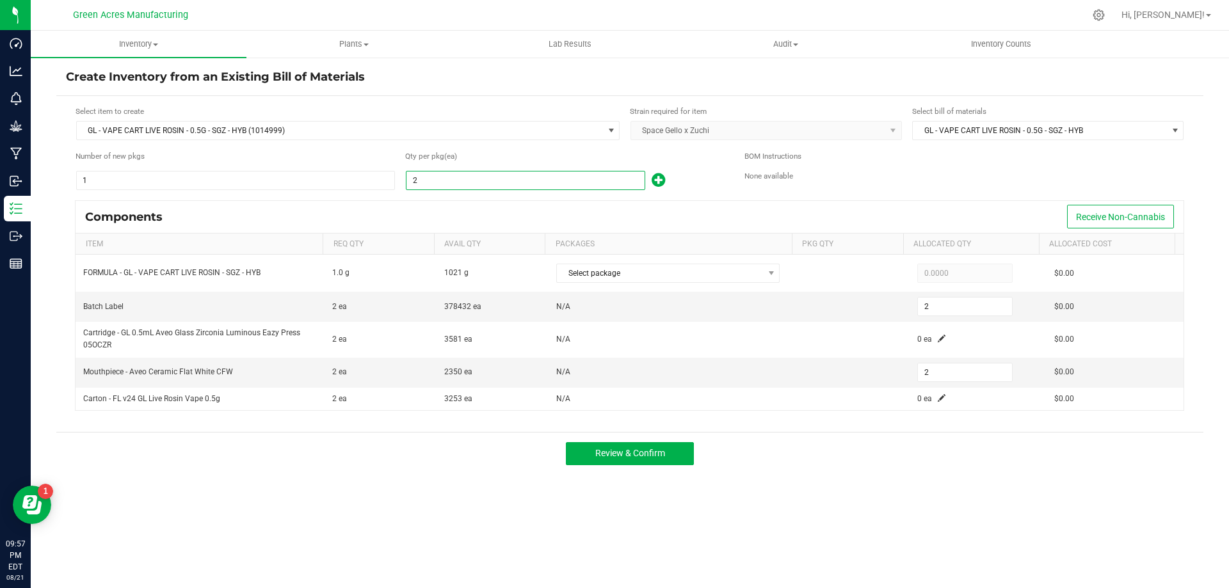
type input "20"
type input "200"
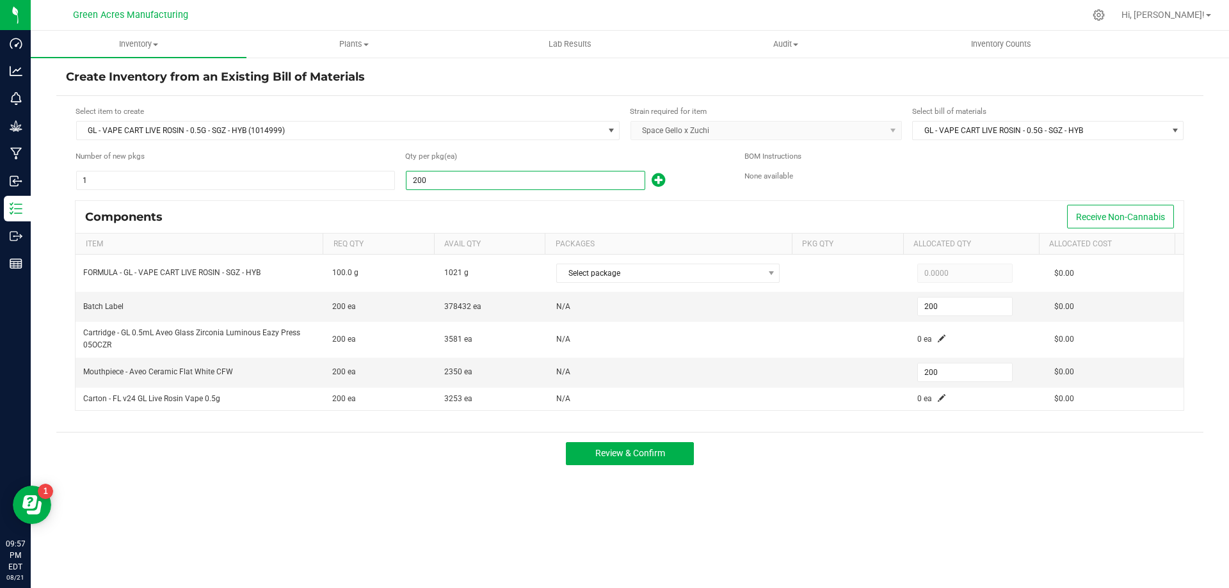
type input "2000"
type input "2,000"
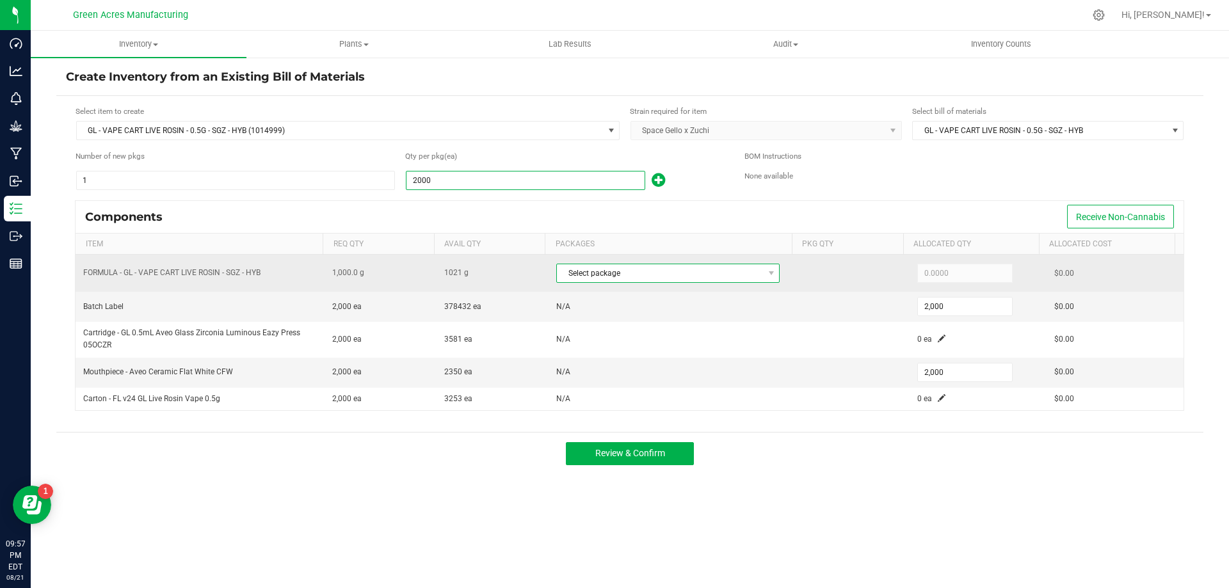
type input "2,000"
click at [697, 275] on span "Select package" at bounding box center [660, 273] width 206 height 18
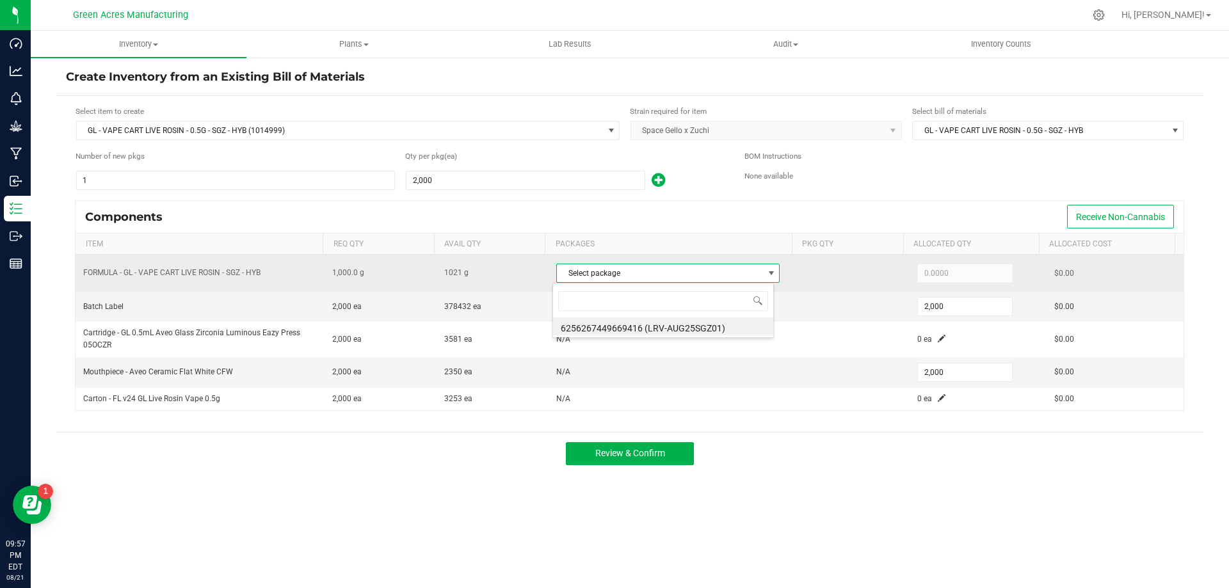
scroll to position [19, 221]
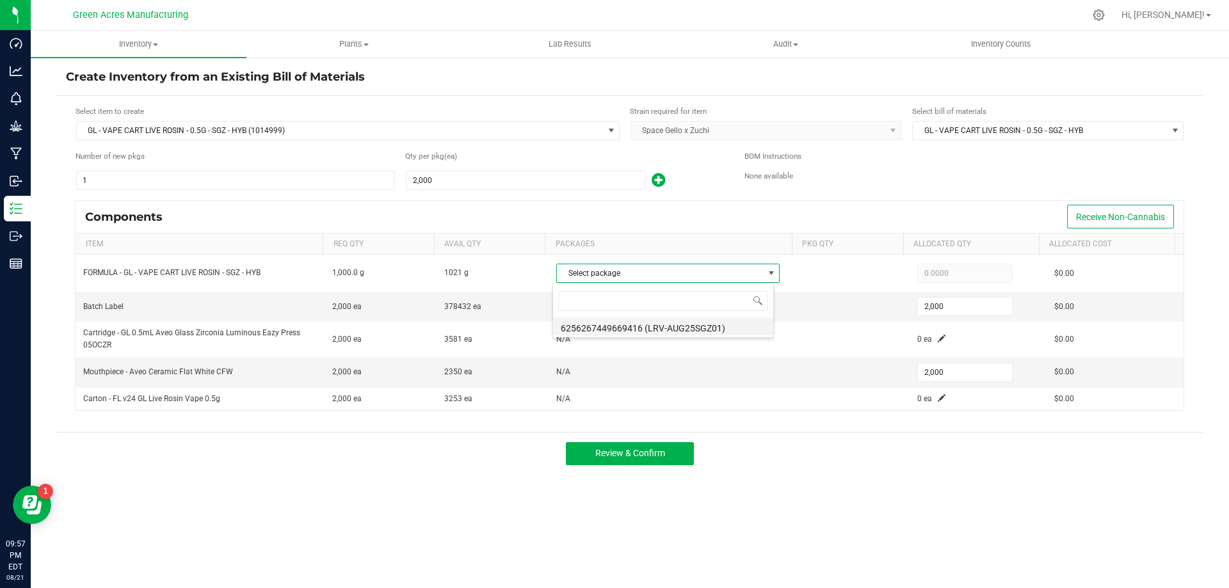
click at [724, 330] on li "6256267449669416 (LRV-AUG25SGZ01)" at bounding box center [663, 327] width 220 height 18
type input "1,000.0000"
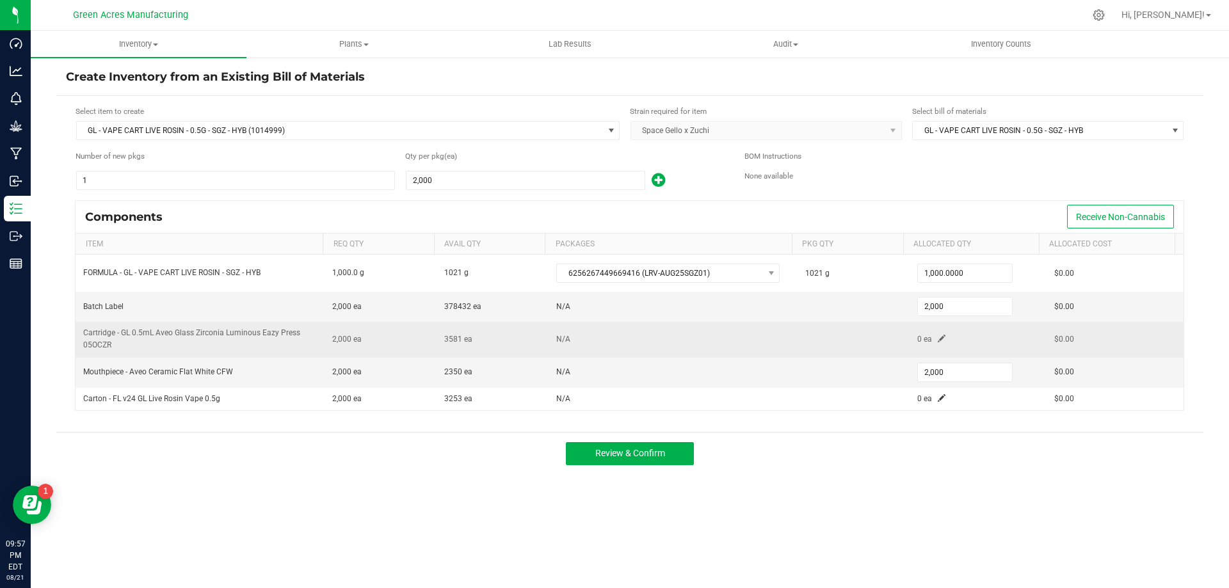
click at [938, 340] on span at bounding box center [942, 339] width 8 height 8
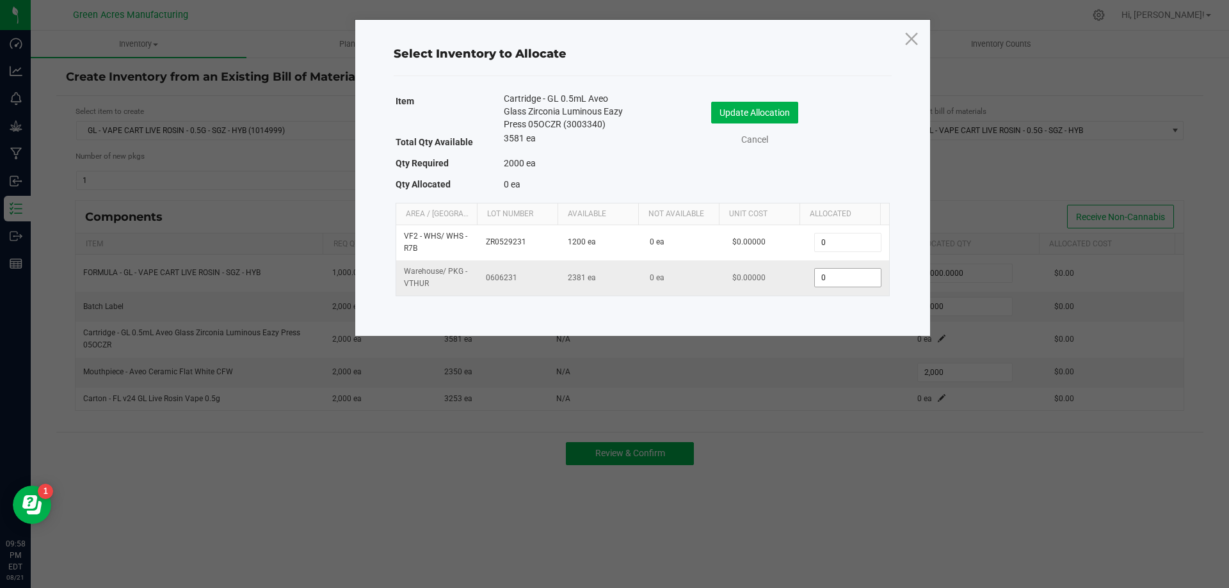
click at [856, 275] on input "0" at bounding box center [847, 278] width 65 height 18
click at [846, 278] on input "2000" at bounding box center [847, 278] width 65 height 18
type input "2,017"
click at [788, 115] on button "Update Allocation" at bounding box center [754, 113] width 87 height 22
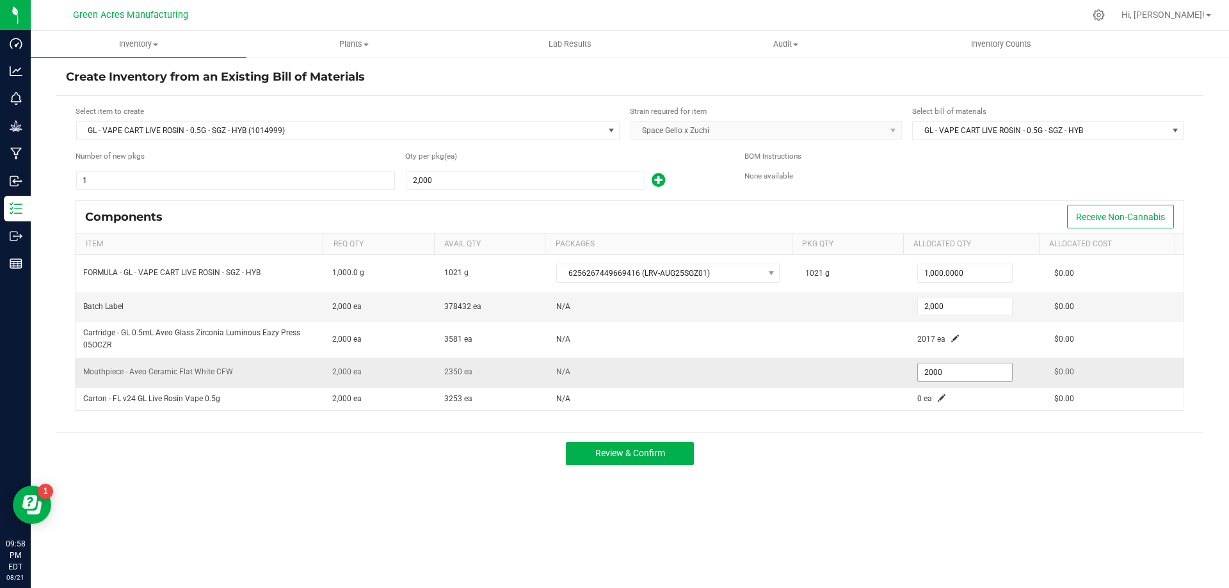
click at [923, 375] on input "2000" at bounding box center [965, 373] width 94 height 18
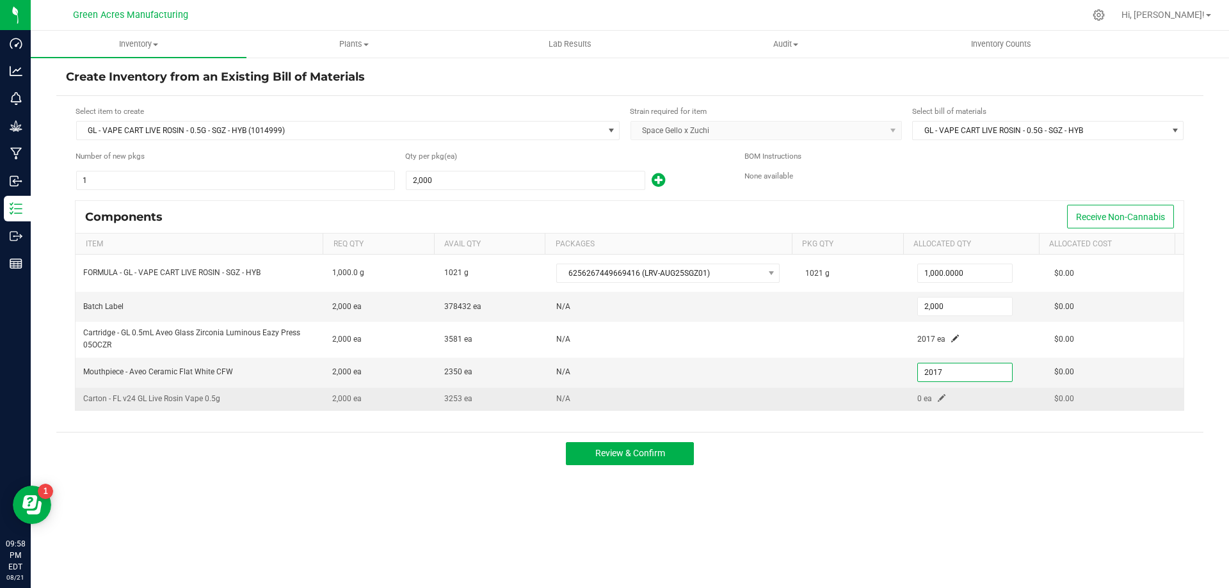
type input "2,017"
click at [935, 403] on td "0 ea" at bounding box center [978, 399] width 137 height 22
click at [938, 397] on span at bounding box center [942, 398] width 8 height 8
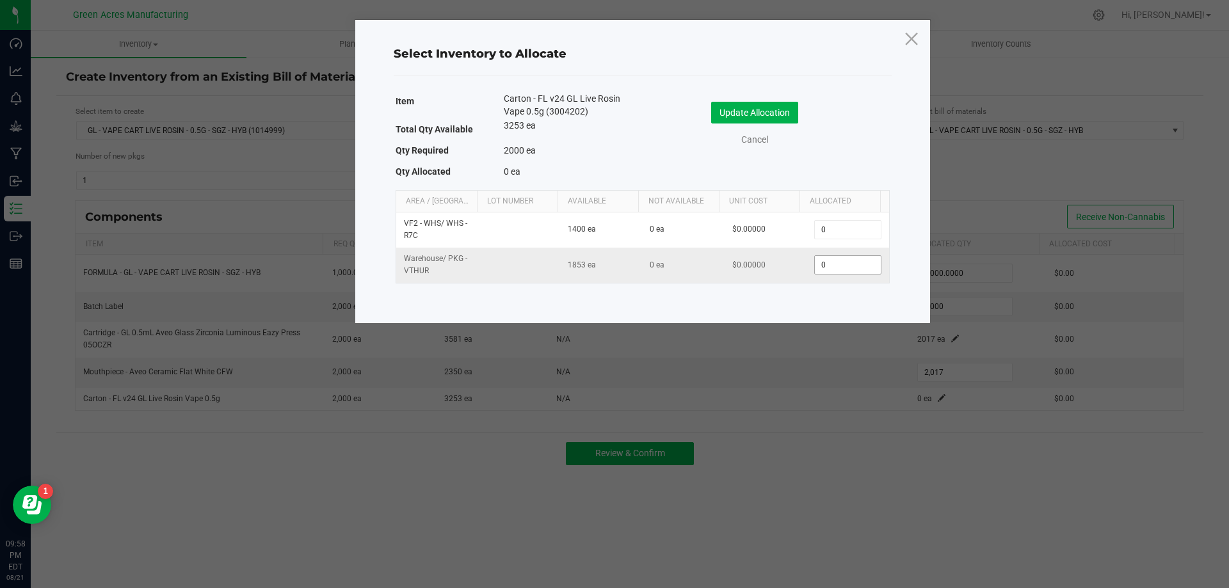
click at [838, 266] on input "0" at bounding box center [847, 265] width 65 height 18
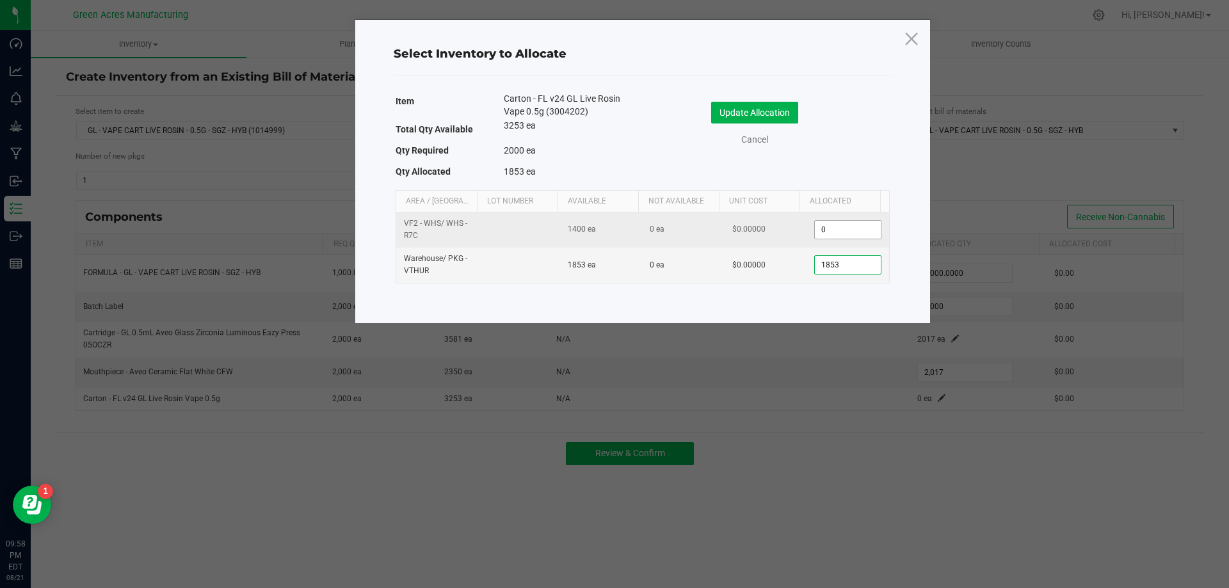
type input "1,853"
click at [851, 226] on input "0" at bounding box center [847, 230] width 65 height 18
type input "147"
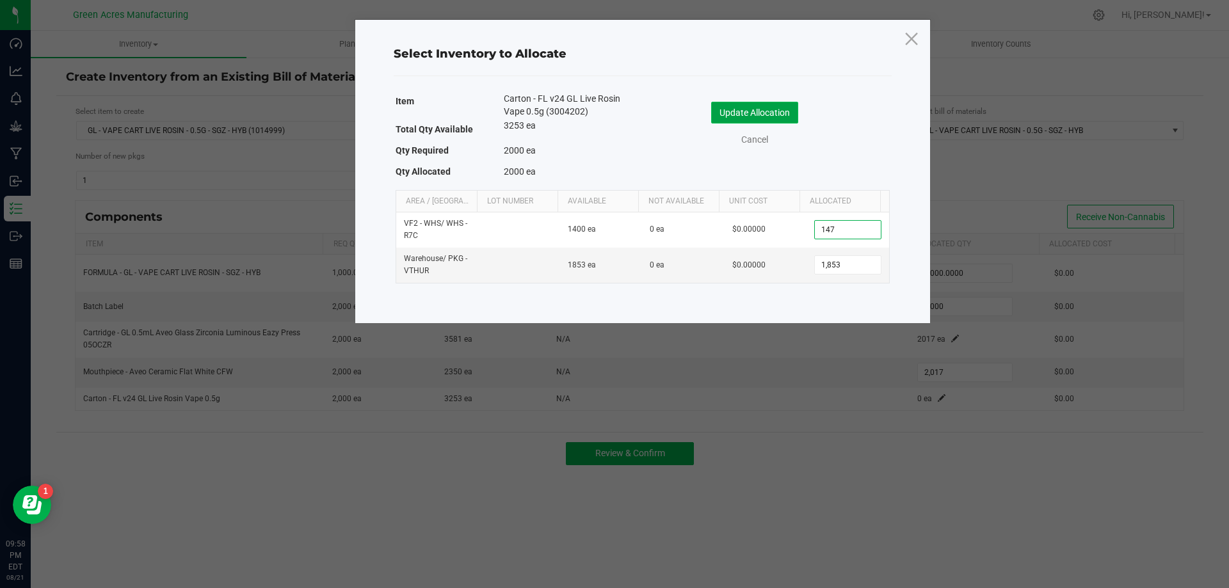
click at [734, 114] on button "Update Allocation" at bounding box center [754, 113] width 87 height 22
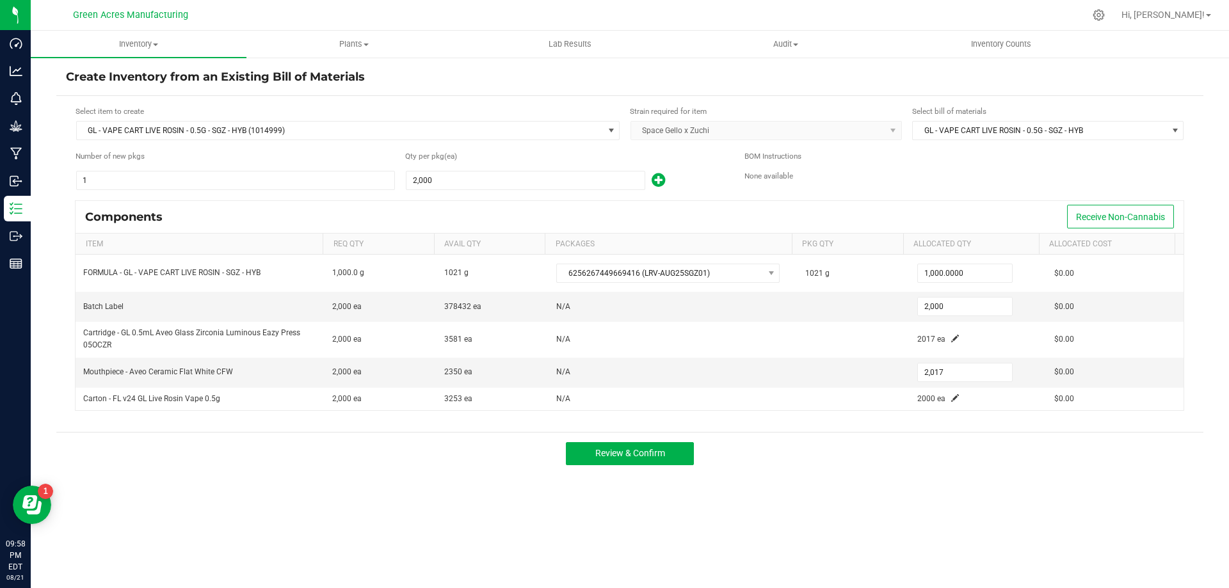
click at [1051, 438] on div "Review & Confirm" at bounding box center [629, 453] width 1147 height 43
click at [631, 447] on button "Review & Confirm" at bounding box center [630, 453] width 128 height 23
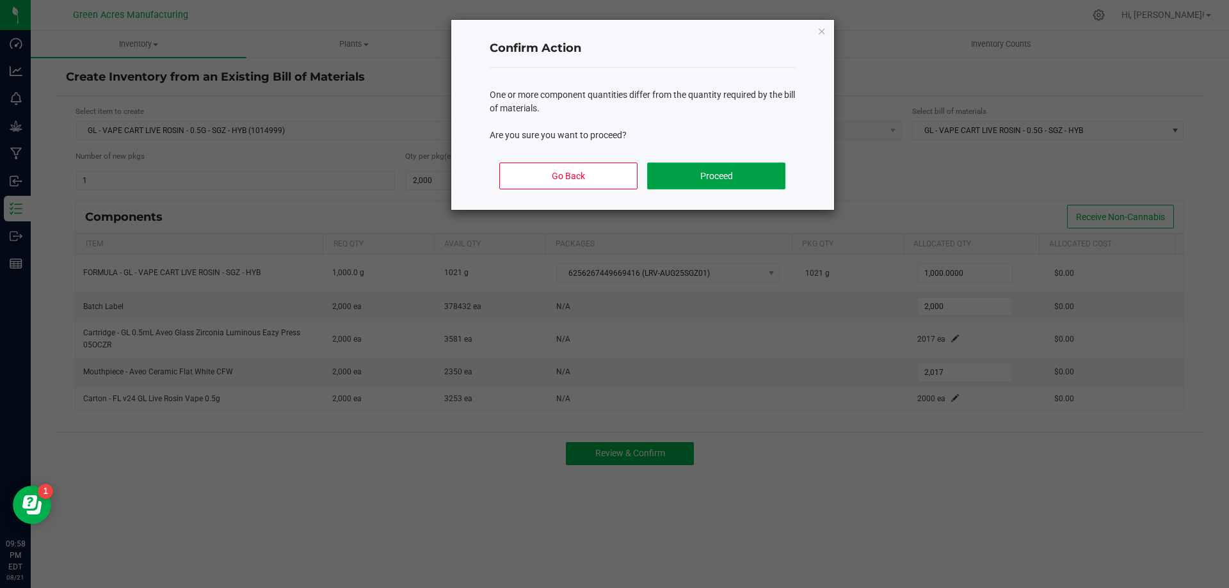
click at [722, 165] on button "Proceed" at bounding box center [716, 176] width 138 height 27
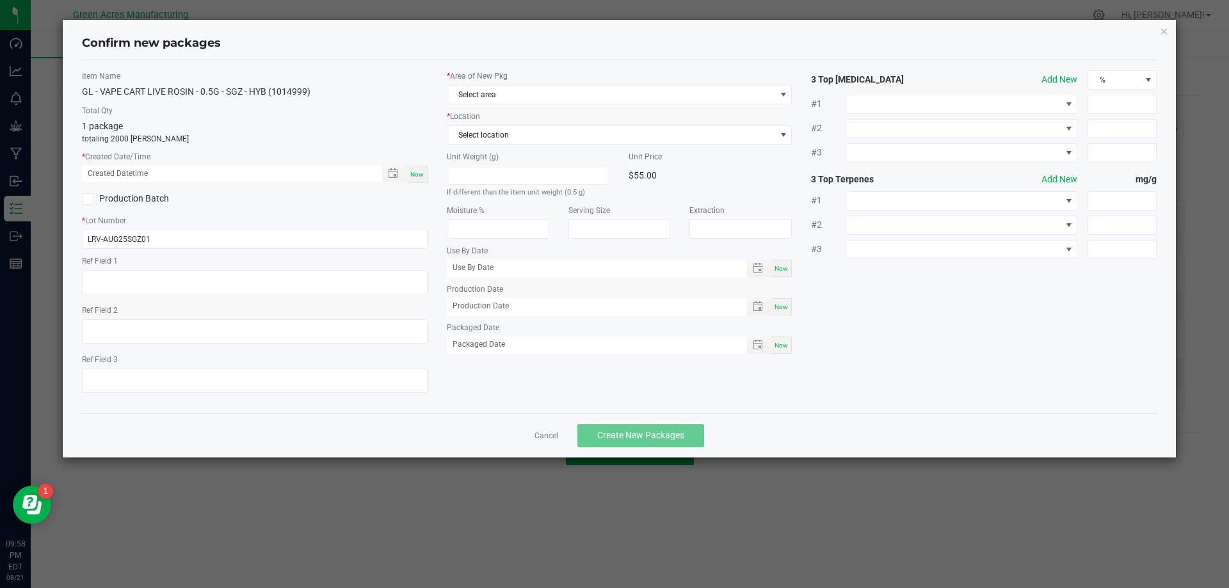
click at [415, 171] on span "Now" at bounding box center [416, 174] width 13 height 7
type input "[DATE] 09:58 PM"
click at [531, 95] on span "Select area" at bounding box center [611, 95] width 328 height 18
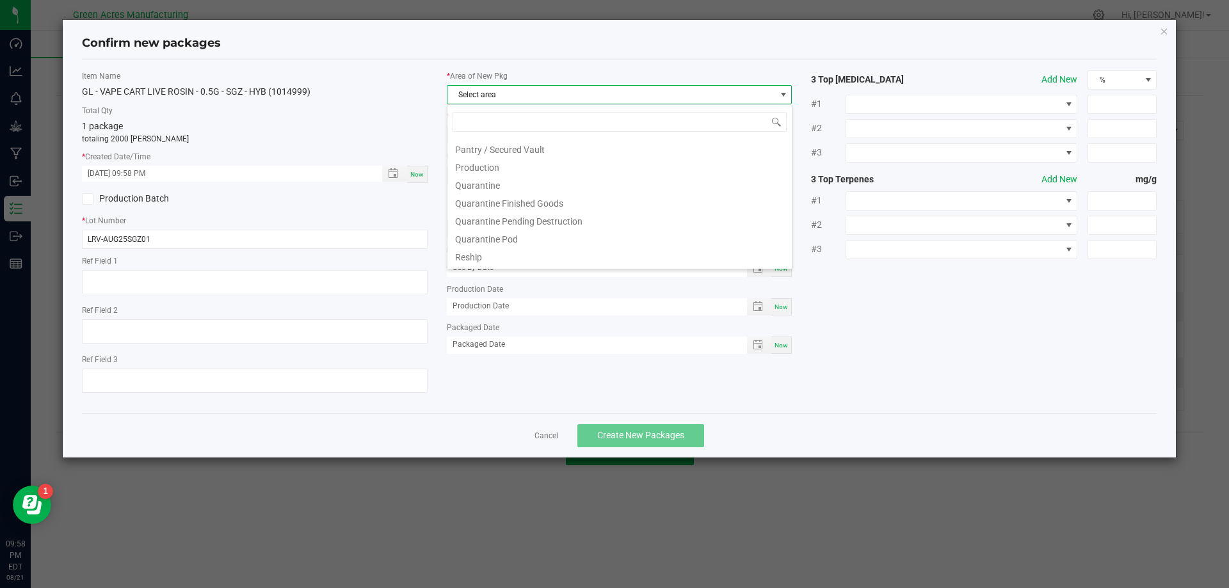
scroll to position [320, 0]
click at [579, 207] on li "Pantry / Secured Vault" at bounding box center [619, 204] width 344 height 18
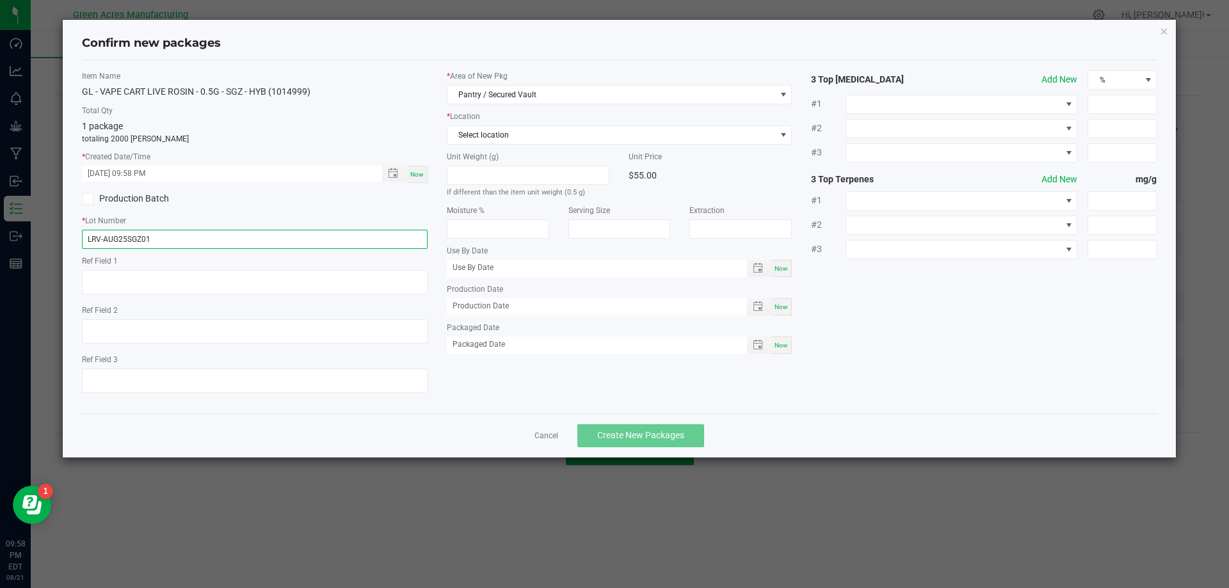
click at [250, 234] on input "LRV-AUG25SGZ01" at bounding box center [255, 239] width 346 height 19
type input "LRV-AUG25SGZ01-0821"
click at [412, 215] on label "* Lot Number" at bounding box center [255, 221] width 346 height 12
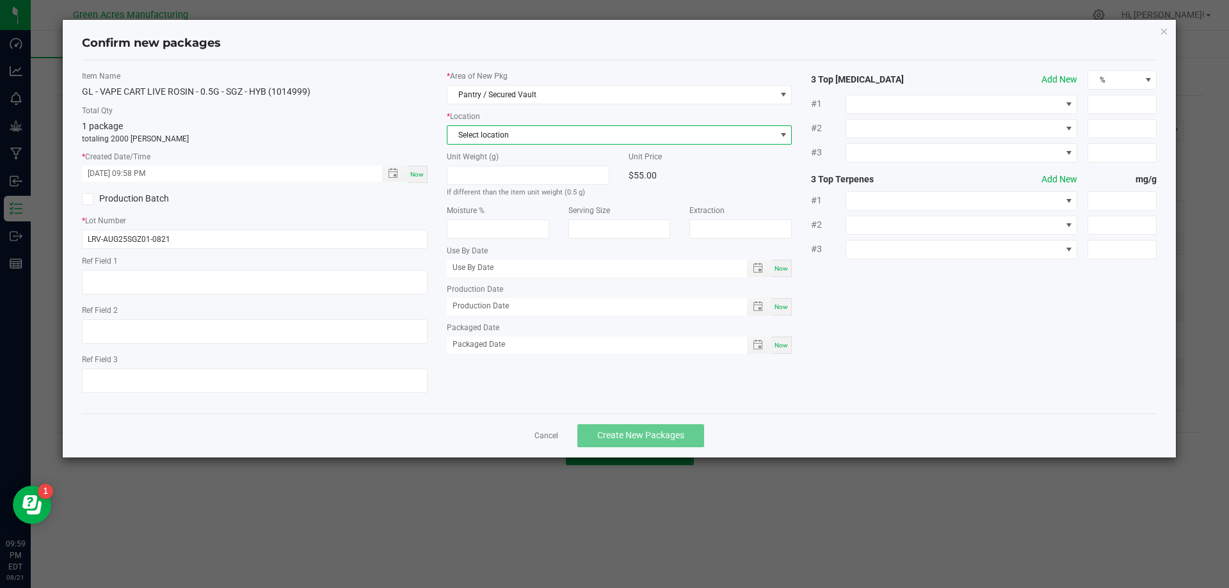
click at [492, 126] on span "Select location" at bounding box center [611, 135] width 328 height 18
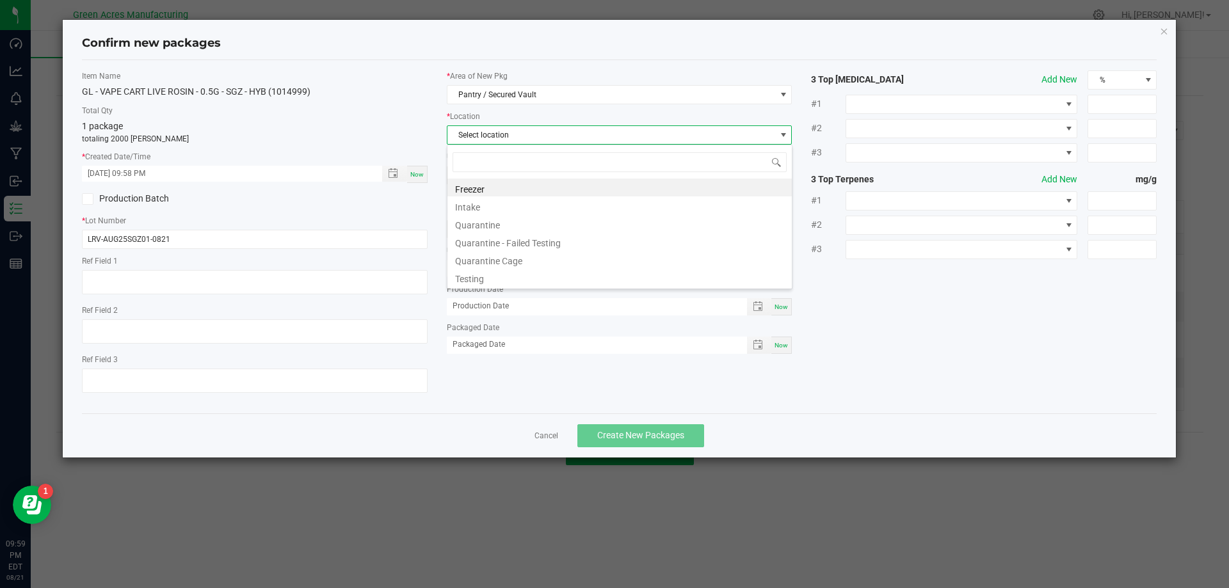
scroll to position [19, 346]
click at [490, 203] on li "Intake" at bounding box center [619, 206] width 344 height 18
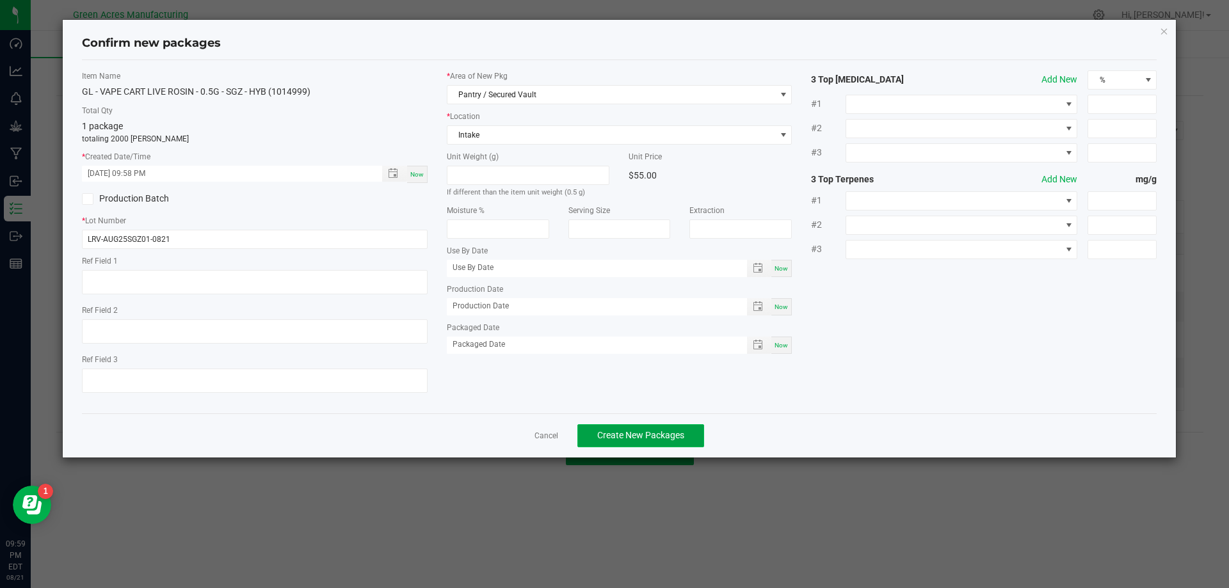
click at [661, 445] on button "Create New Packages" at bounding box center [640, 435] width 127 height 23
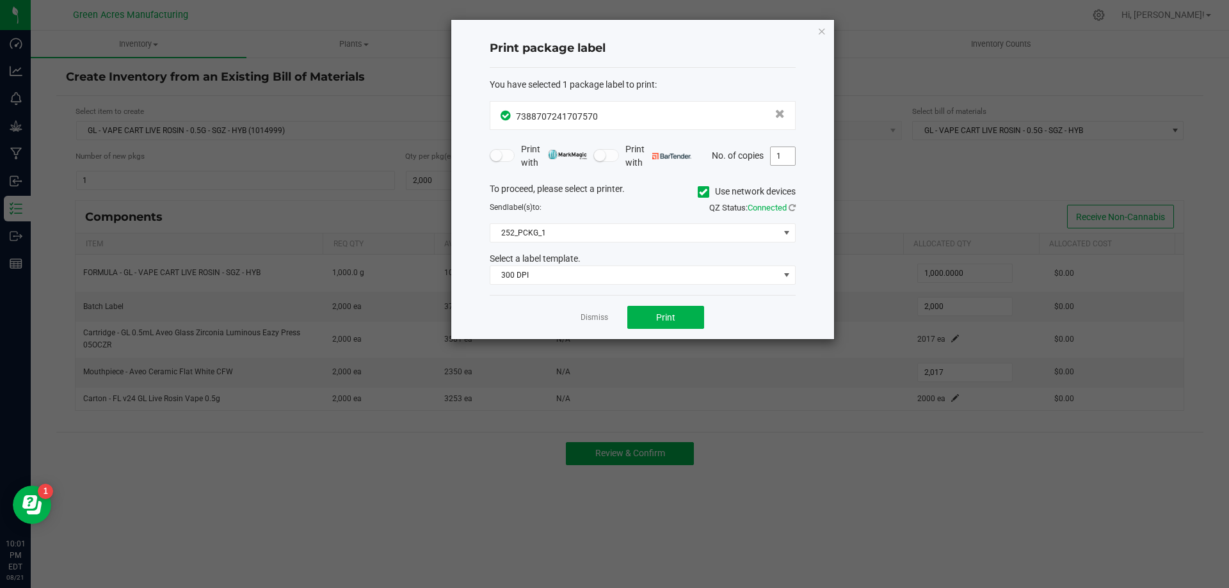
click at [783, 160] on input "1" at bounding box center [783, 156] width 24 height 18
type input "2"
click at [630, 311] on button "Print" at bounding box center [665, 317] width 77 height 23
click at [602, 321] on link "Dismiss" at bounding box center [595, 317] width 28 height 11
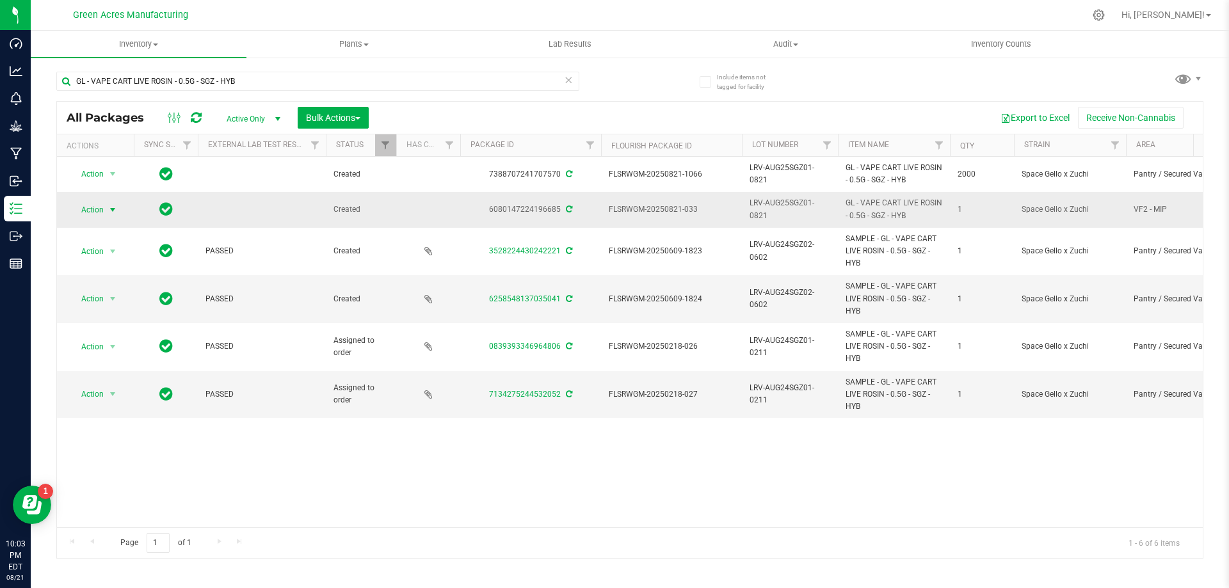
click at [109, 208] on span "select" at bounding box center [113, 210] width 10 height 10
click at [104, 228] on li "Adjust qty" at bounding box center [119, 231] width 99 height 19
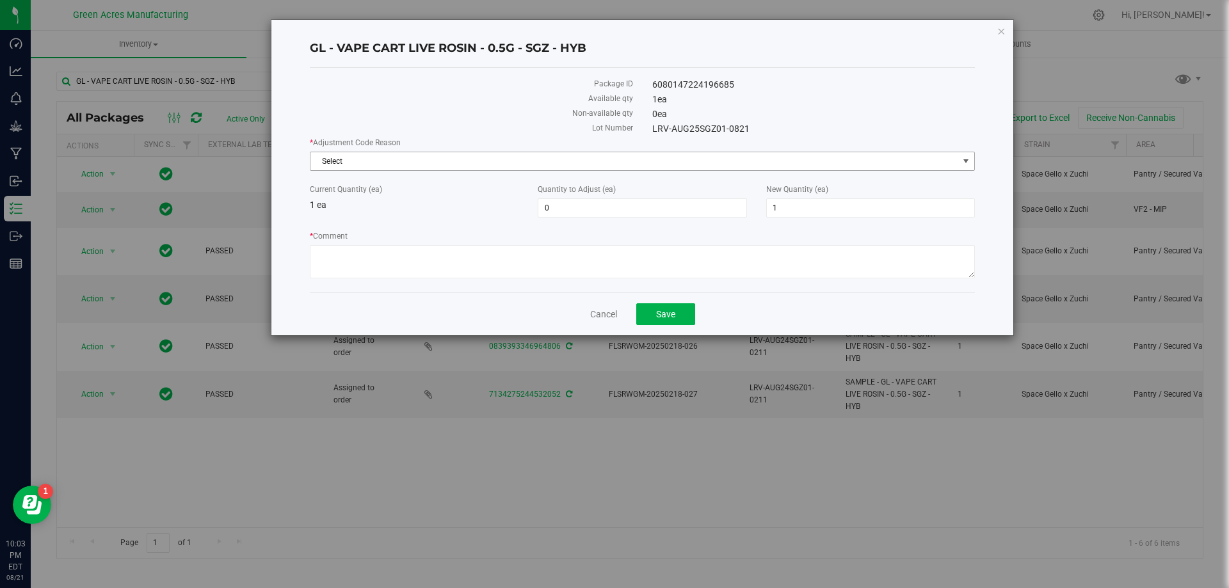
click at [395, 162] on span "Select" at bounding box center [634, 161] width 648 height 18
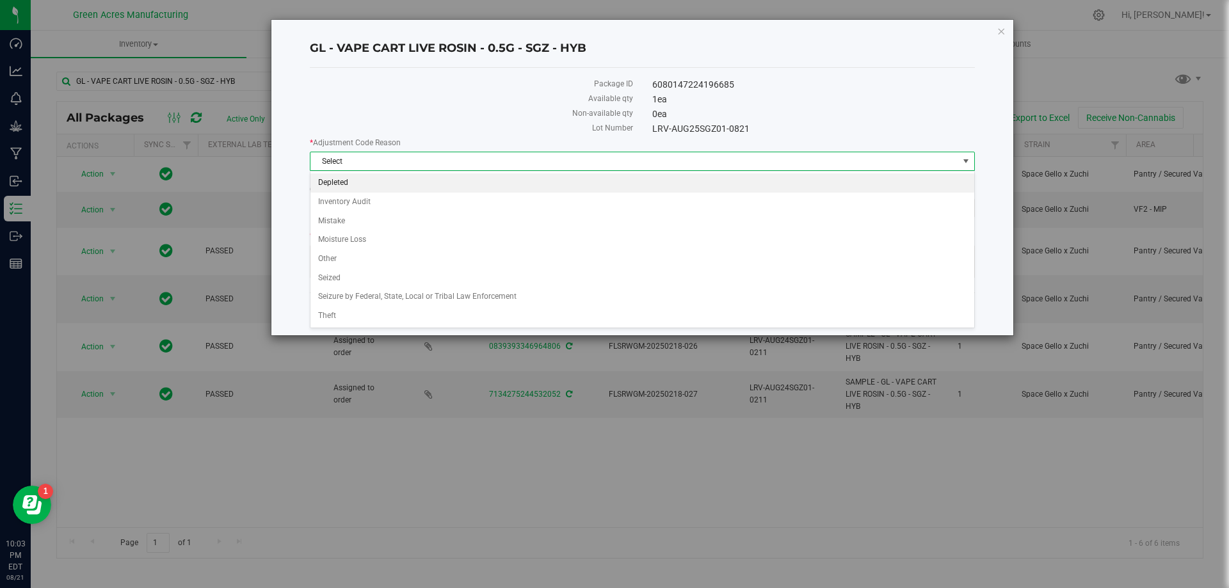
click at [372, 180] on li "Depleted" at bounding box center [642, 182] width 664 height 19
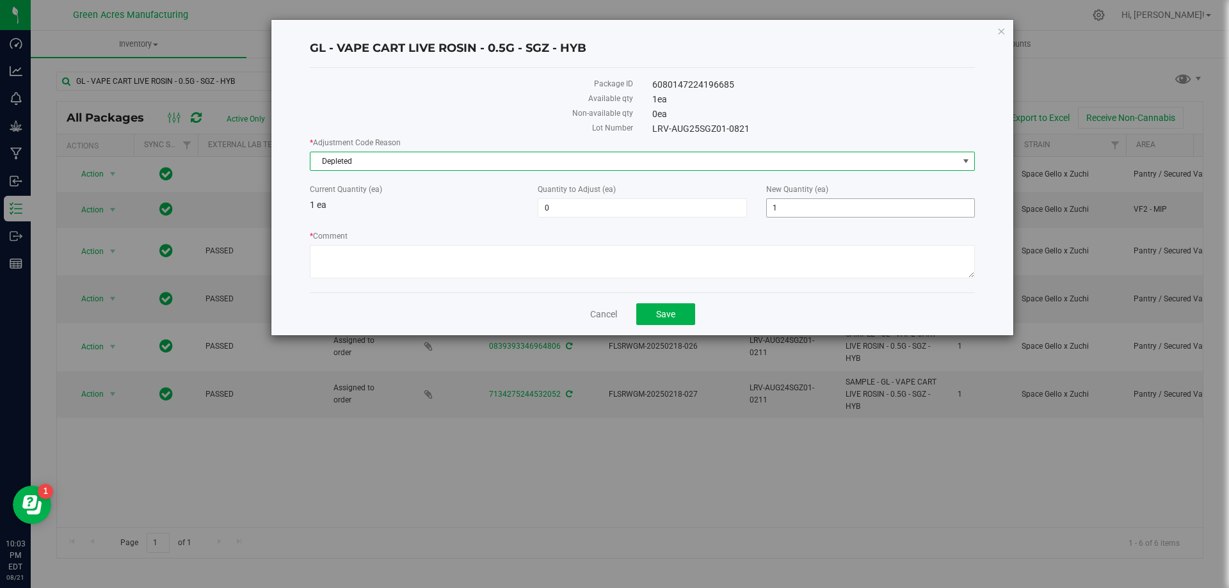
click at [805, 216] on span "1 1" at bounding box center [870, 207] width 209 height 19
click at [805, 216] on input "1" at bounding box center [870, 208] width 207 height 18
type input "0"
type input "-1"
type input "0"
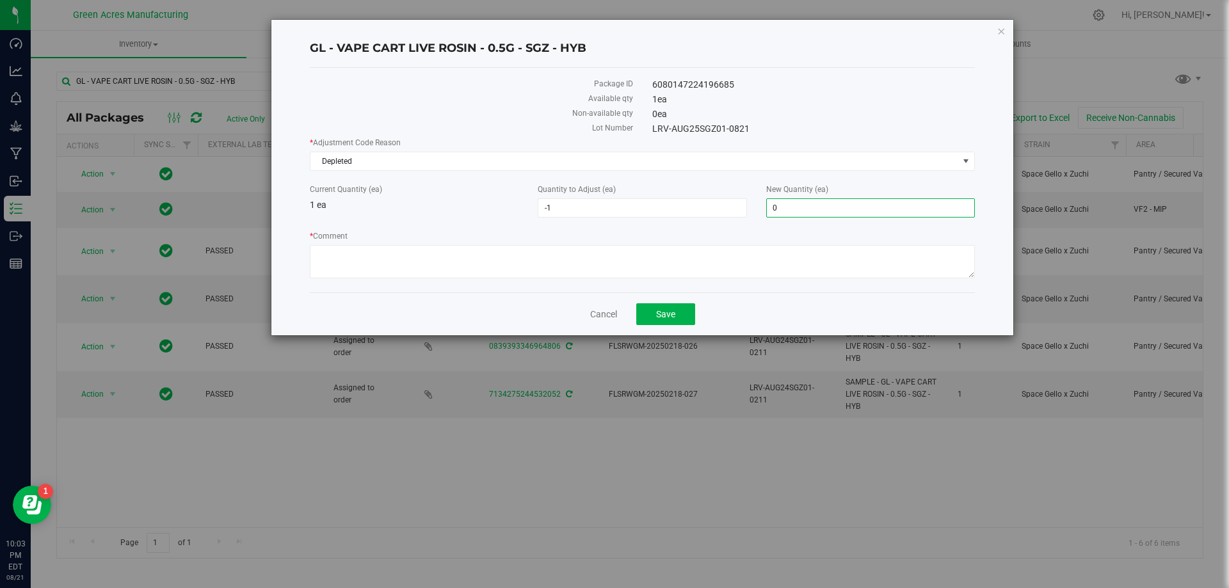
click at [790, 289] on div "Package ID 6080147224196685 Available qty 1 ea Non-available qty 0 ea Lot Numbe…" at bounding box center [642, 180] width 665 height 225
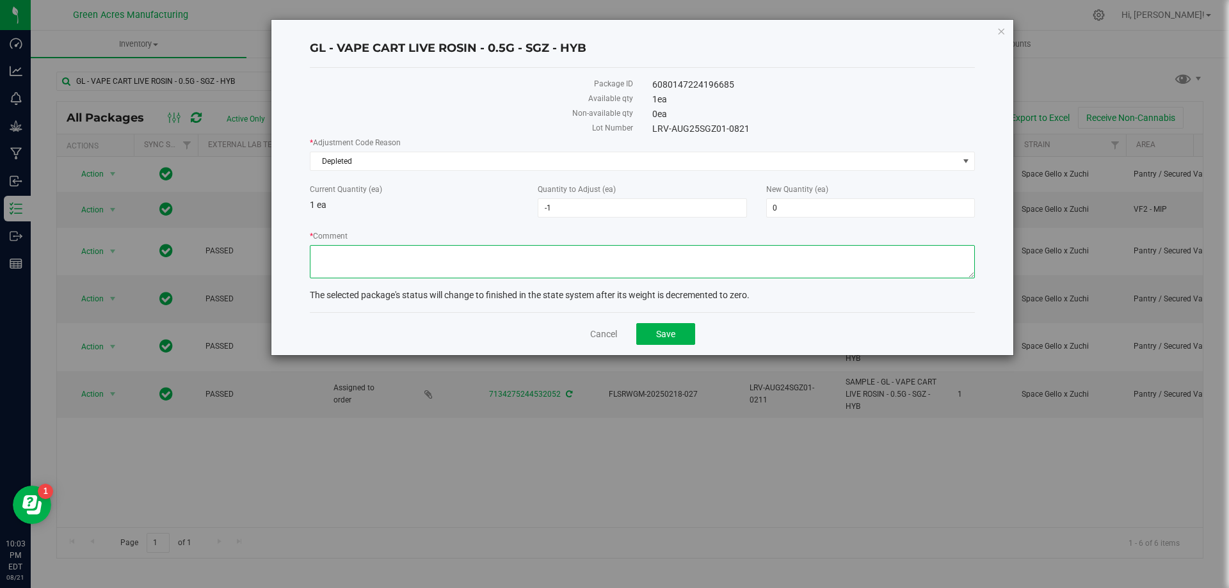
click at [800, 264] on textarea "* Comment" at bounding box center [642, 261] width 665 height 33
type textarea "Zeroing out 1 of 1 package."
click at [652, 342] on button "Save" at bounding box center [665, 334] width 59 height 22
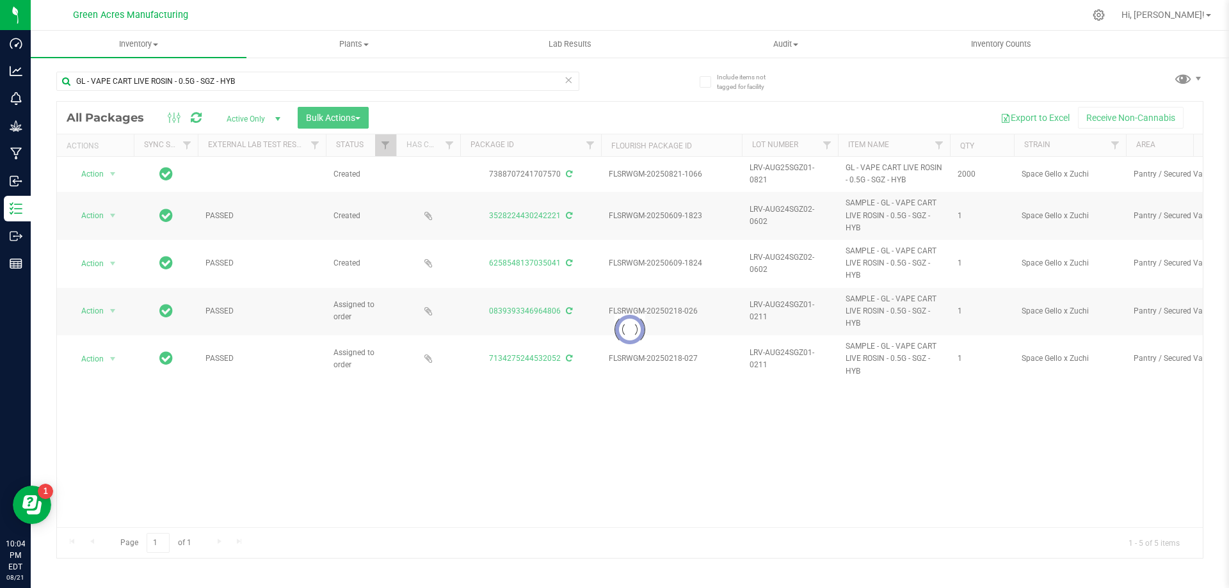
click at [568, 84] on icon at bounding box center [568, 79] width 9 height 15
click at [503, 79] on input "text" at bounding box center [317, 81] width 523 height 19
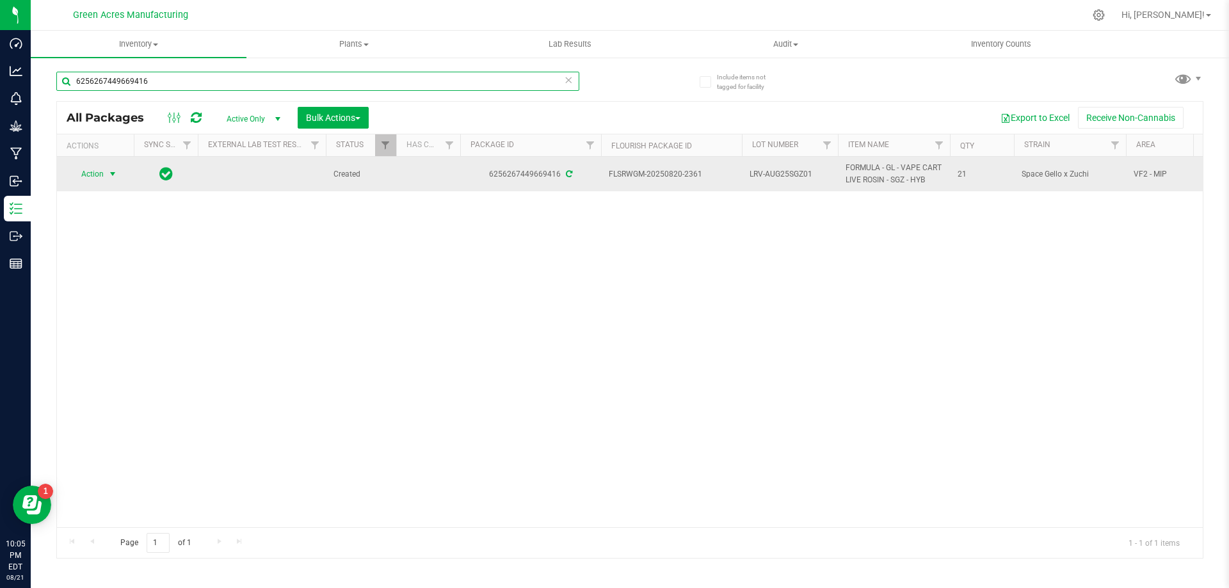
type input "6256267449669416"
click at [106, 174] on span "select" at bounding box center [113, 174] width 16 height 18
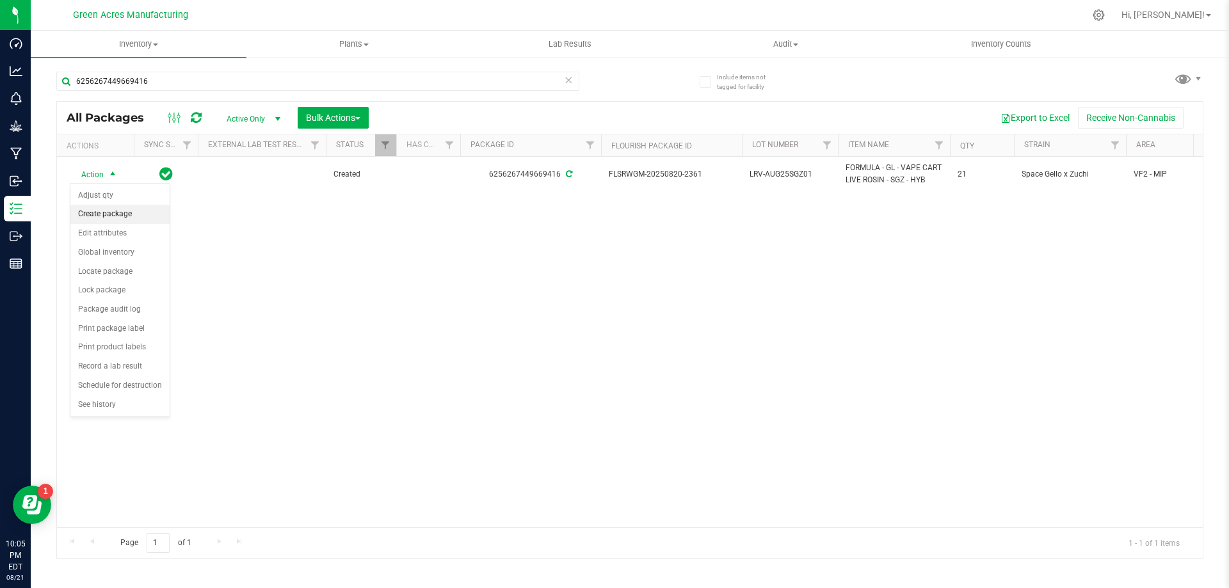
click at [159, 212] on li "Create package" at bounding box center [119, 214] width 99 height 19
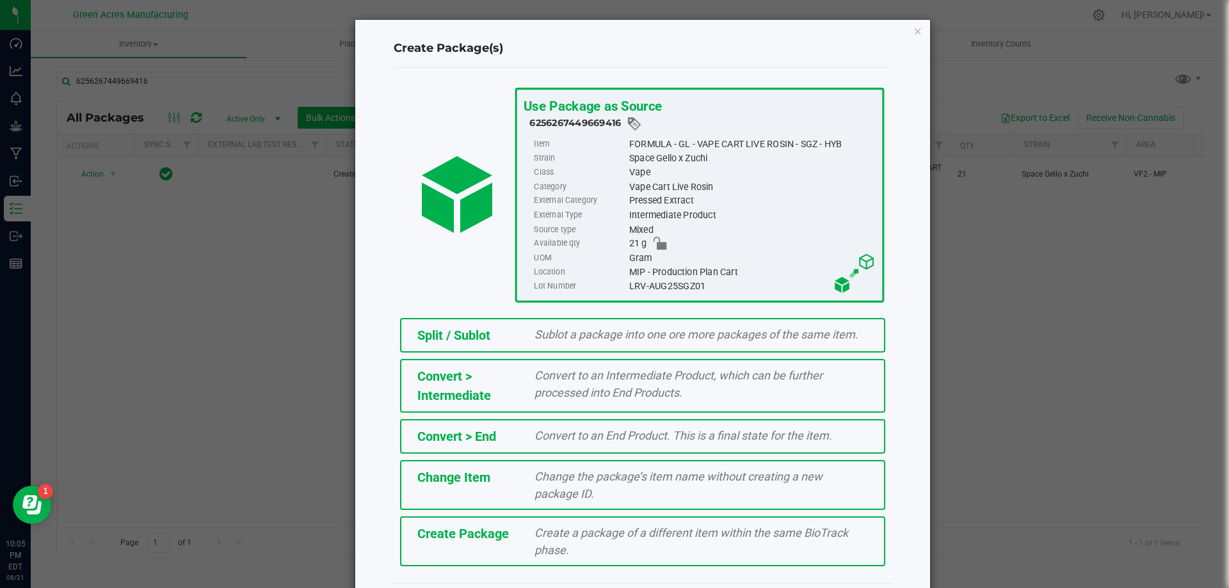
scroll to position [36, 0]
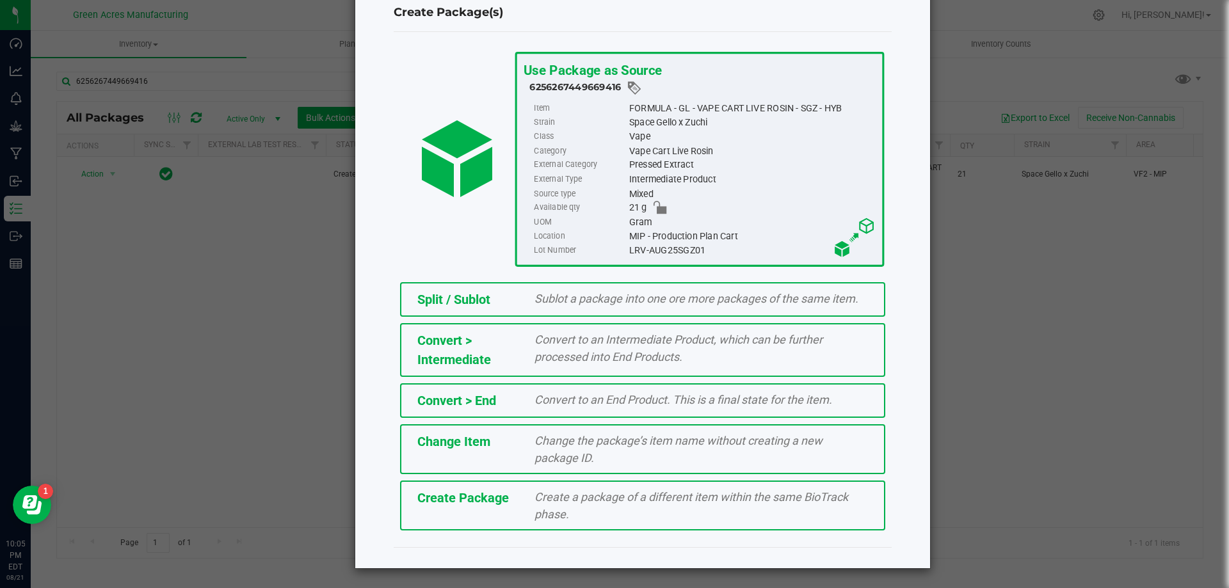
click at [667, 496] on span "Create a package of a different item within the same BioTrack phase." at bounding box center [692, 505] width 314 height 31
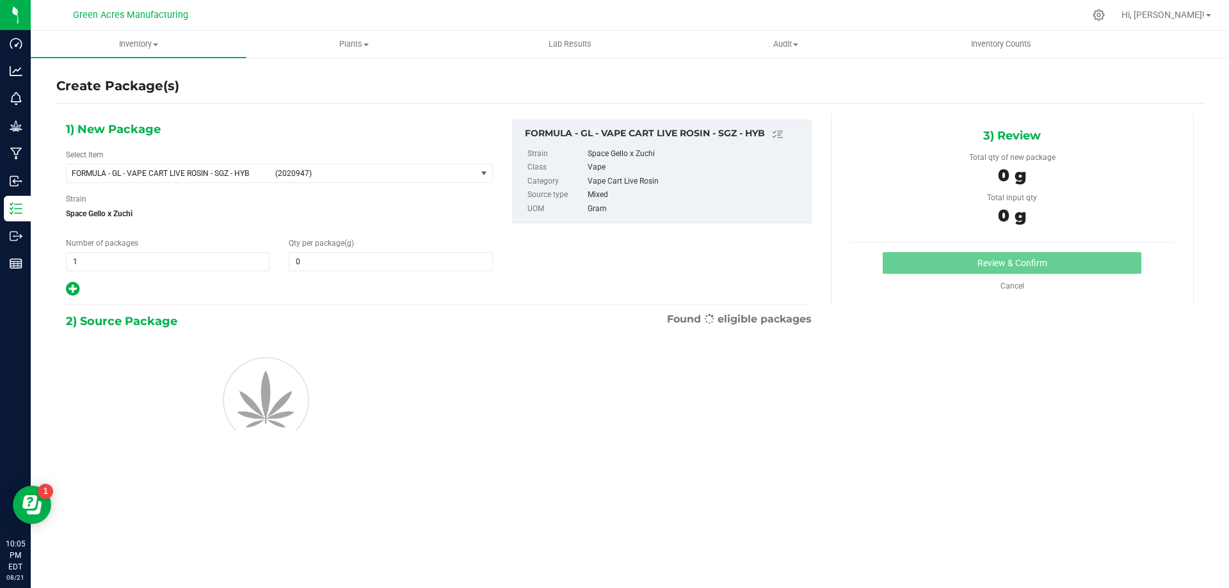
type input "0.0000"
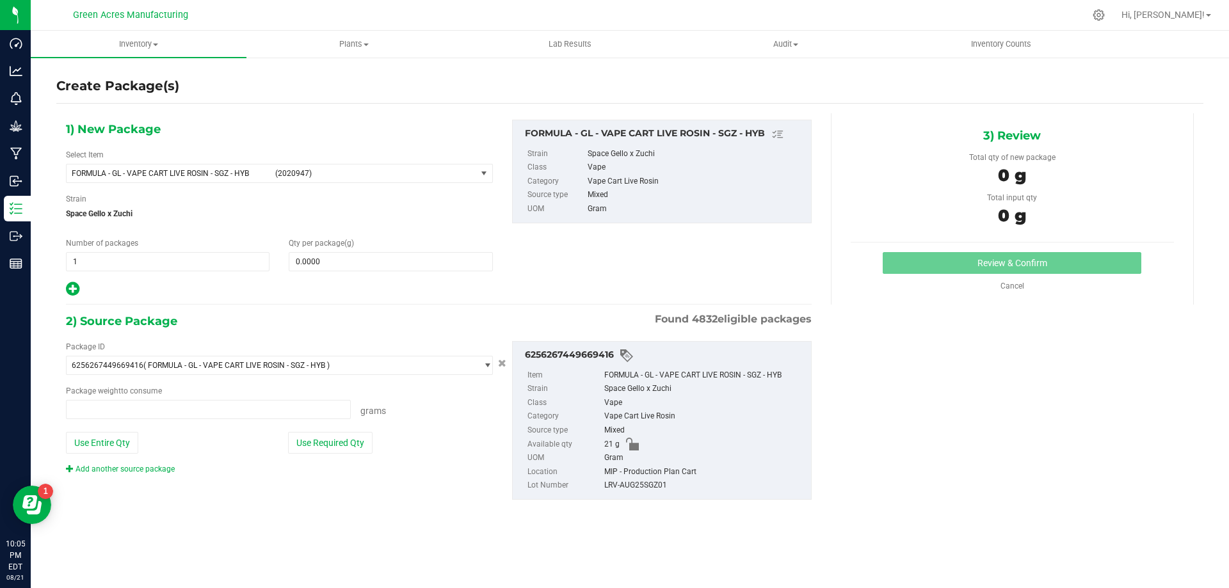
type input "0.0000 g"
click at [368, 173] on span "(2020947)" at bounding box center [373, 173] width 196 height 9
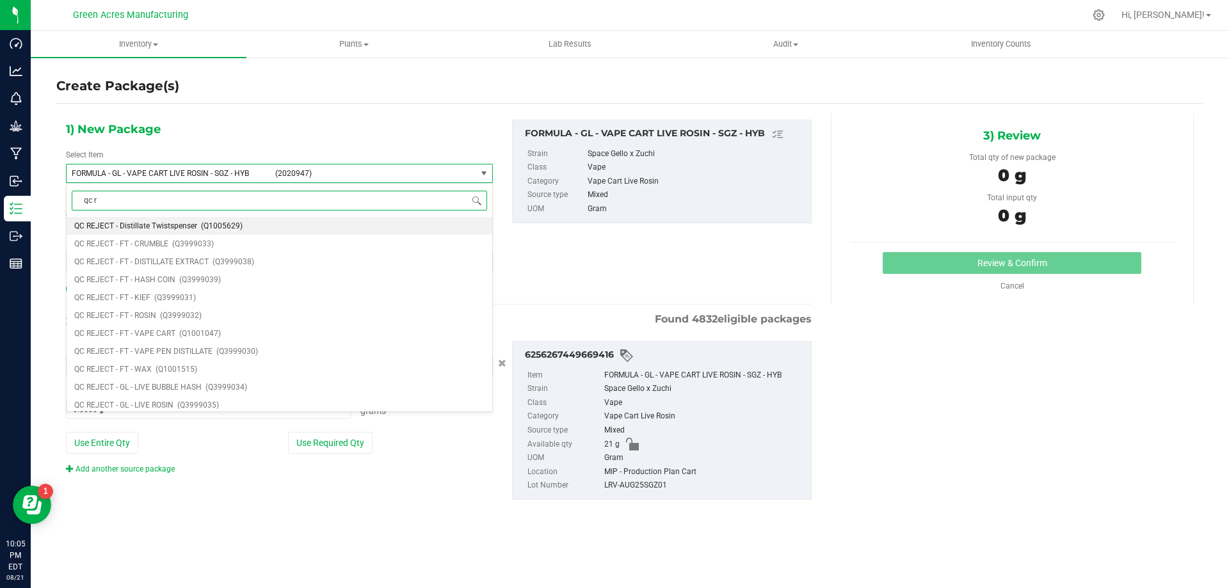
type input "qc re"
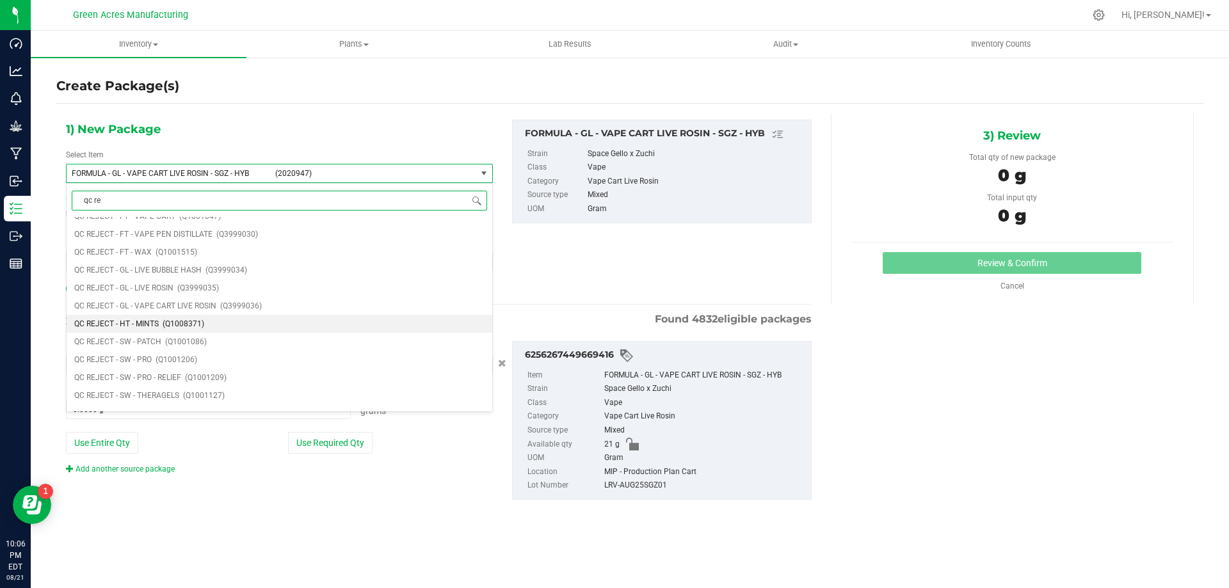
scroll to position [128, 0]
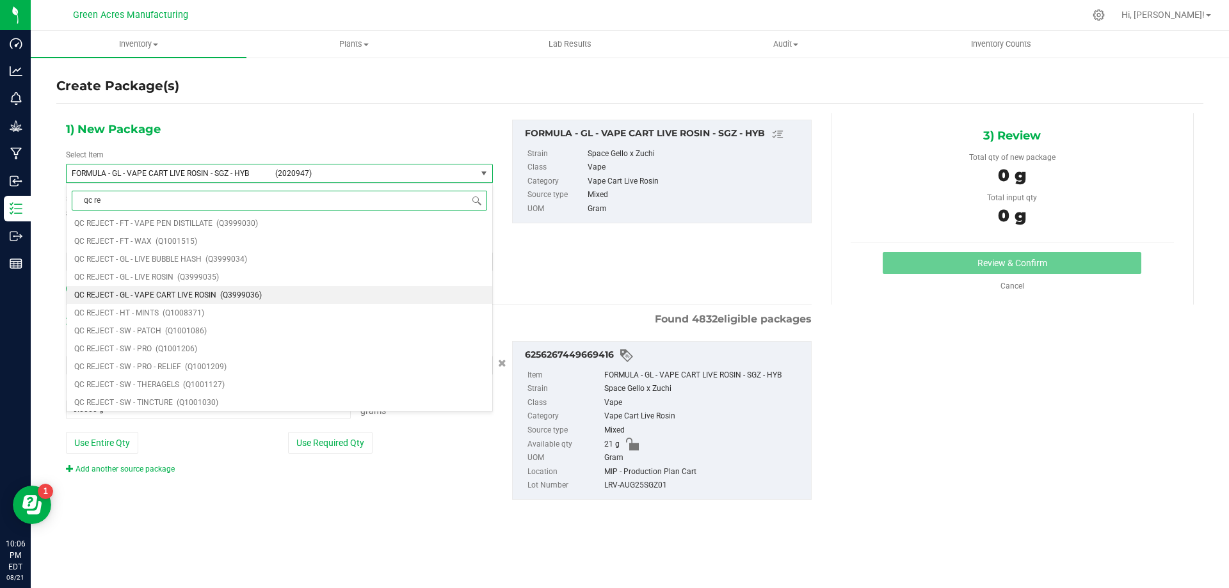
click at [371, 300] on li "QC REJECT - GL - VAPE CART LIVE ROSIN (Q3999036)" at bounding box center [280, 295] width 426 height 18
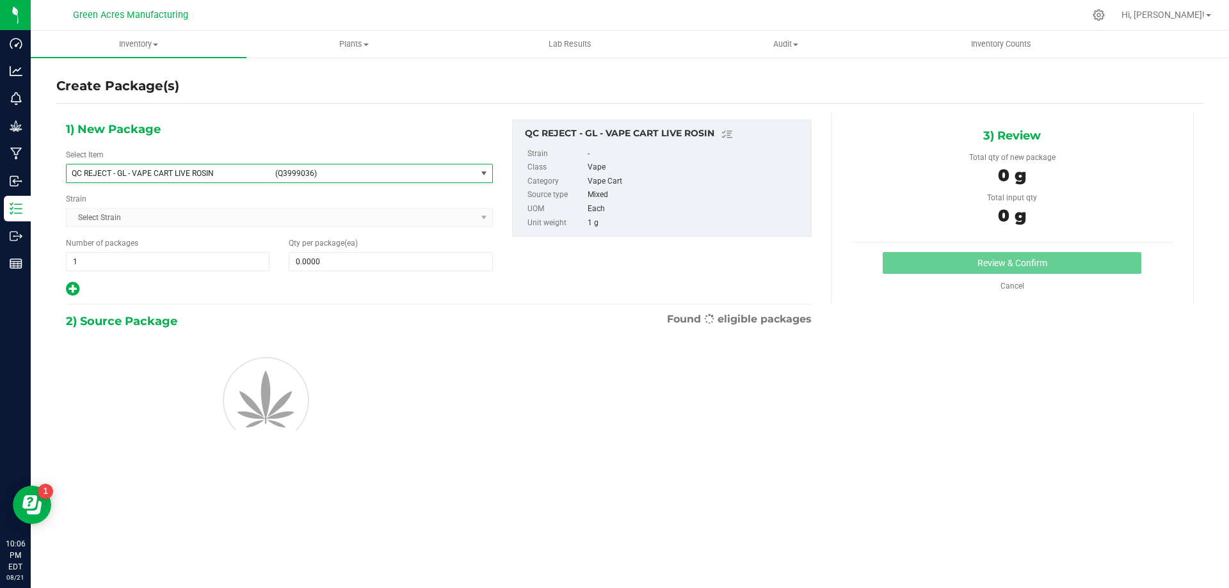
type input "0"
click at [408, 266] on span at bounding box center [391, 261] width 204 height 19
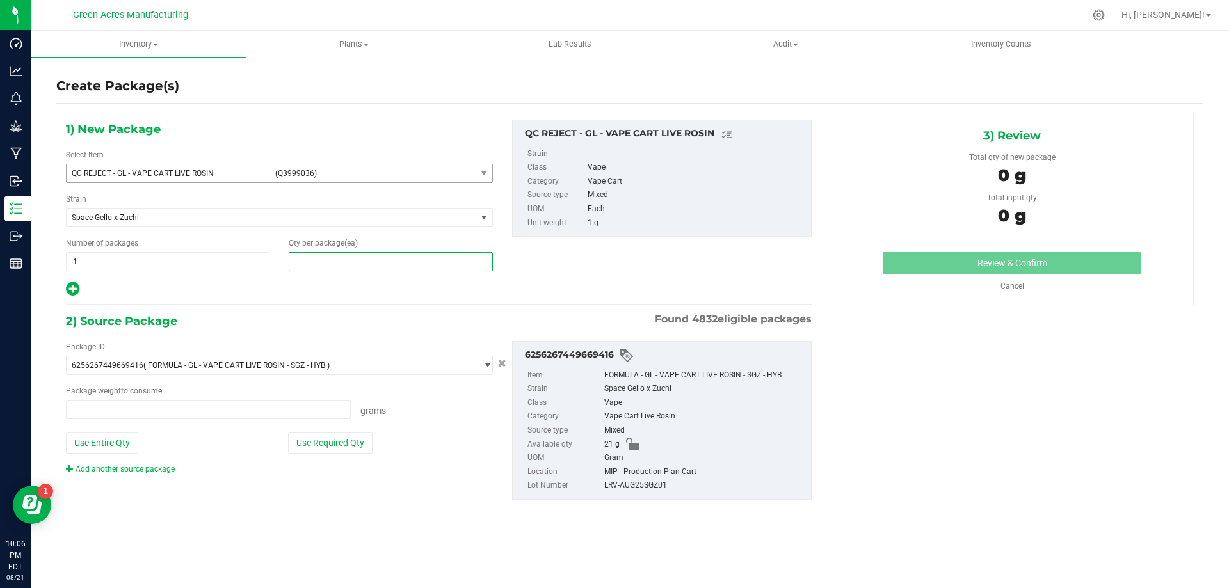
type input "0.0000 g"
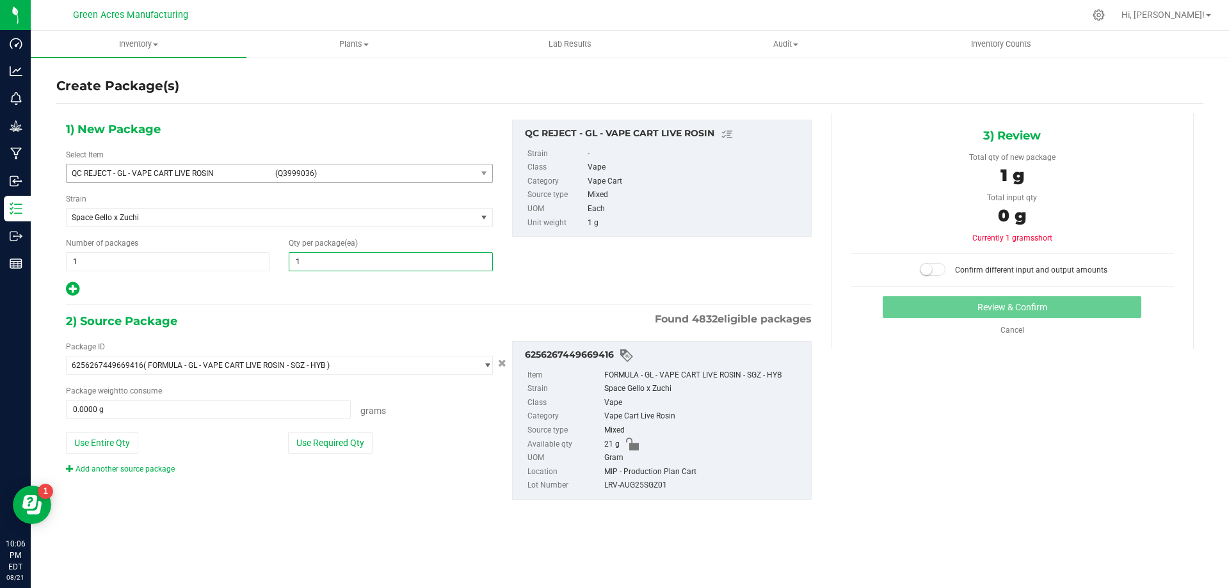
type input "17"
click at [133, 447] on button "Use Entire Qty" at bounding box center [102, 443] width 72 height 22
type input "21.0000 g"
click at [932, 272] on small at bounding box center [927, 270] width 12 height 12
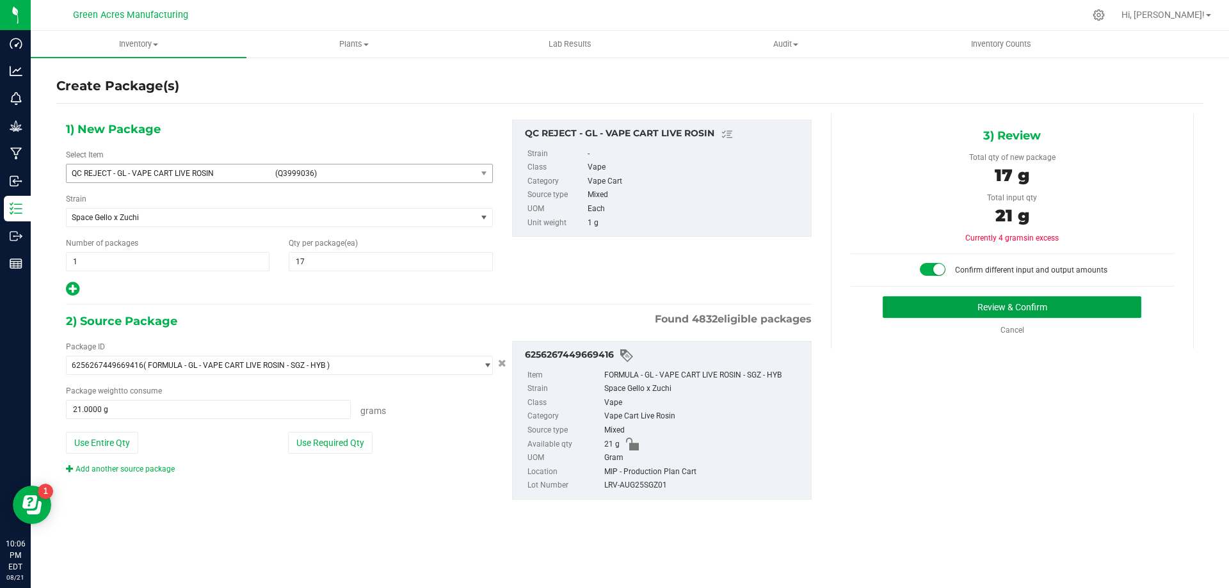
click at [937, 307] on button "Review & Confirm" at bounding box center [1012, 307] width 259 height 22
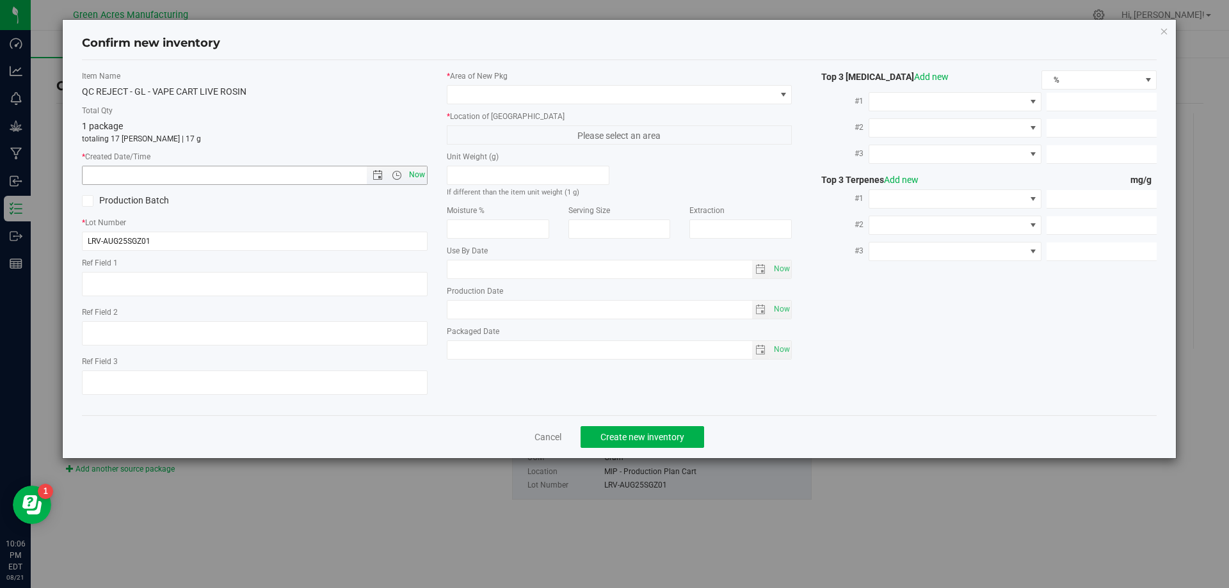
click at [420, 176] on span "Now" at bounding box center [417, 175] width 22 height 19
type input "[DATE] 10:06 PM"
click at [321, 240] on input "LRV-AUG25SGZ01" at bounding box center [255, 241] width 346 height 19
type input "LRV-AUG25SGZ01-0821"
click at [591, 101] on span at bounding box center [611, 95] width 328 height 18
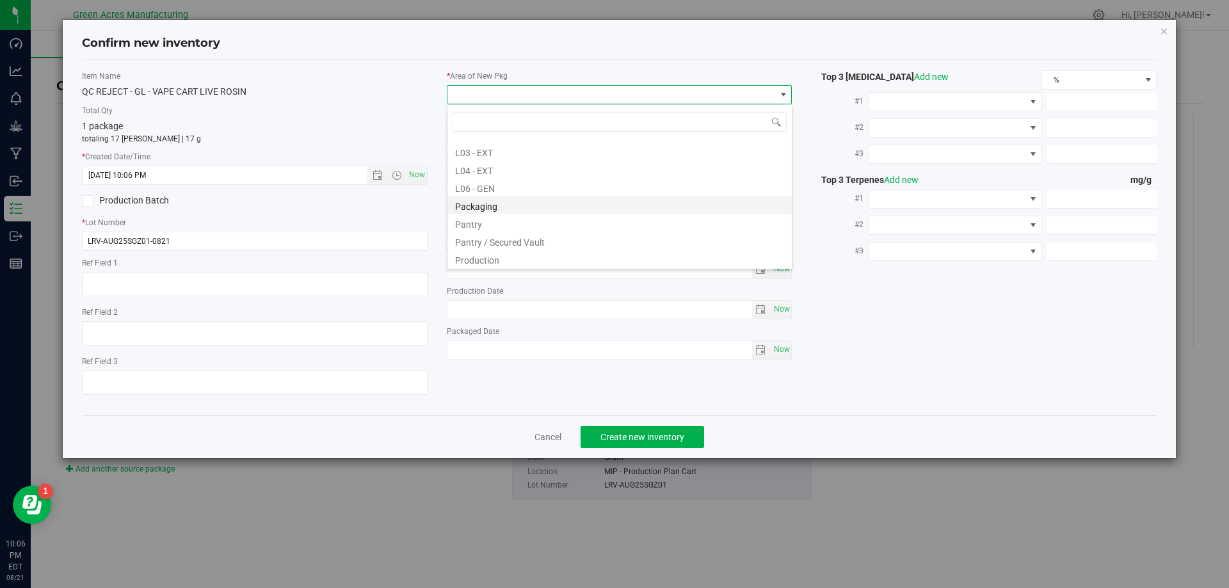
scroll to position [576, 0]
click at [513, 250] on li "VF2 - MIP" at bounding box center [619, 252] width 344 height 18
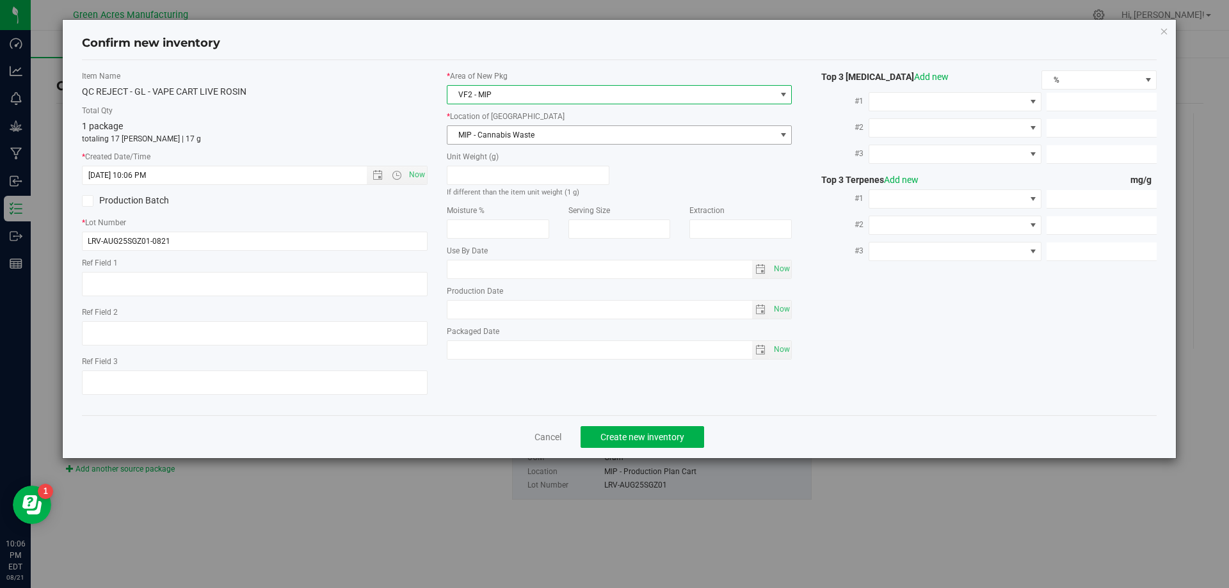
click at [535, 139] on span "MIP - Cannabis Waste" at bounding box center [611, 135] width 328 height 18
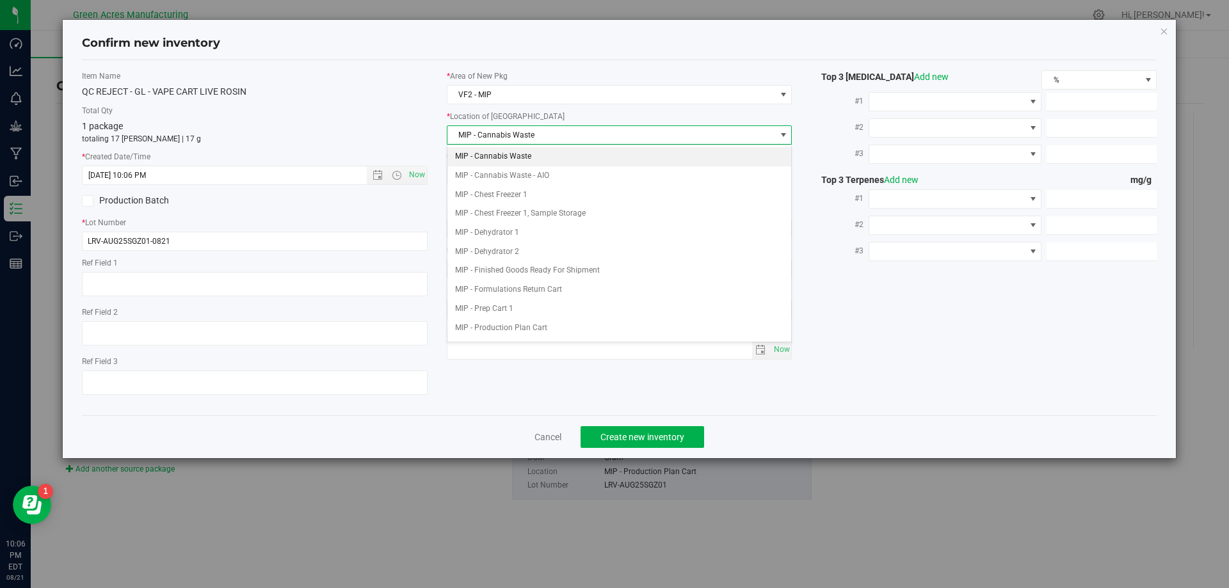
click at [574, 151] on li "MIP - Cannabis Waste" at bounding box center [619, 156] width 344 height 19
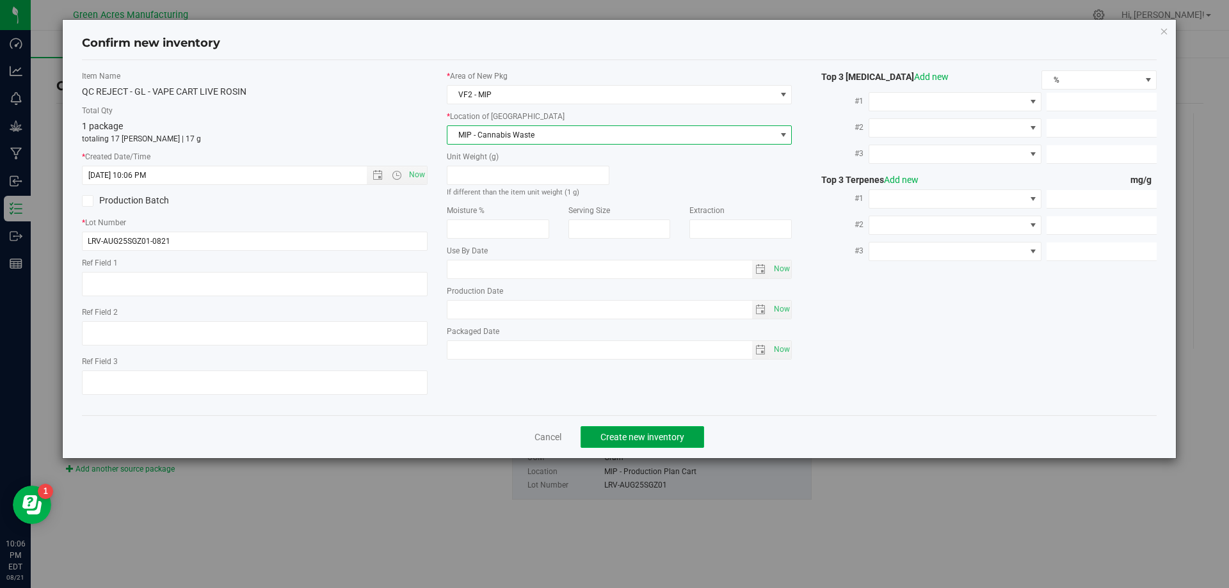
click at [676, 435] on span "Create new inventory" at bounding box center [643, 437] width 84 height 10
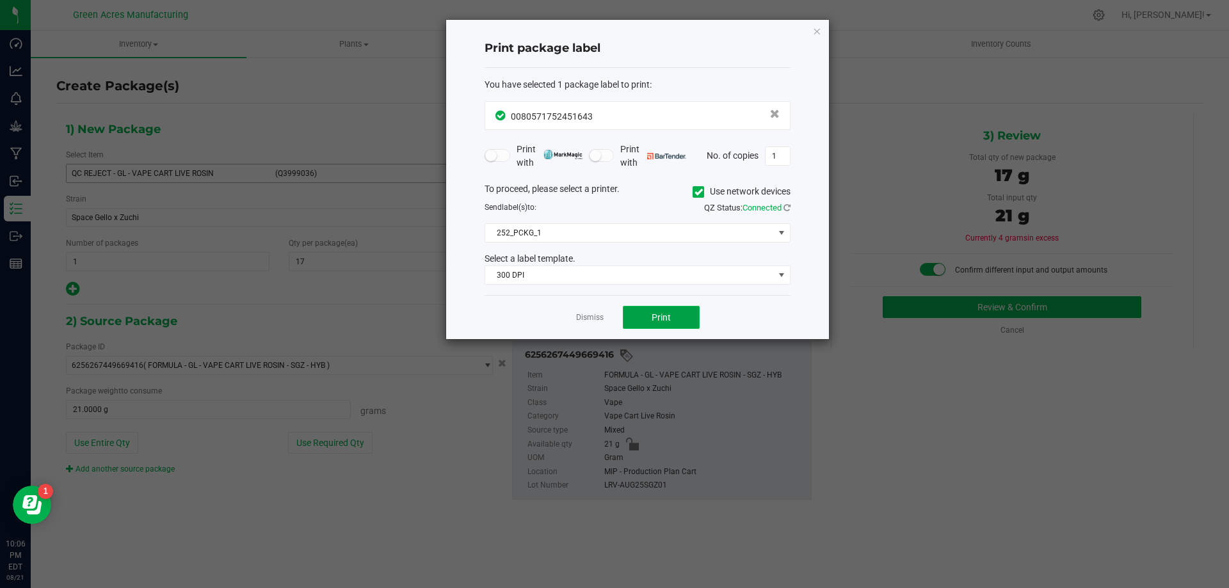
click at [669, 324] on button "Print" at bounding box center [661, 317] width 77 height 23
click at [586, 315] on link "Dismiss" at bounding box center [590, 317] width 28 height 11
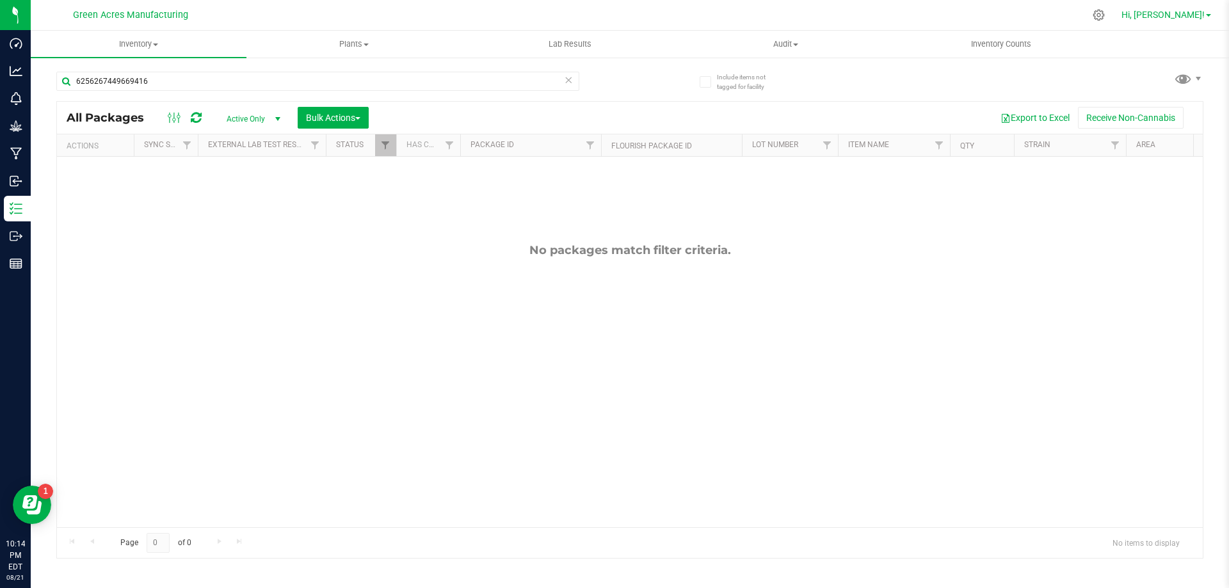
click at [1202, 16] on span "Hi, [PERSON_NAME]!" at bounding box center [1163, 15] width 83 height 10
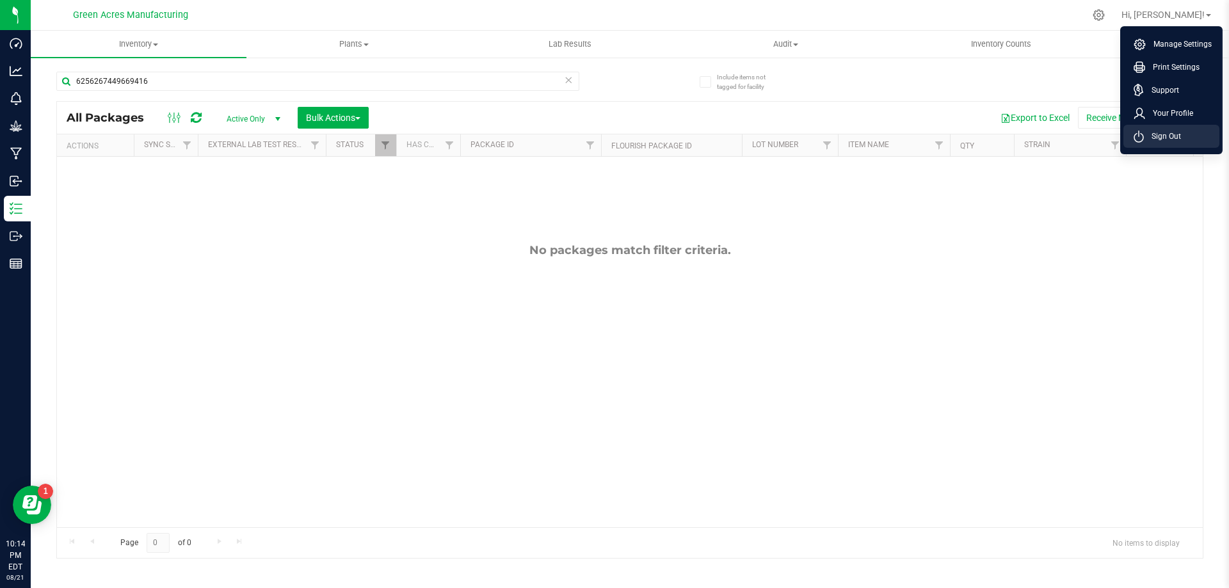
click at [1179, 136] on span "Sign Out" at bounding box center [1162, 136] width 37 height 13
